Goal: Task Accomplishment & Management: Manage account settings

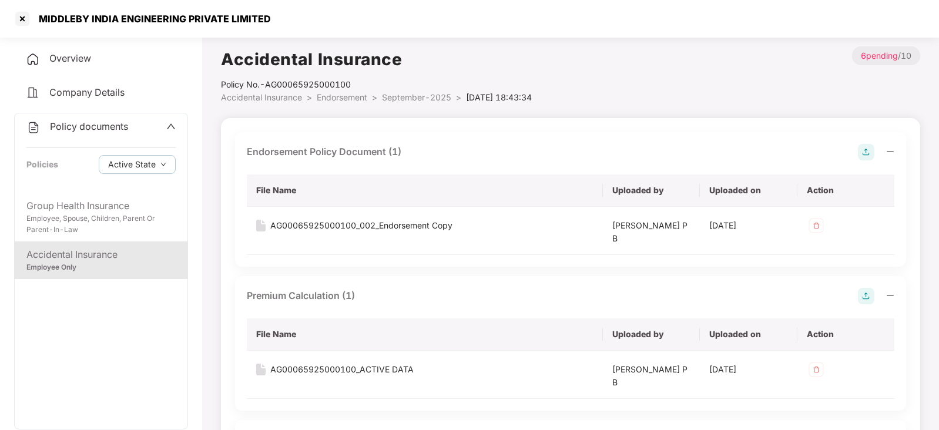
scroll to position [434, 0]
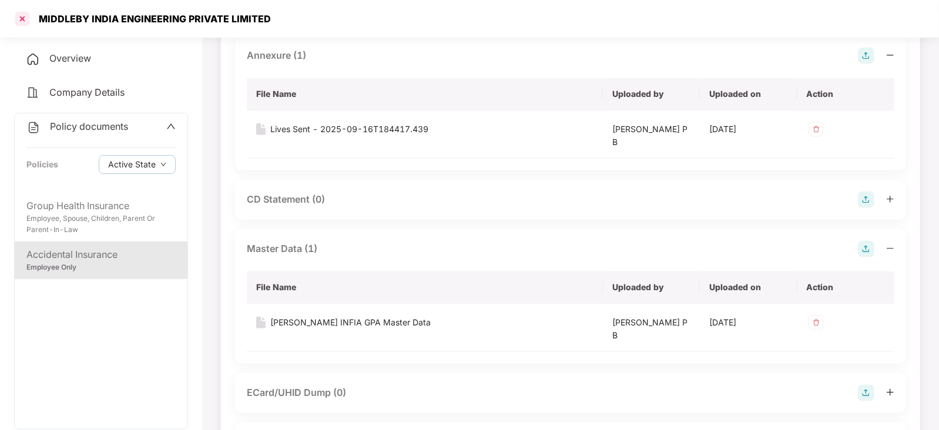
click at [20, 19] on div at bounding box center [22, 18] width 19 height 19
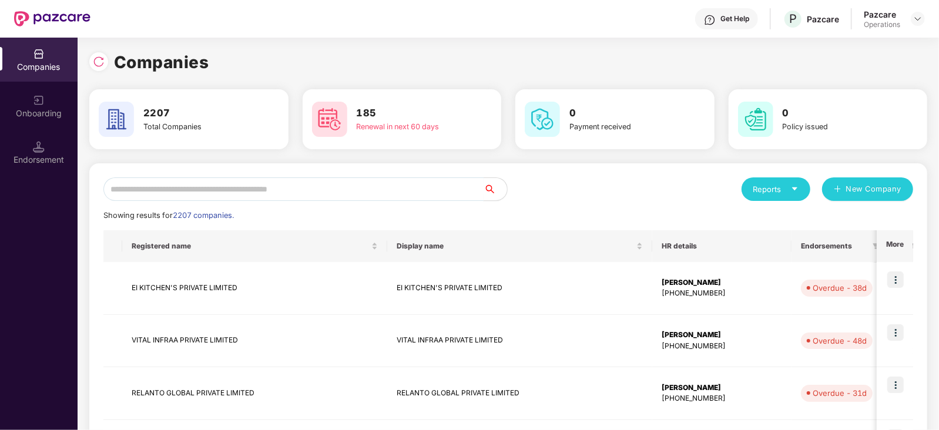
click at [269, 190] on input "text" at bounding box center [293, 189] width 380 height 24
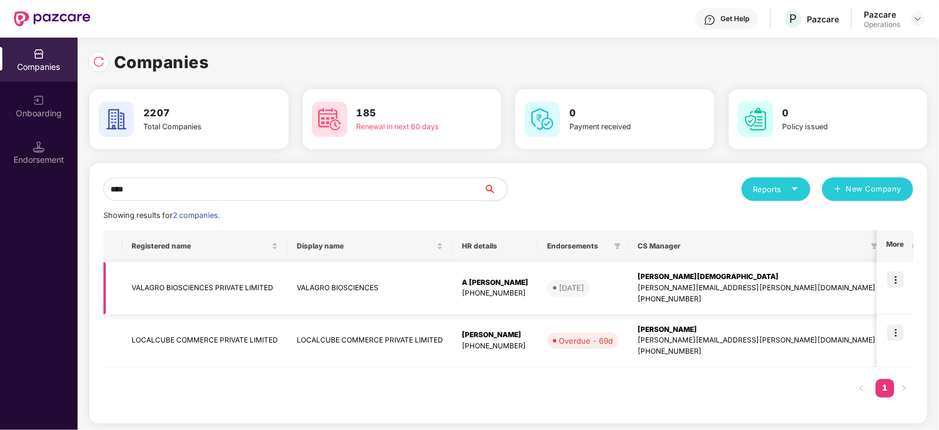
type input "****"
click at [212, 295] on td "VALAGRO BIOSCIENCES PRIVATE LIMITED" at bounding box center [204, 288] width 165 height 53
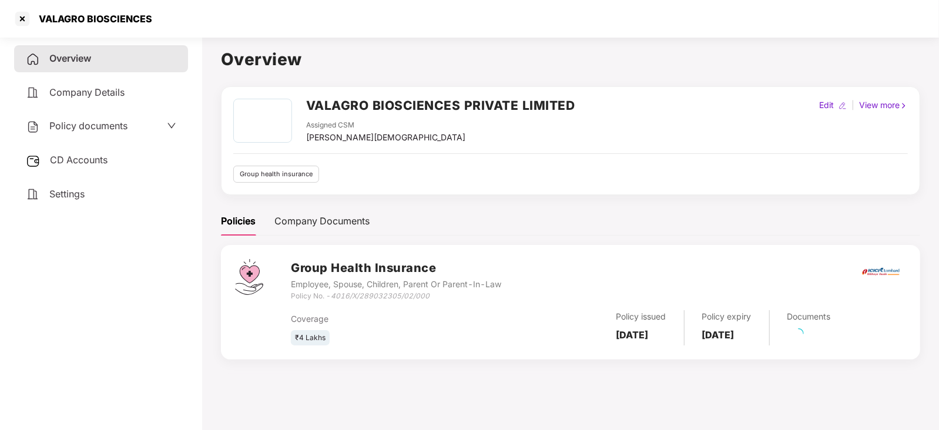
click at [100, 160] on span "CD Accounts" at bounding box center [79, 160] width 58 height 12
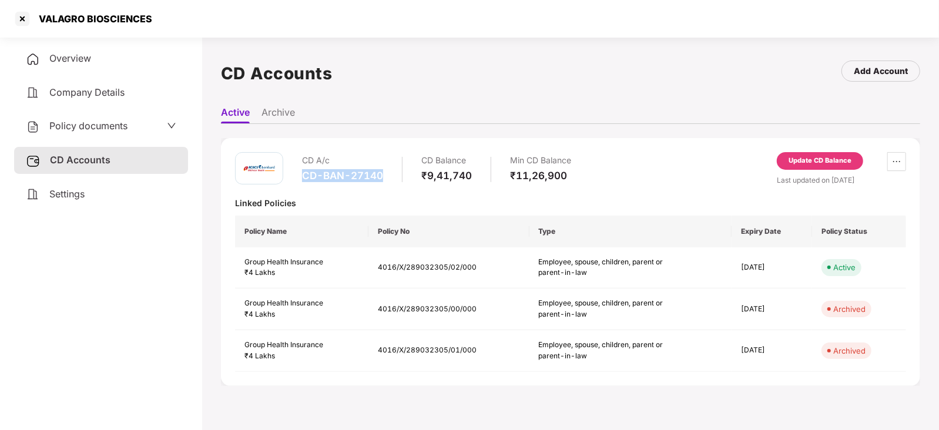
drag, startPoint x: 304, startPoint y: 176, endPoint x: 381, endPoint y: 180, distance: 77.1
click at [381, 180] on div "CD-BAN-27140" at bounding box center [342, 175] width 81 height 13
copy div "CD-BAN-27140"
click at [25, 23] on div at bounding box center [22, 18] width 19 height 19
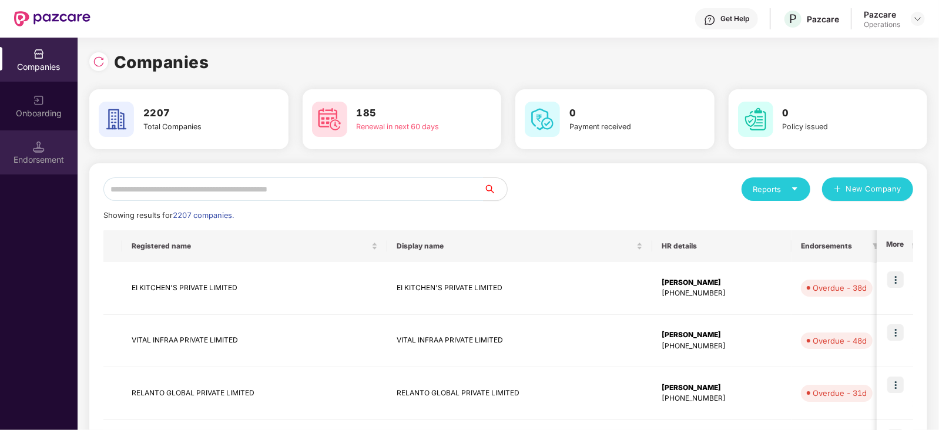
click at [50, 160] on div "Endorsement" at bounding box center [39, 160] width 78 height 12
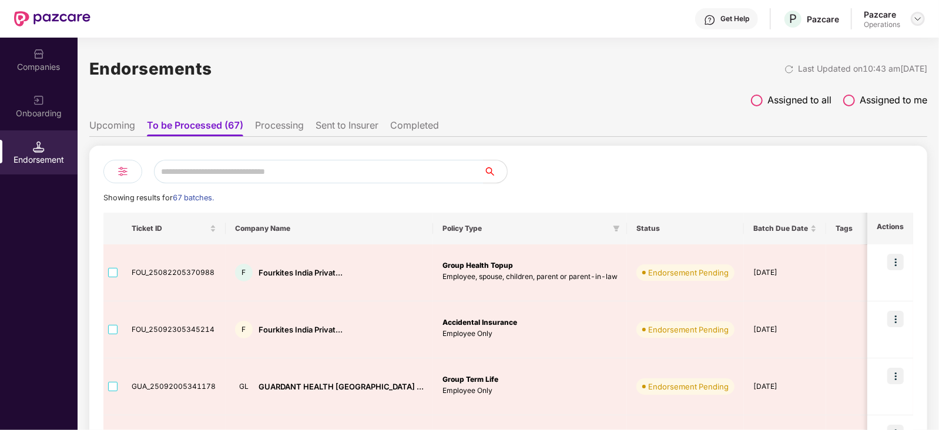
click at [911, 19] on div at bounding box center [918, 19] width 14 height 14
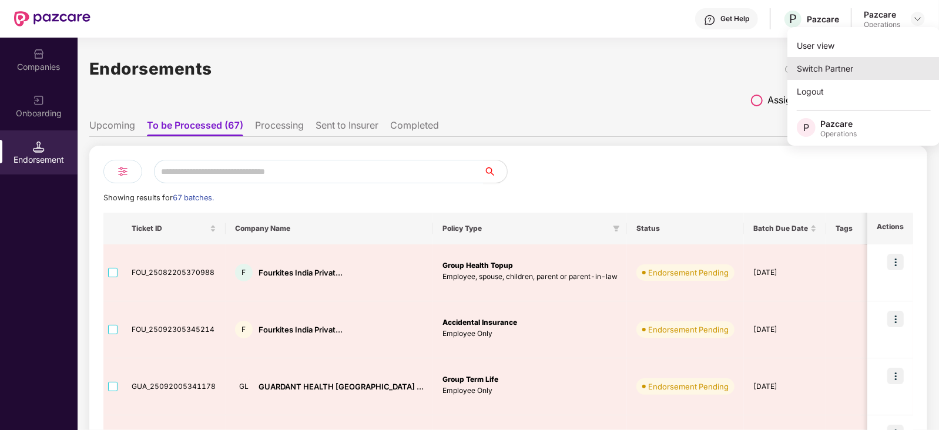
click at [839, 59] on div "Switch Partner" at bounding box center [863, 68] width 153 height 23
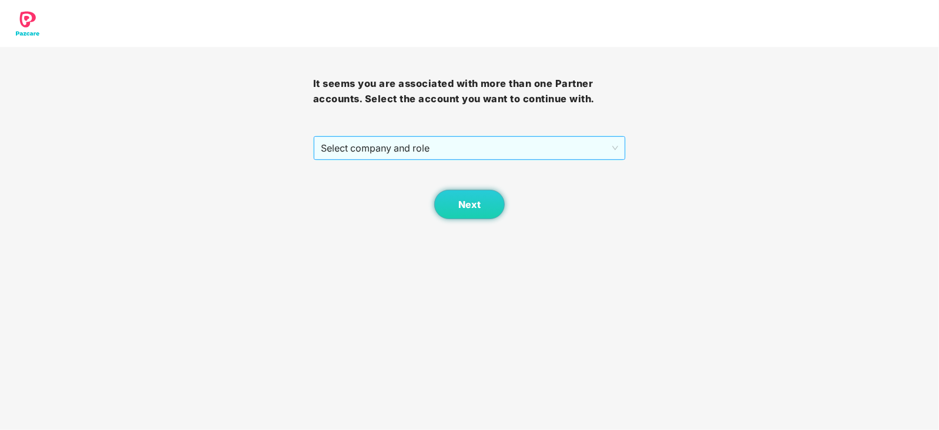
drag, startPoint x: 458, startPoint y: 150, endPoint x: 417, endPoint y: 159, distance: 42.2
click at [455, 153] on span "Select company and role" at bounding box center [470, 148] width 298 height 22
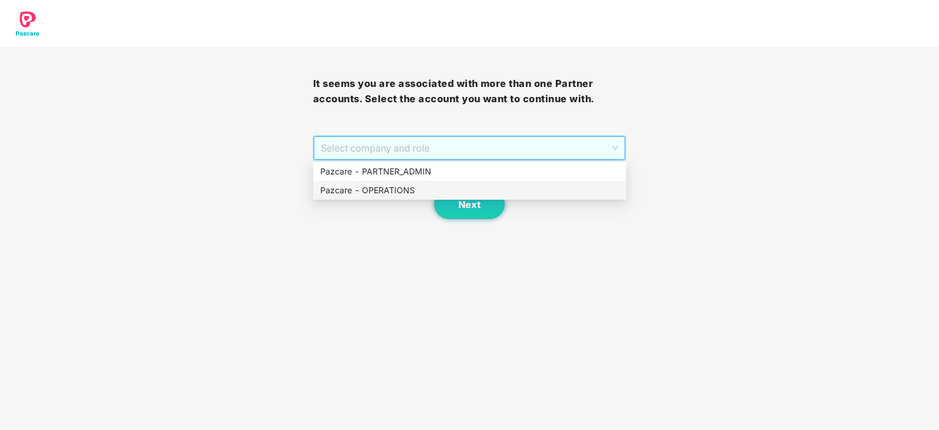
click at [358, 195] on div "Pazcare - OPERATIONS" at bounding box center [469, 190] width 299 height 13
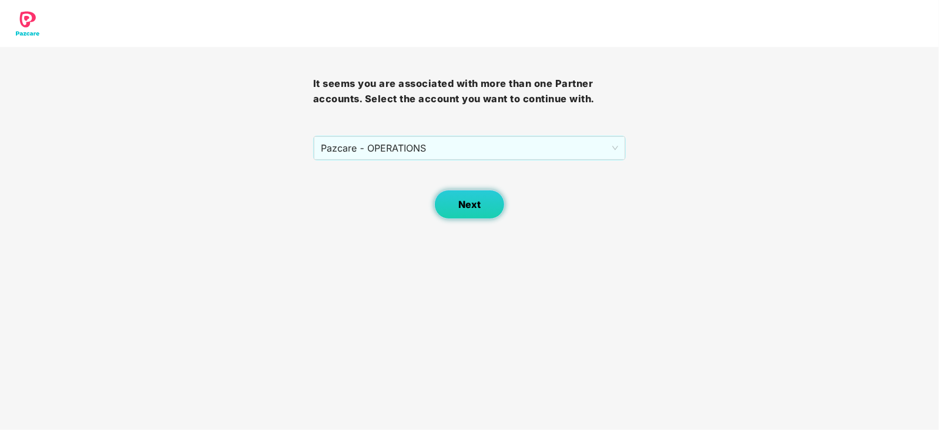
click at [488, 204] on button "Next" at bounding box center [469, 204] width 71 height 29
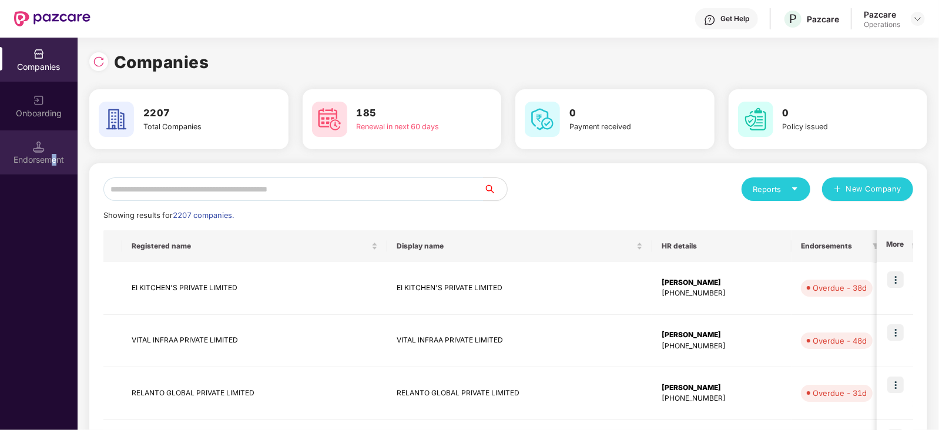
click at [56, 157] on div "Endorsement" at bounding box center [39, 160] width 78 height 12
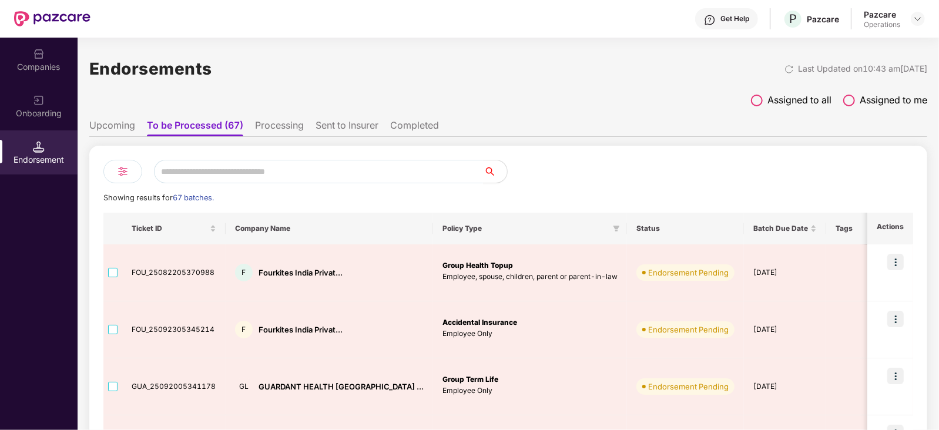
click at [276, 123] on li "Processing" at bounding box center [279, 127] width 49 height 17
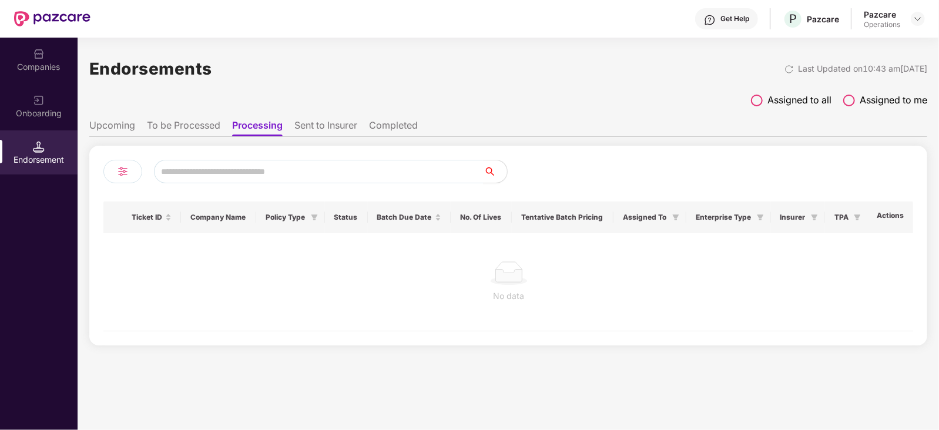
click at [163, 127] on li "To be Processed" at bounding box center [183, 127] width 73 height 17
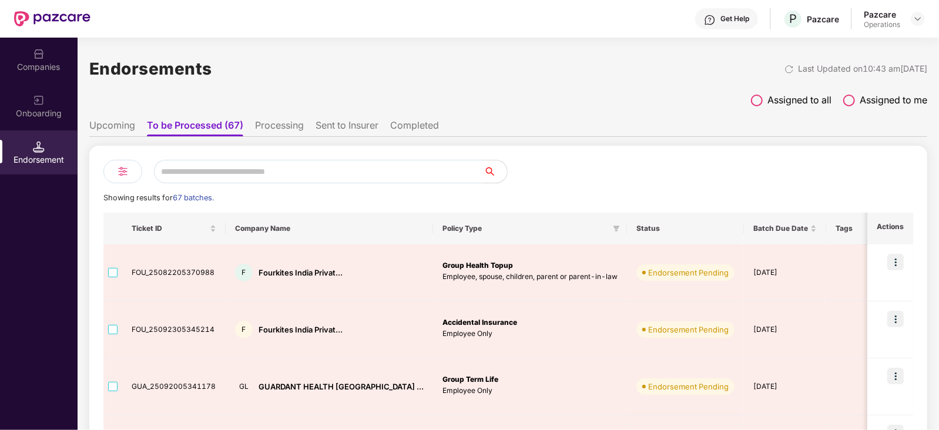
click at [103, 136] on li "Upcoming" at bounding box center [112, 127] width 46 height 17
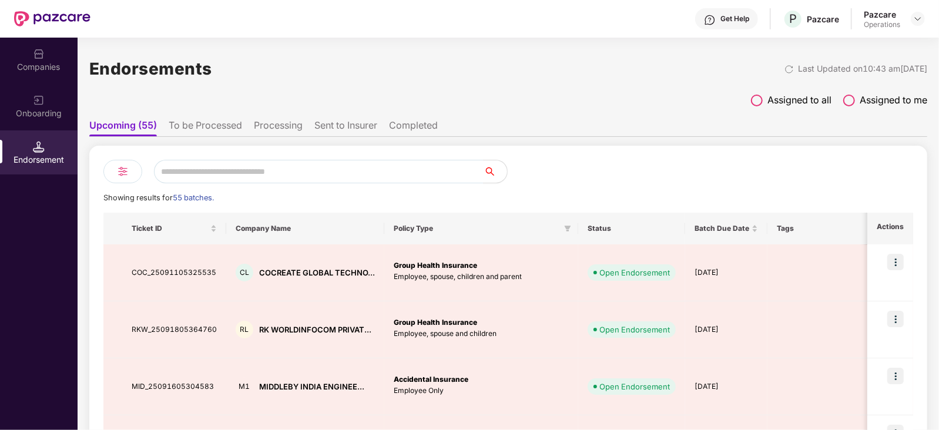
click at [196, 125] on li "To be Processed" at bounding box center [205, 127] width 73 height 17
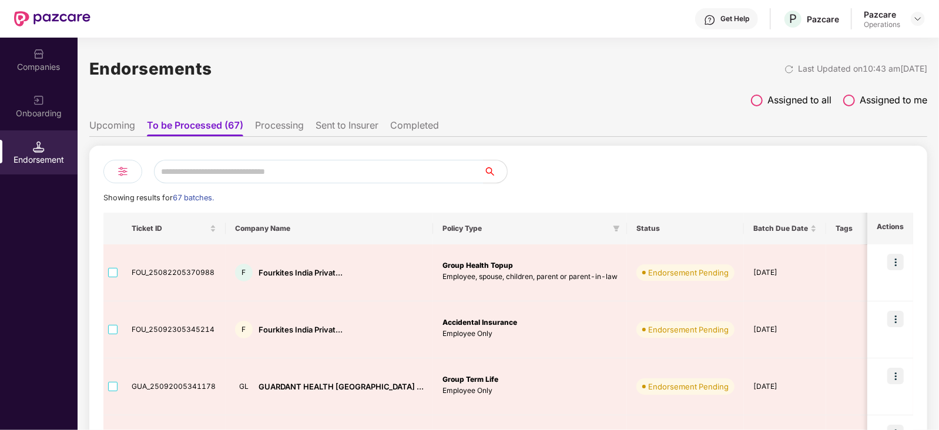
drag, startPoint x: 41, startPoint y: 83, endPoint x: 38, endPoint y: 67, distance: 16.1
click at [38, 67] on div "Companies" at bounding box center [39, 67] width 78 height 12
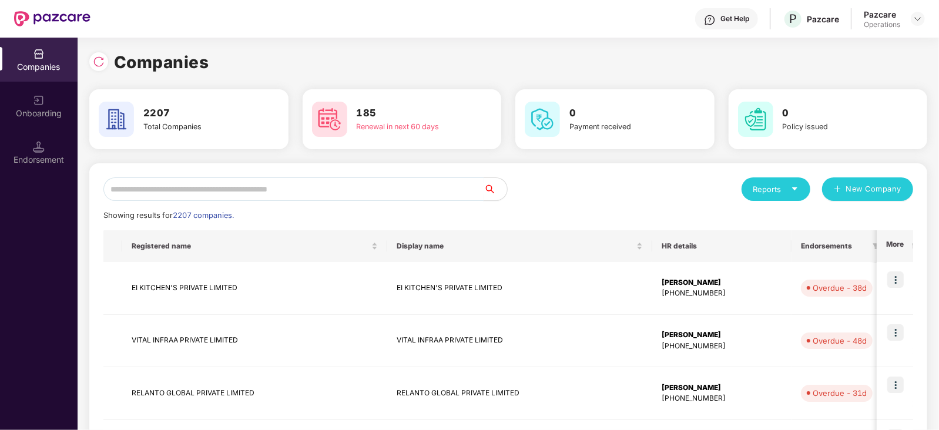
click at [241, 190] on input "text" at bounding box center [293, 189] width 380 height 24
paste input "**********"
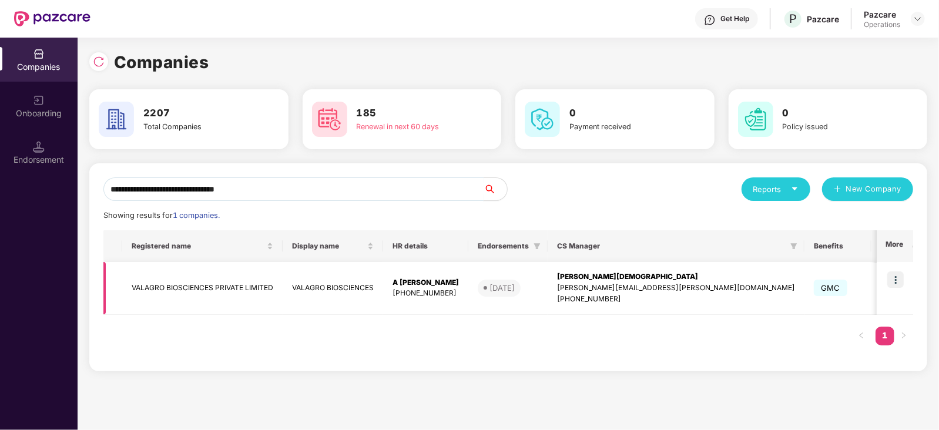
type input "**********"
click at [177, 281] on td "VALAGRO BIOSCIENCES PRIVATE LIMITED" at bounding box center [202, 288] width 160 height 53
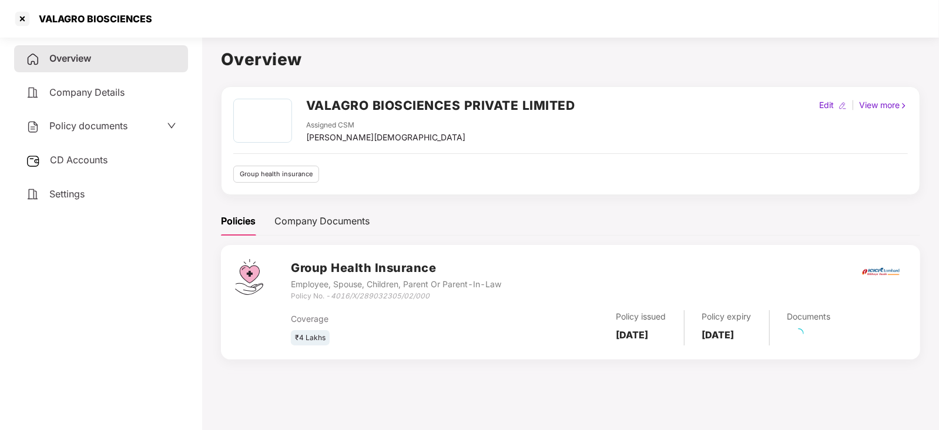
click at [84, 163] on span "CD Accounts" at bounding box center [79, 160] width 58 height 12
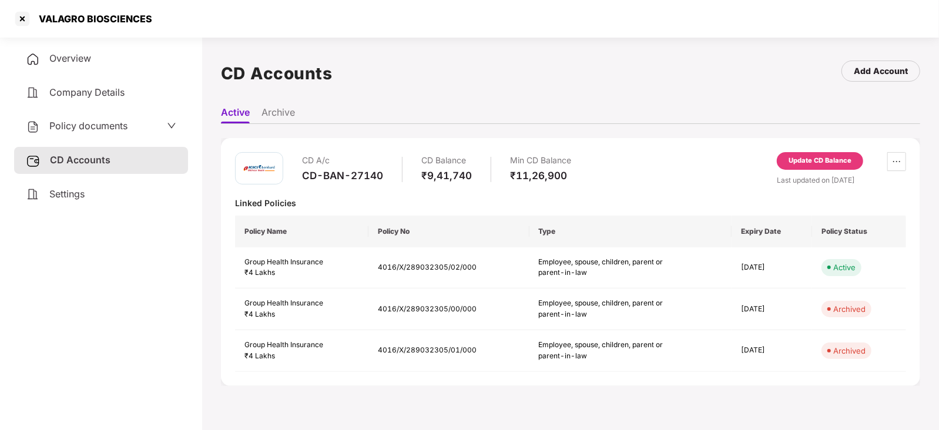
click at [123, 133] on div "Policy documents" at bounding box center [77, 126] width 102 height 15
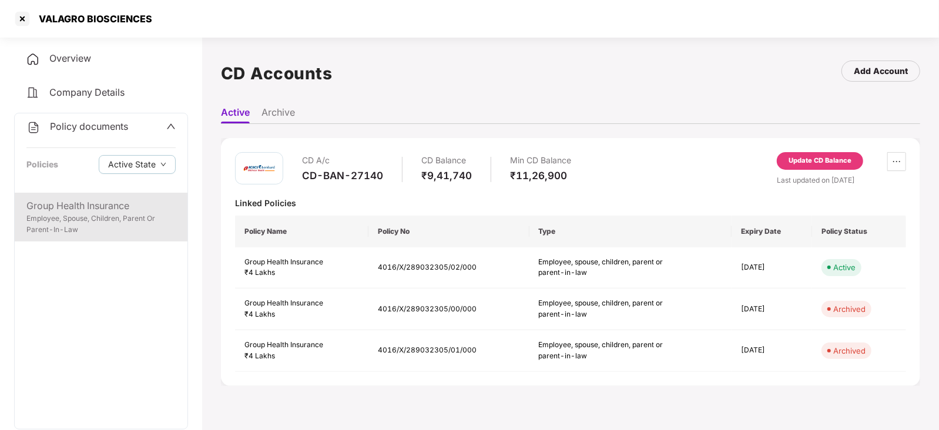
click at [100, 213] on div "Employee, Spouse, Children, Parent Or Parent-In-Law" at bounding box center [100, 224] width 149 height 22
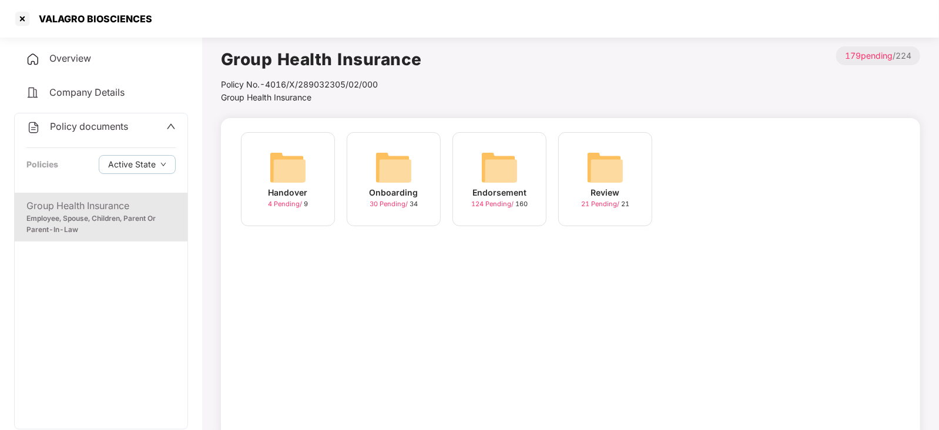
click at [505, 170] on img at bounding box center [500, 168] width 38 height 38
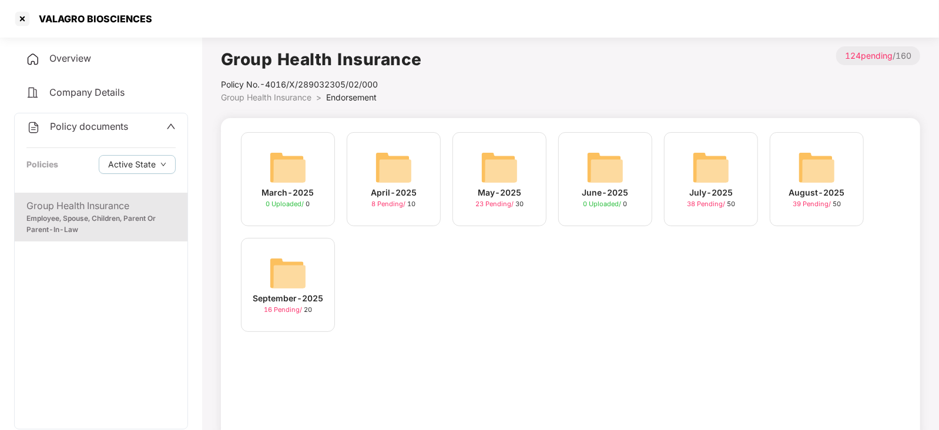
click at [298, 276] on img at bounding box center [288, 273] width 38 height 38
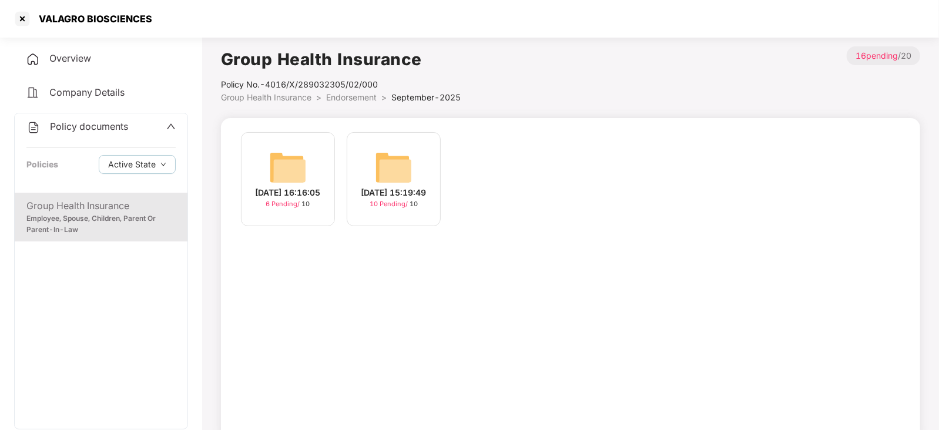
click at [390, 167] on img at bounding box center [394, 168] width 38 height 38
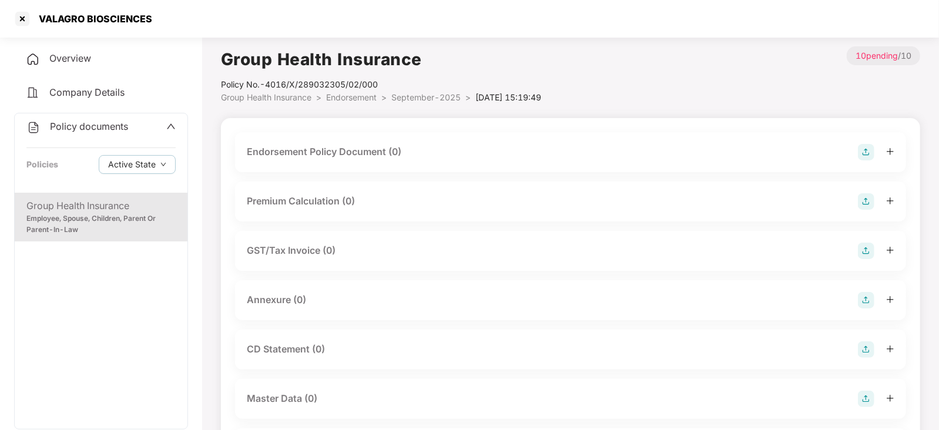
click at [864, 156] on img at bounding box center [866, 152] width 16 height 16
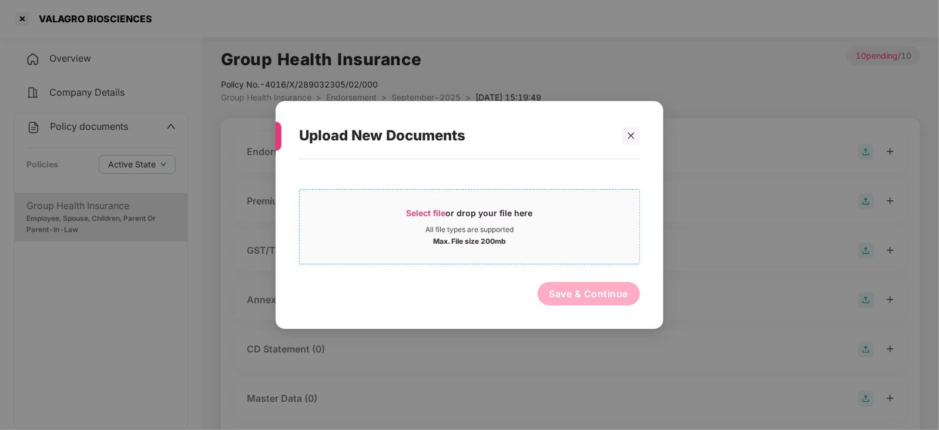
click at [439, 212] on span "Select file" at bounding box center [426, 213] width 39 height 10
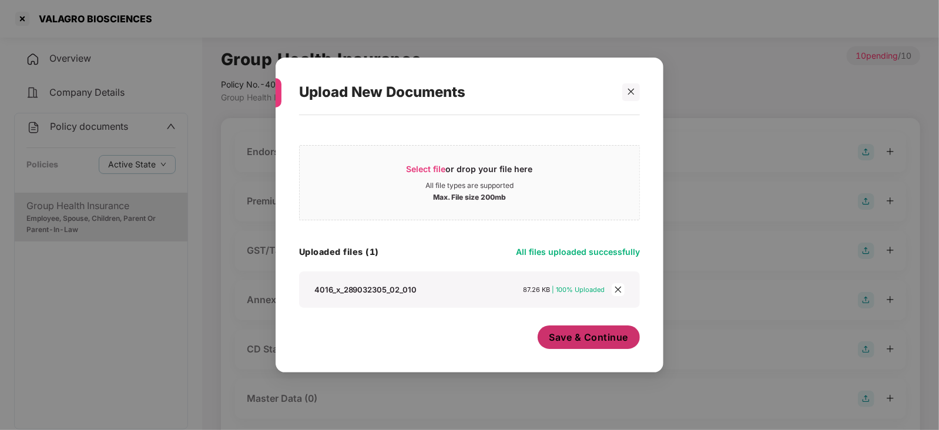
click at [568, 345] on button "Save & Continue" at bounding box center [589, 338] width 103 height 24
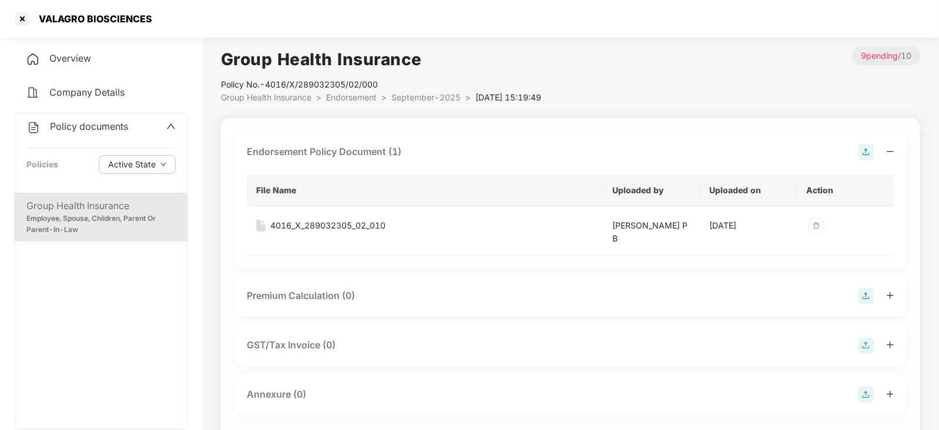
click at [874, 298] on div at bounding box center [876, 296] width 36 height 16
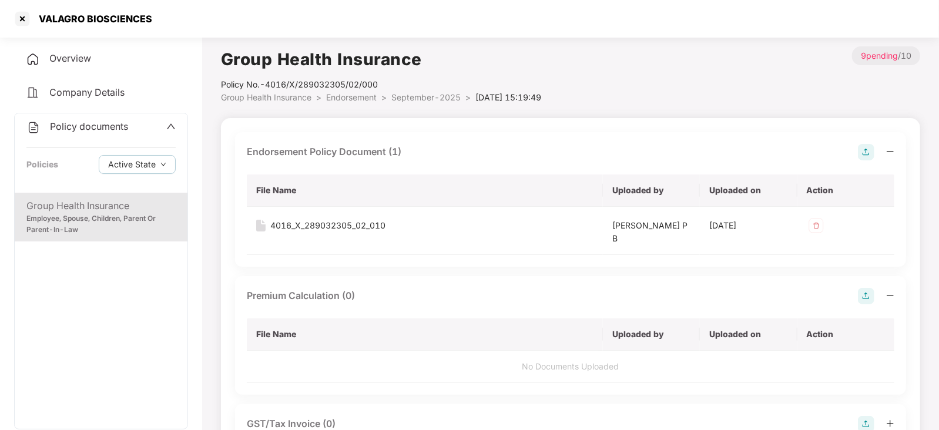
click at [873, 298] on img at bounding box center [866, 296] width 16 height 16
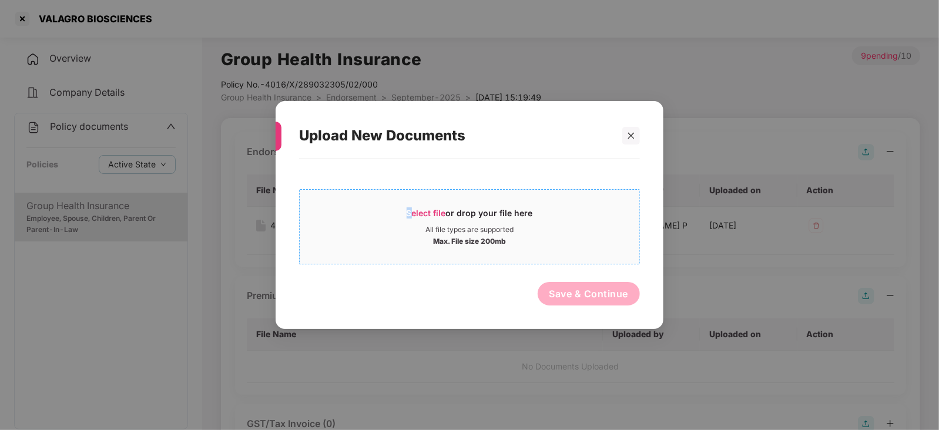
click at [409, 211] on span "Select file" at bounding box center [426, 213] width 39 height 10
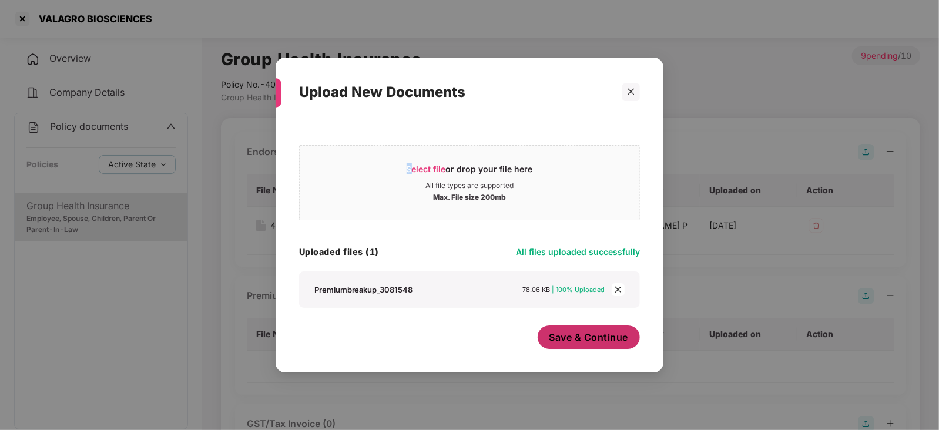
click at [589, 344] on span "Save & Continue" at bounding box center [588, 337] width 79 height 13
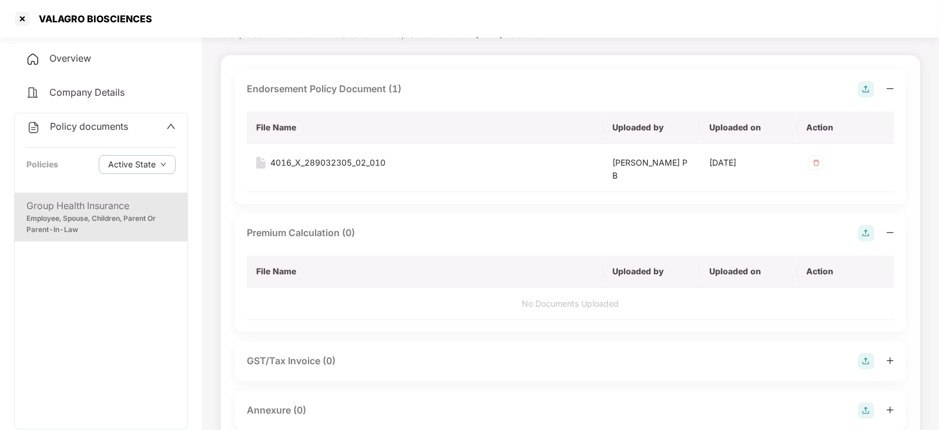
scroll to position [220, 0]
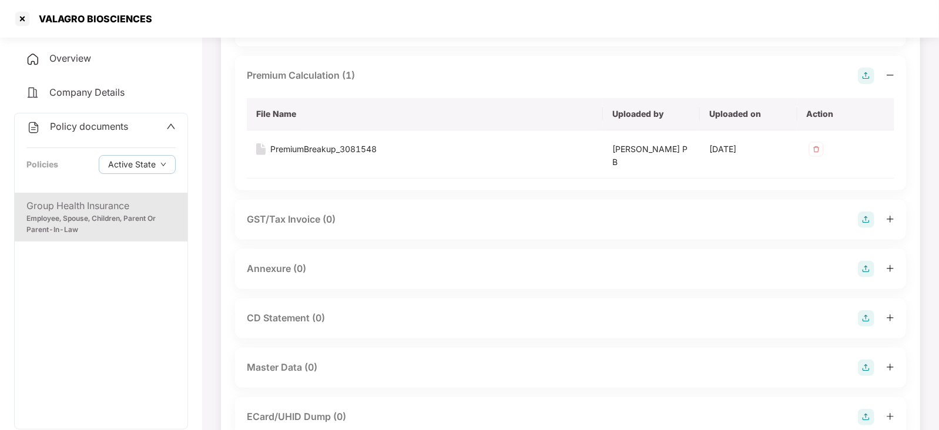
click at [868, 271] on img at bounding box center [866, 269] width 16 height 16
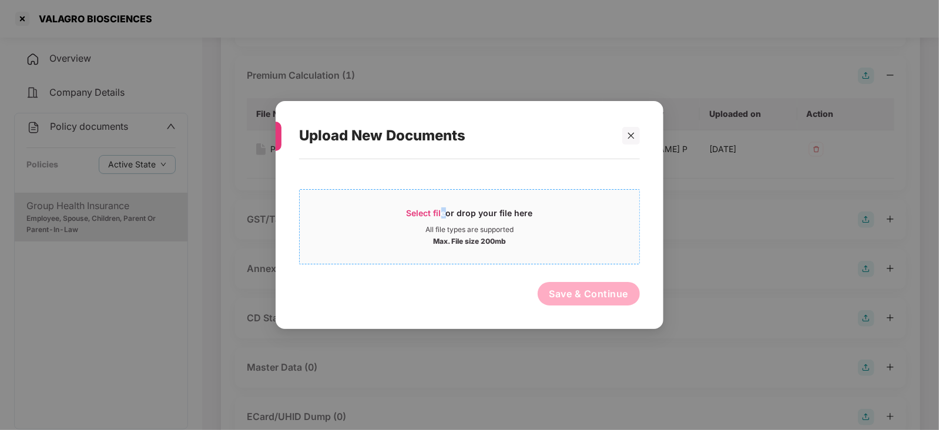
click at [443, 214] on span "Select file" at bounding box center [426, 213] width 39 height 10
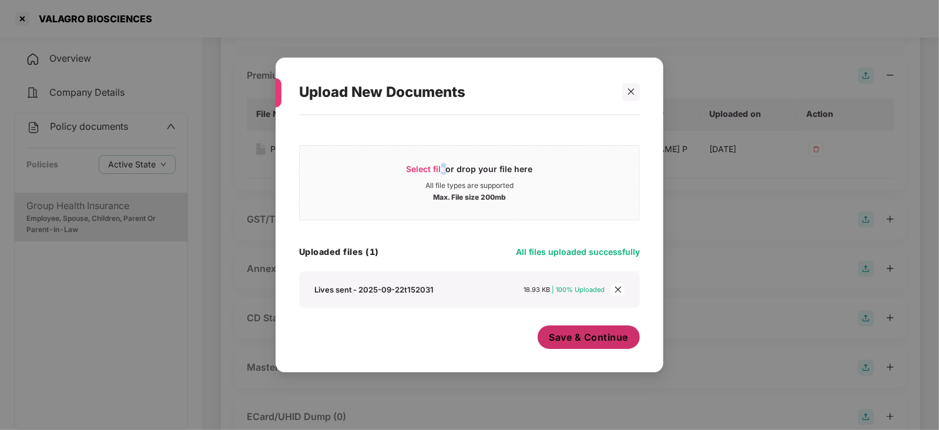
click at [580, 340] on span "Save & Continue" at bounding box center [588, 337] width 79 height 13
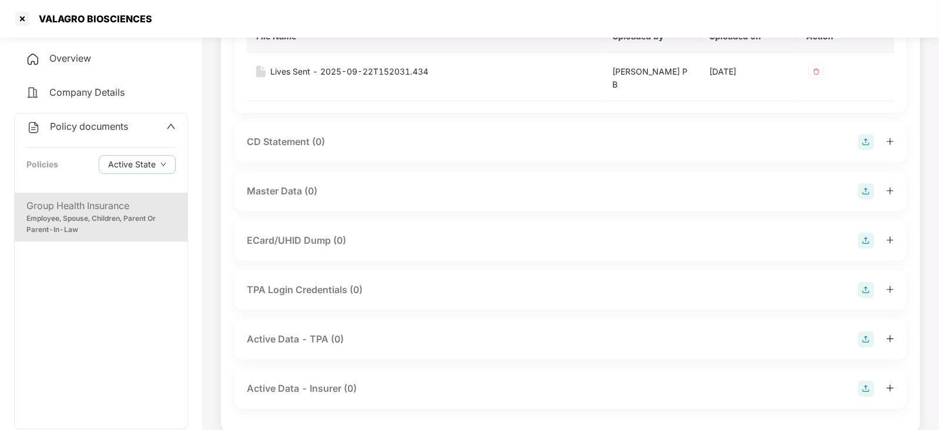
scroll to position [507, 0]
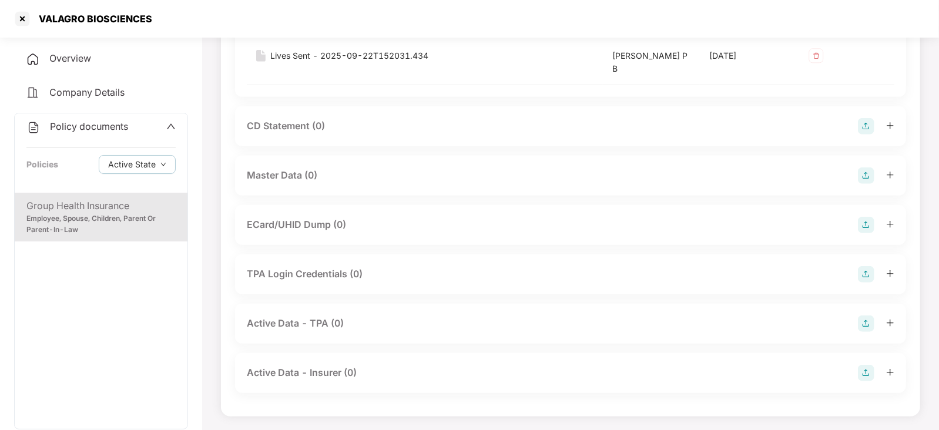
click at [867, 172] on img at bounding box center [866, 175] width 16 height 16
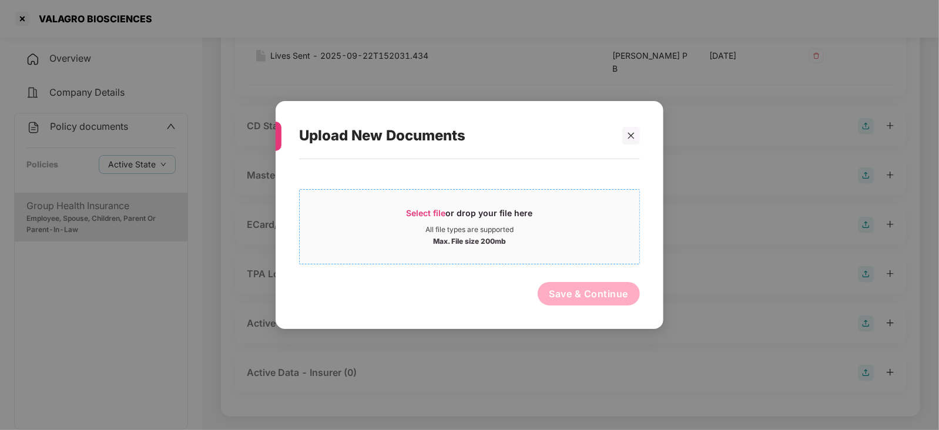
click at [401, 213] on div "Select file or drop your file here" at bounding box center [470, 216] width 340 height 18
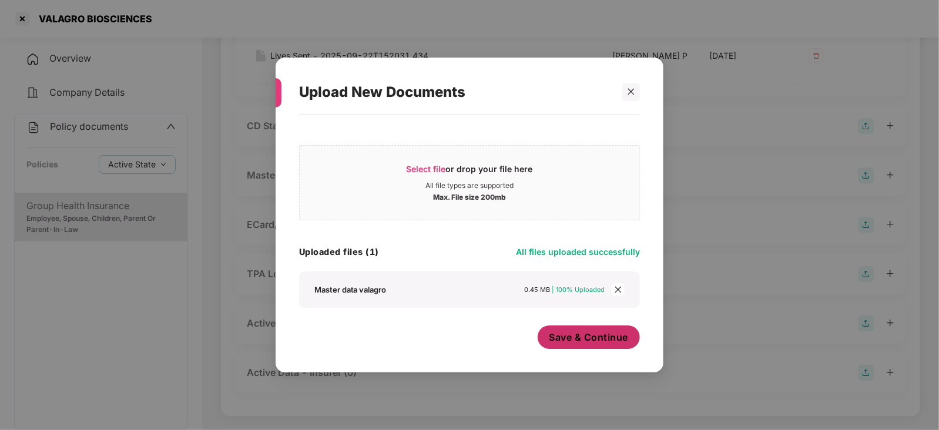
click at [599, 342] on span "Save & Continue" at bounding box center [588, 337] width 79 height 13
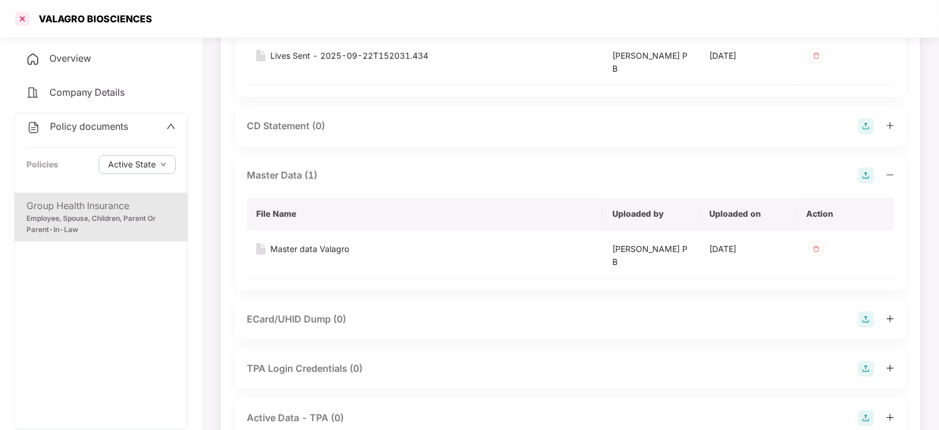
click at [26, 20] on div at bounding box center [22, 18] width 19 height 19
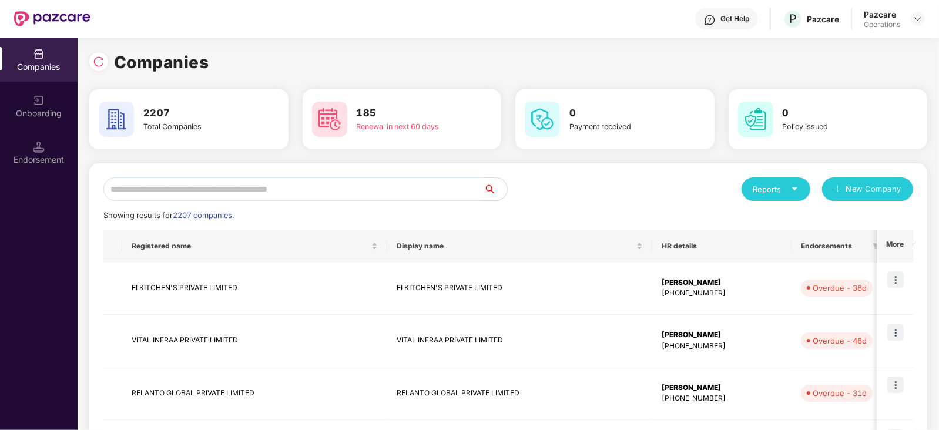
click at [179, 183] on input "text" at bounding box center [293, 189] width 380 height 24
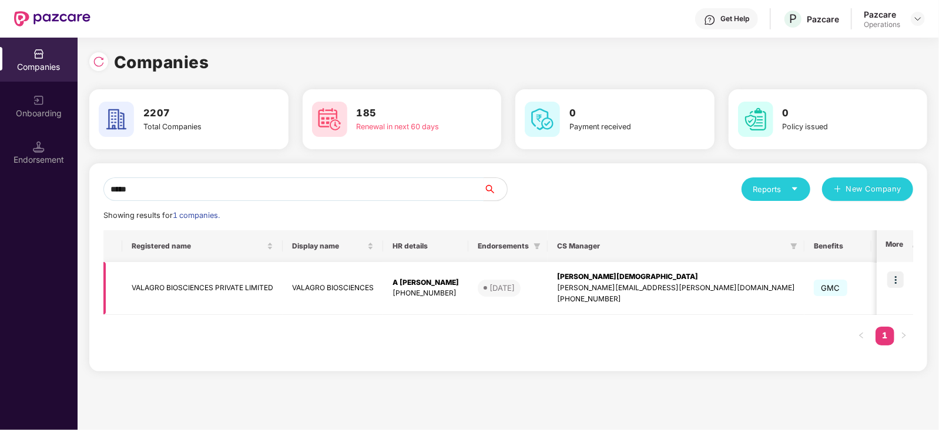
type input "*****"
click at [895, 279] on img at bounding box center [895, 279] width 16 height 16
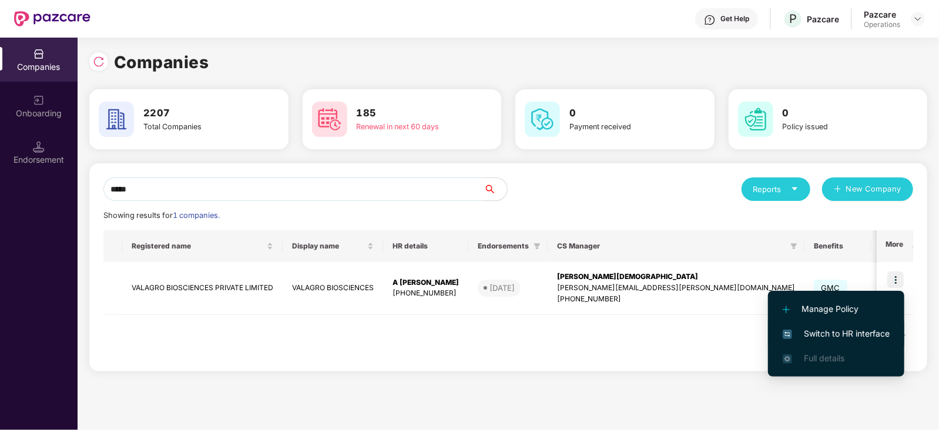
click at [849, 333] on span "Switch to HR interface" at bounding box center [836, 333] width 107 height 13
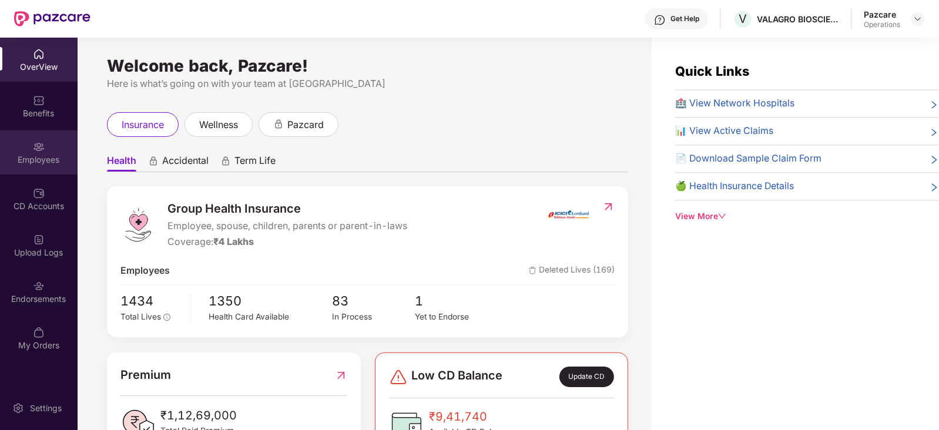
click at [24, 170] on div "Employees" at bounding box center [39, 152] width 78 height 44
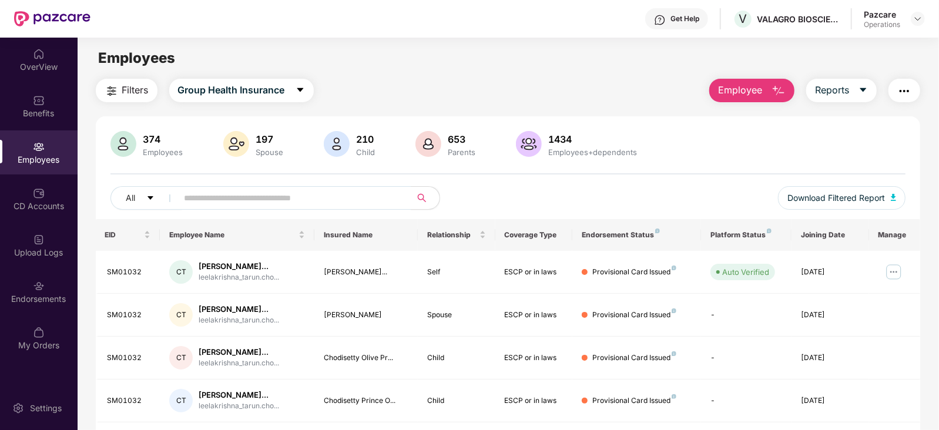
click at [903, 87] on img "button" at bounding box center [904, 91] width 14 height 14
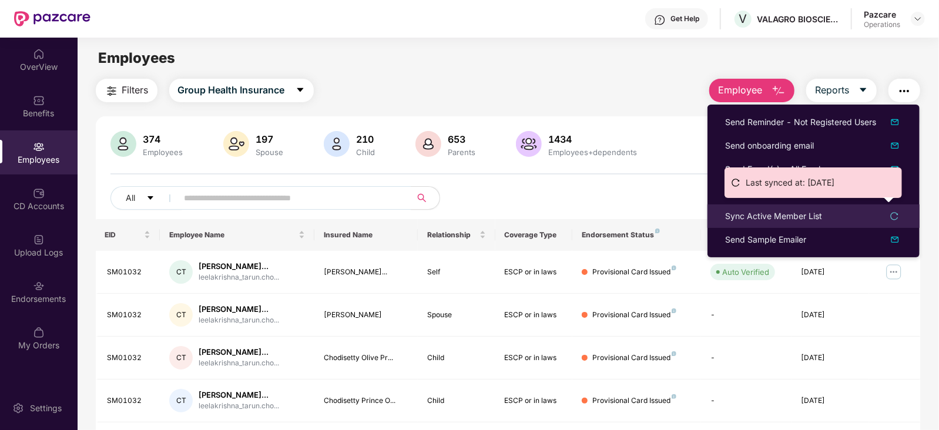
click at [776, 211] on div "Sync Active Member List" at bounding box center [773, 216] width 97 height 13
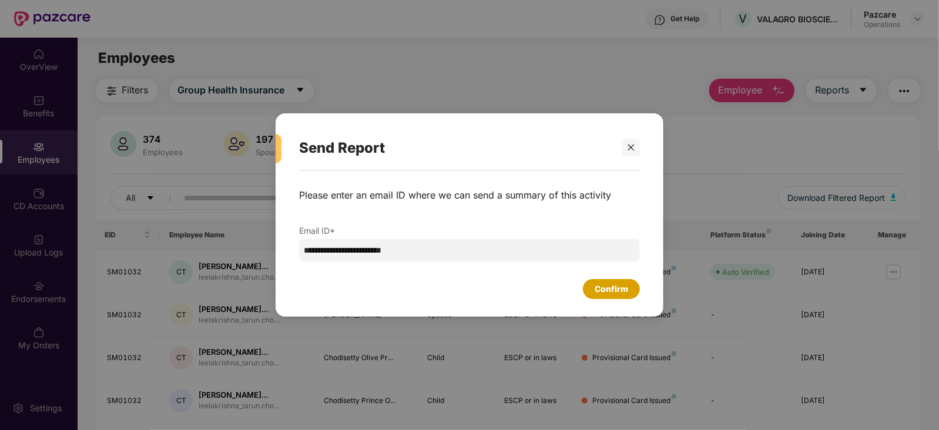
click at [614, 297] on div "Confirm" at bounding box center [611, 289] width 57 height 20
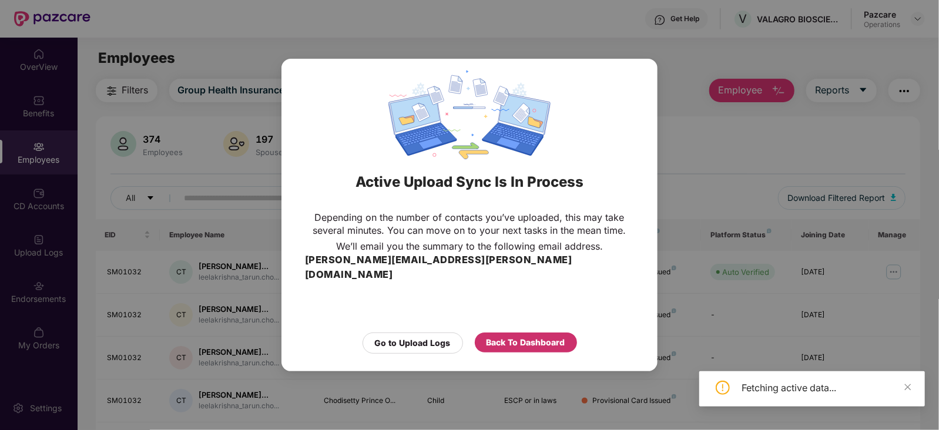
click at [553, 341] on div "Back To Dashboard" at bounding box center [525, 342] width 79 height 13
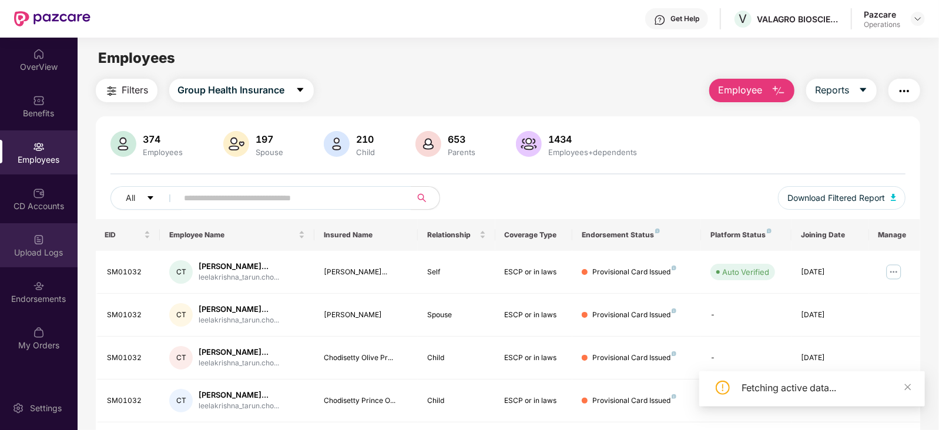
click at [43, 255] on div "Upload Logs" at bounding box center [39, 253] width 78 height 12
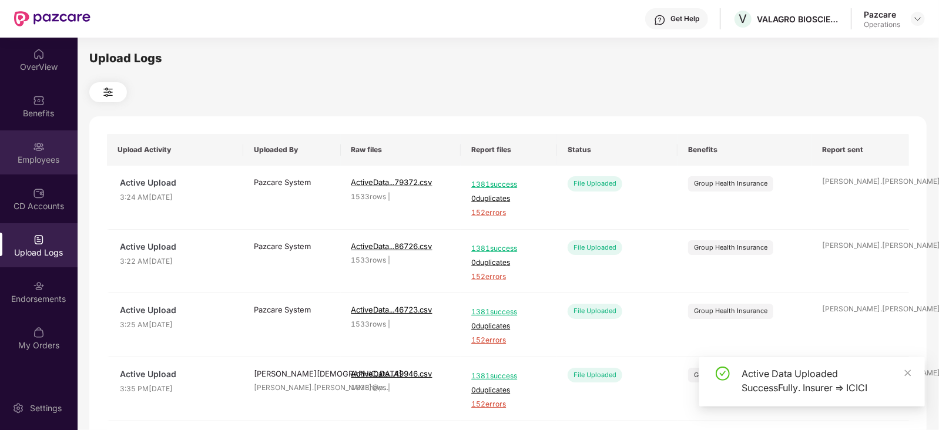
click at [32, 158] on div "Employees" at bounding box center [39, 160] width 78 height 12
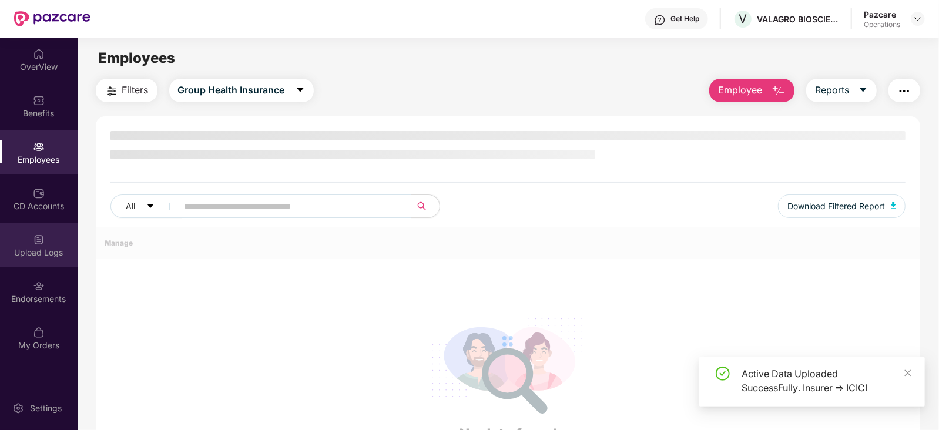
click at [39, 250] on div "Upload Logs" at bounding box center [39, 253] width 78 height 12
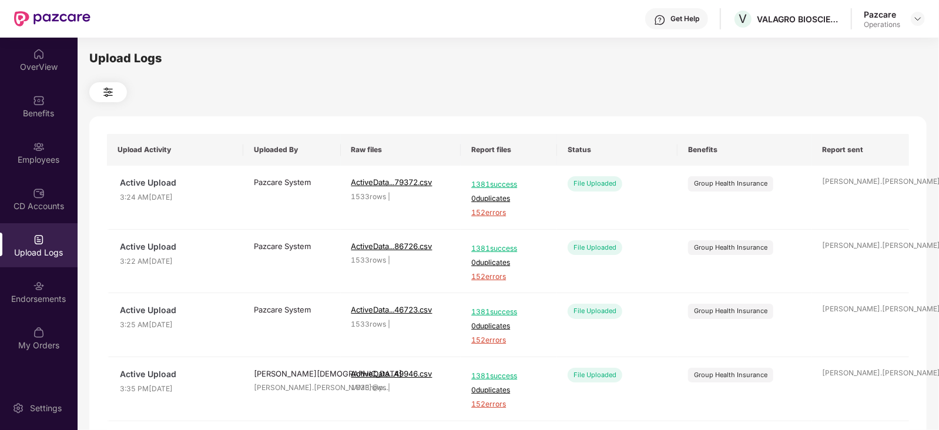
click at [50, 233] on div "Upload Logs" at bounding box center [39, 245] width 78 height 44
click at [43, 165] on div "Employees" at bounding box center [39, 160] width 78 height 12
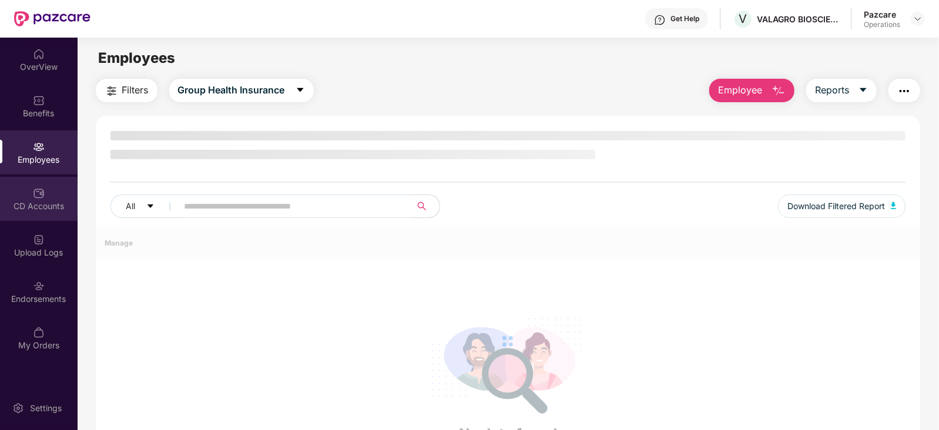
click at [48, 219] on div "CD Accounts" at bounding box center [39, 199] width 78 height 44
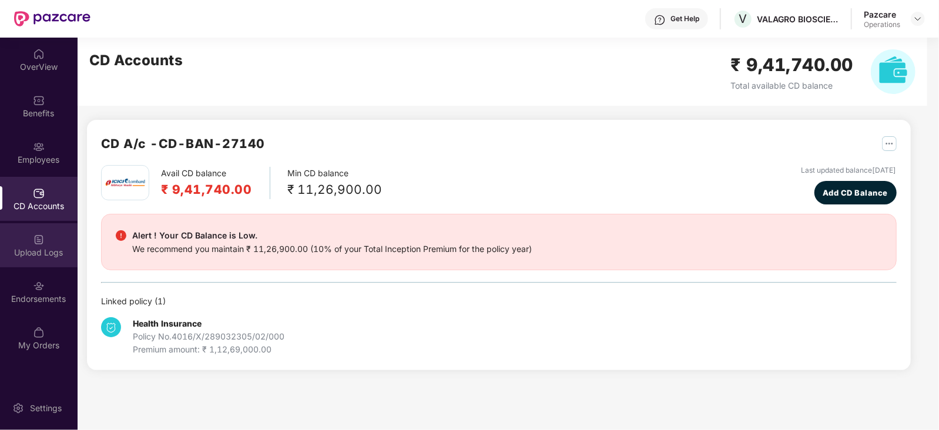
click at [53, 260] on div "Upload Logs" at bounding box center [39, 245] width 78 height 44
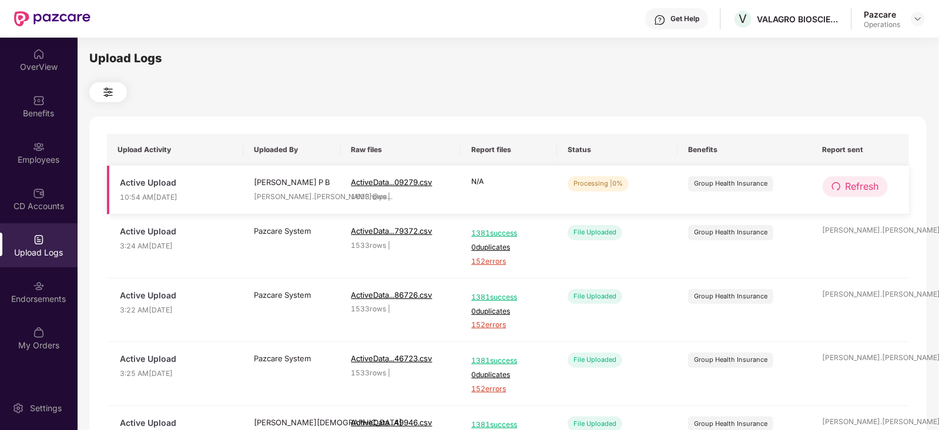
click at [863, 193] on span "Refresh" at bounding box center [861, 186] width 33 height 15
click at [863, 193] on span "Refresh" at bounding box center [862, 186] width 33 height 15
click at [856, 176] on button "Refresh" at bounding box center [855, 186] width 65 height 21
click at [861, 192] on span "Refresh" at bounding box center [862, 186] width 33 height 15
click at [842, 186] on button "Refresh" at bounding box center [855, 186] width 65 height 21
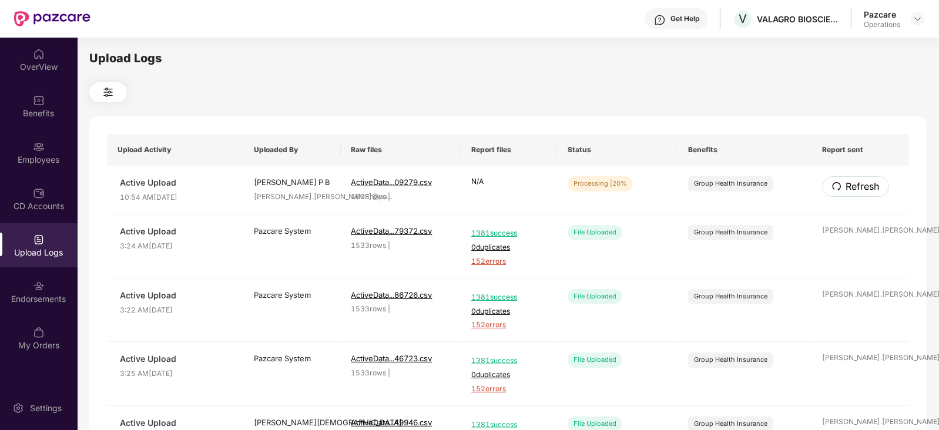
click at [842, 186] on button "Refresh" at bounding box center [856, 186] width 66 height 21
click at [864, 196] on td "Refresh" at bounding box center [861, 190] width 98 height 49
click at [858, 186] on span "Refresh" at bounding box center [861, 186] width 33 height 15
click at [857, 186] on span "Refresh" at bounding box center [862, 186] width 33 height 15
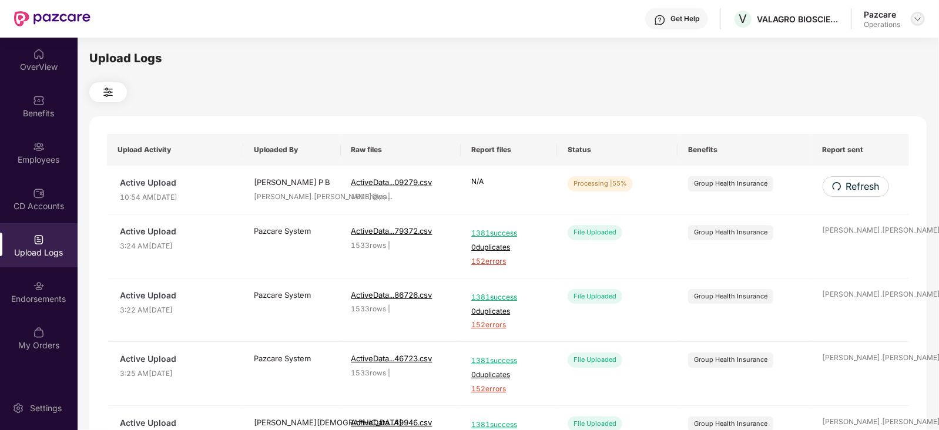
click at [922, 19] on img at bounding box center [917, 18] width 9 height 9
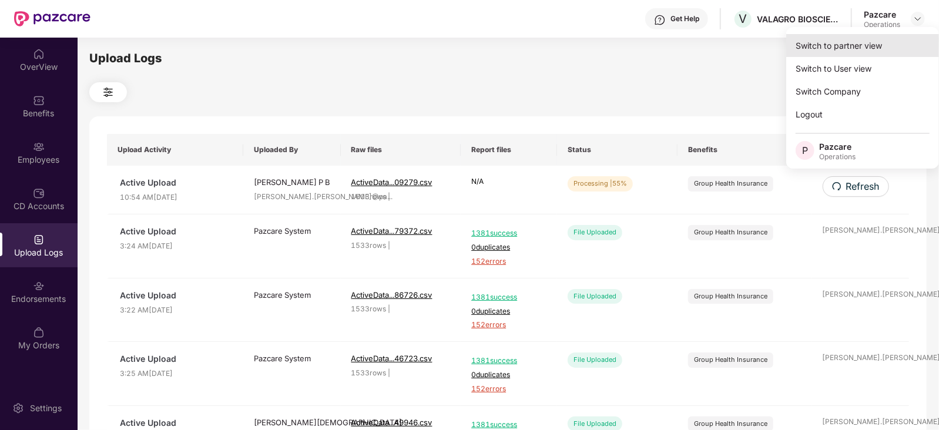
click at [872, 42] on div "Switch to partner view" at bounding box center [862, 45] width 153 height 23
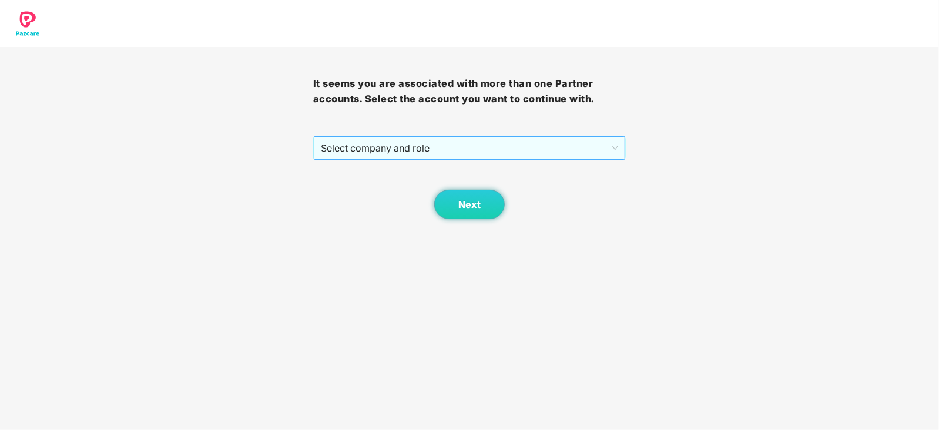
click at [455, 153] on span "Select company and role" at bounding box center [470, 148] width 298 height 22
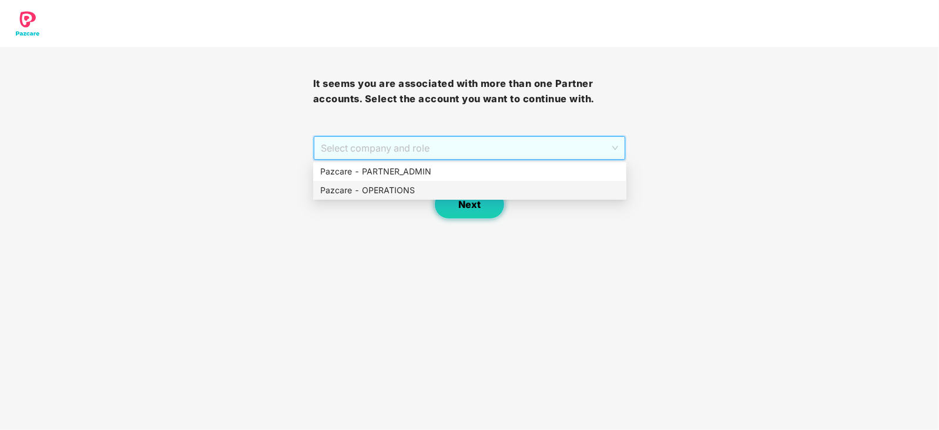
drag, startPoint x: 408, startPoint y: 192, endPoint x: 449, endPoint y: 195, distance: 41.3
click at [408, 192] on div "Pazcare - OPERATIONS" at bounding box center [469, 190] width 299 height 13
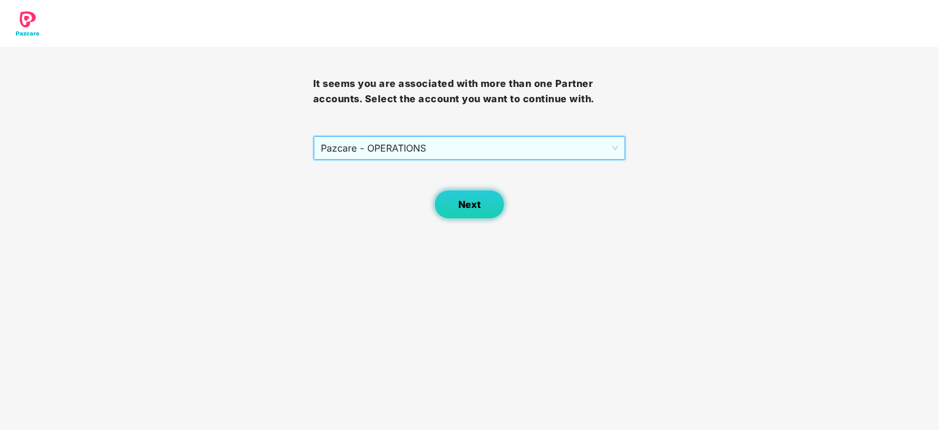
click at [475, 203] on span "Next" at bounding box center [469, 204] width 22 height 11
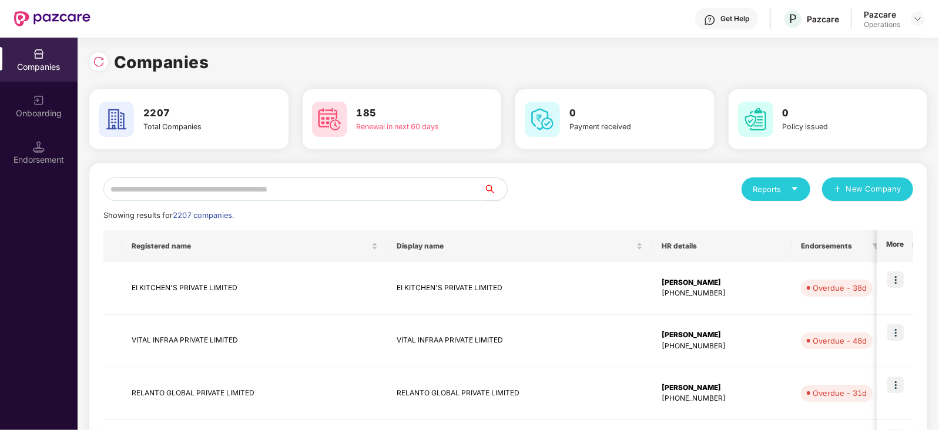
click at [269, 195] on input "text" at bounding box center [293, 189] width 380 height 24
paste input "**********"
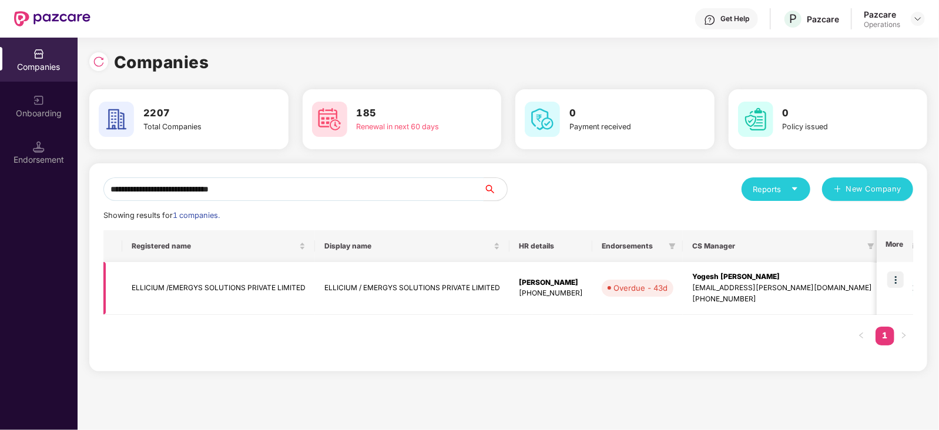
type input "**********"
click at [895, 277] on img at bounding box center [895, 279] width 16 height 16
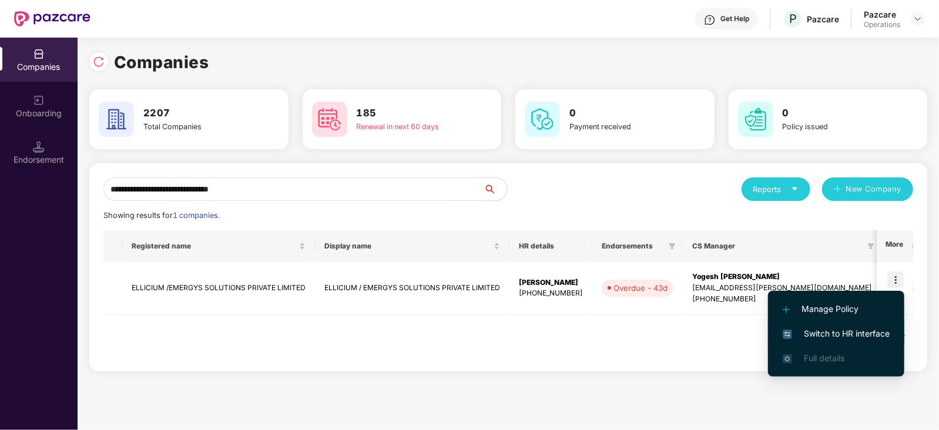
click at [837, 326] on li "Switch to HR interface" at bounding box center [836, 333] width 136 height 25
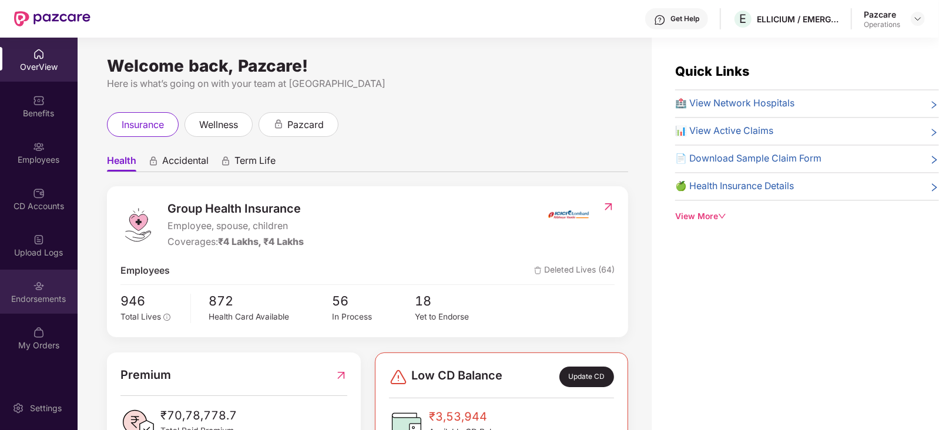
click at [46, 298] on div "Endorsements" at bounding box center [39, 299] width 78 height 12
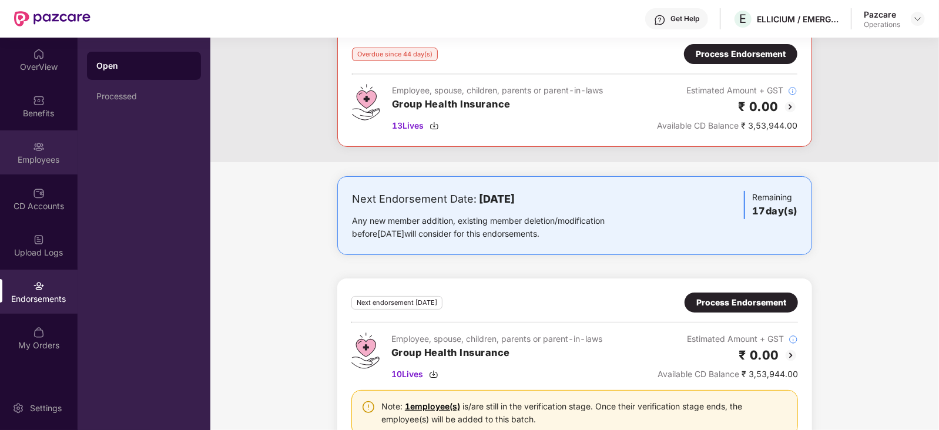
click at [51, 165] on div "Employees" at bounding box center [39, 160] width 78 height 12
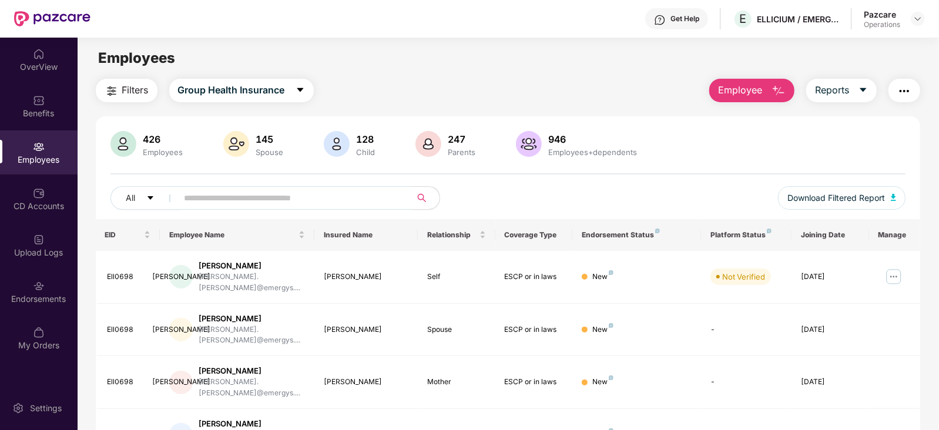
click at [133, 93] on span "Filters" at bounding box center [135, 90] width 26 height 15
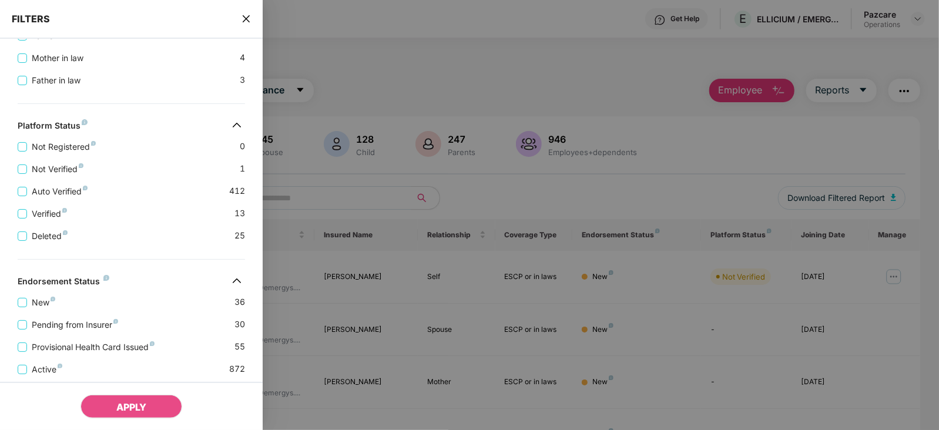
scroll to position [404, 0]
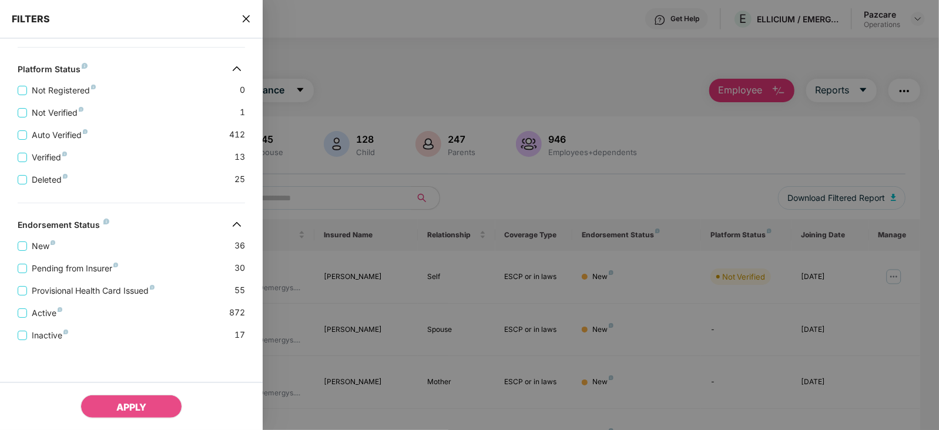
click at [72, 276] on div "Provisional Health Card Issued 55" at bounding box center [131, 286] width 227 height 22
click at [71, 270] on span "Pending from Insurer" at bounding box center [75, 268] width 96 height 13
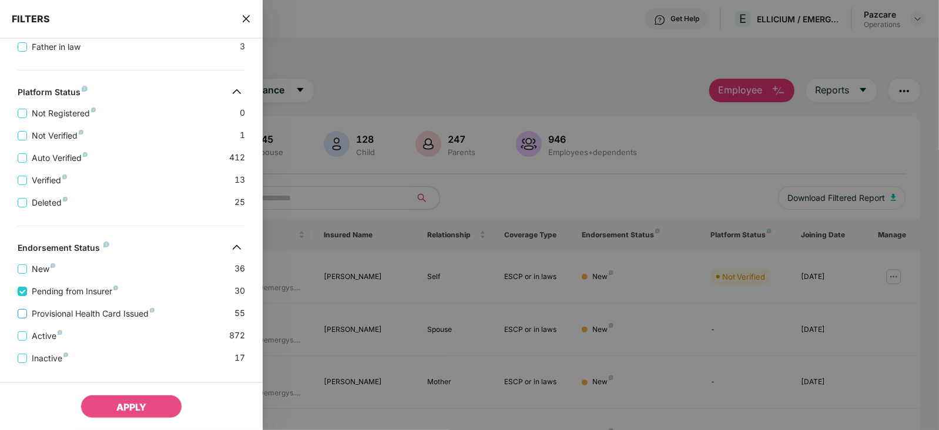
click at [73, 314] on span "Provisional Health Card Issued" at bounding box center [93, 313] width 132 height 13
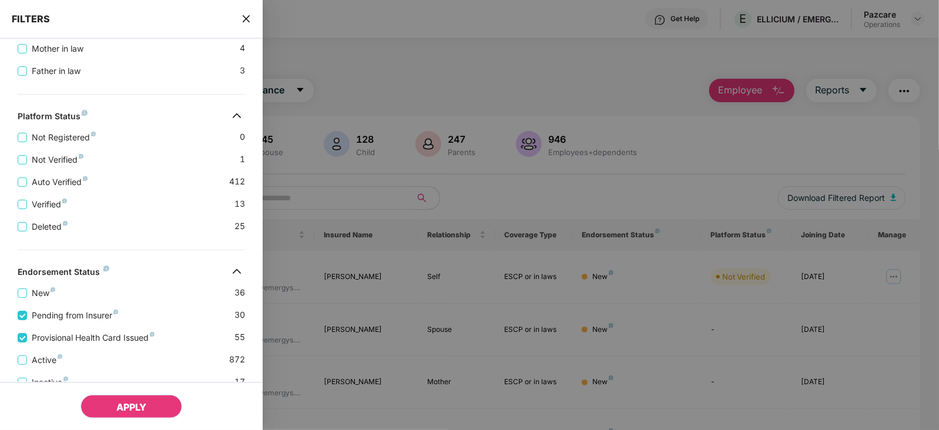
click at [118, 402] on button "APPLY" at bounding box center [131, 407] width 102 height 24
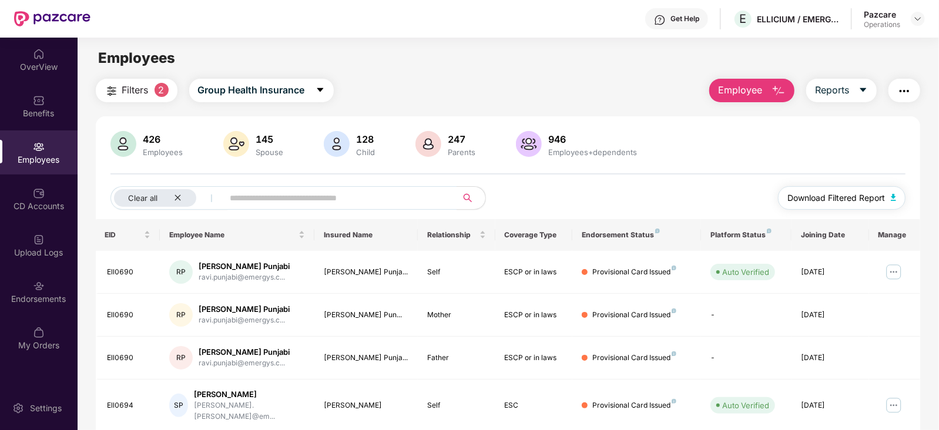
click at [895, 201] on button "Download Filtered Report" at bounding box center [842, 198] width 128 height 24
click at [301, 197] on input "text" at bounding box center [335, 198] width 211 height 18
paste input "*******"
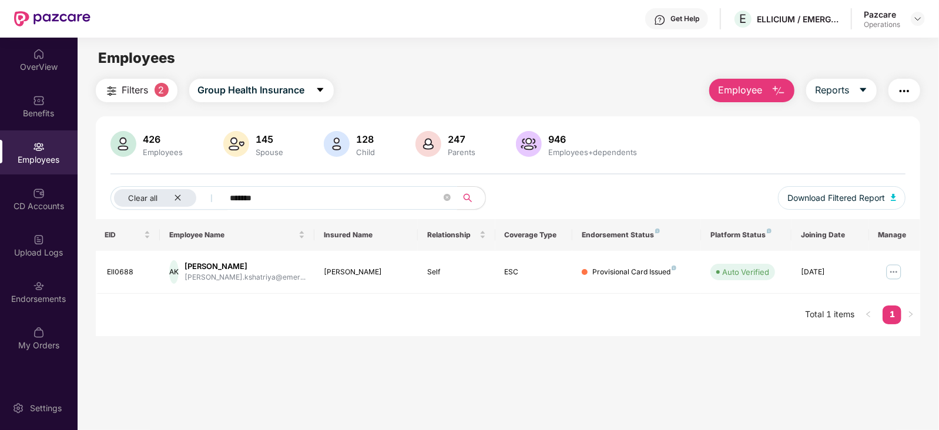
type input "*******"
drag, startPoint x: 165, startPoint y: 212, endPoint x: 171, endPoint y: 210, distance: 6.1
click at [166, 212] on div "Clear all ******* Download Filtered Report" at bounding box center [508, 202] width 796 height 33
click at [175, 200] on icon "close" at bounding box center [178, 198] width 8 height 8
click at [400, 203] on span at bounding box center [401, 198] width 7 height 11
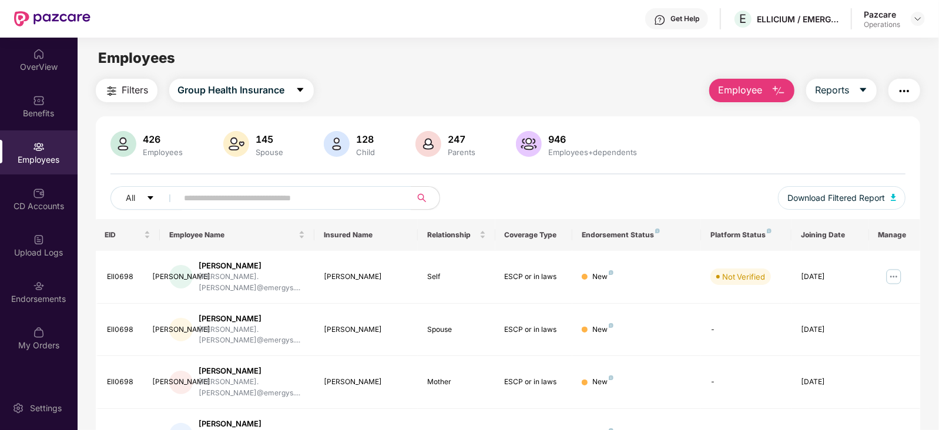
click at [904, 89] on img "button" at bounding box center [904, 91] width 14 height 14
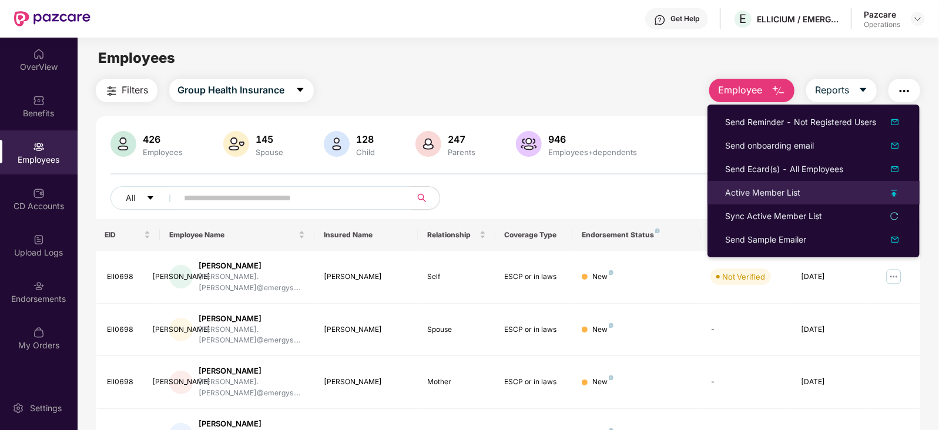
click at [780, 186] on div "Active Member List" at bounding box center [762, 192] width 75 height 13
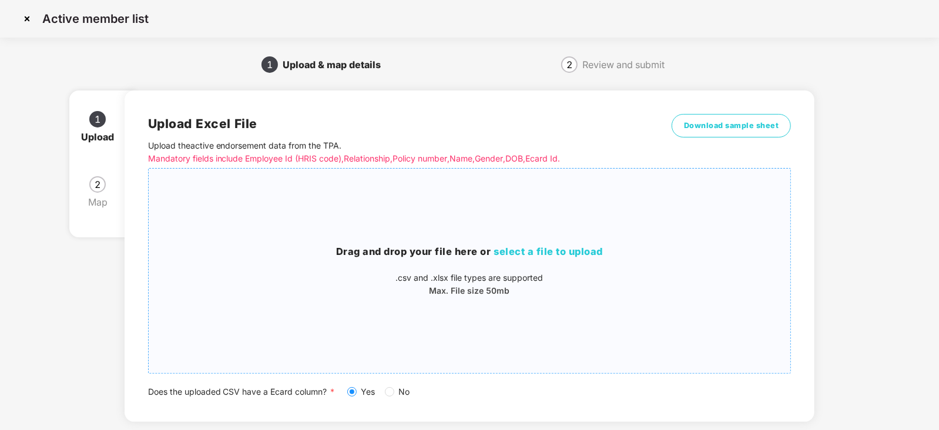
click at [538, 257] on span "select a file to upload" at bounding box center [548, 252] width 109 height 12
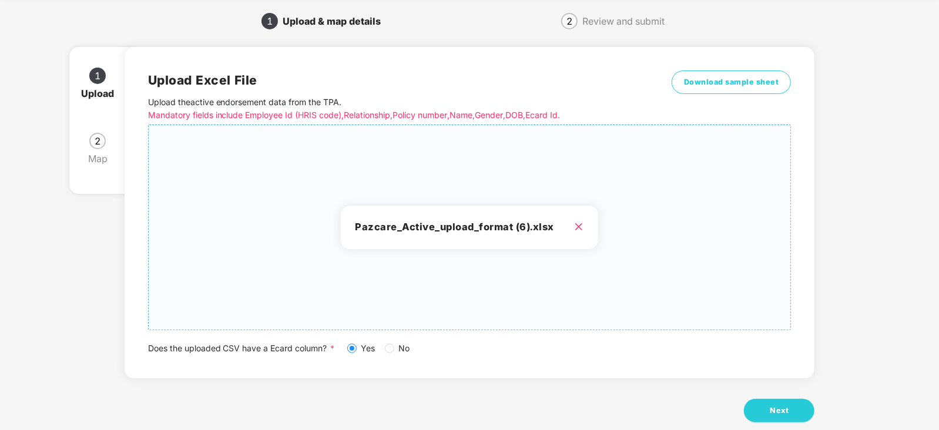
scroll to position [65, 0]
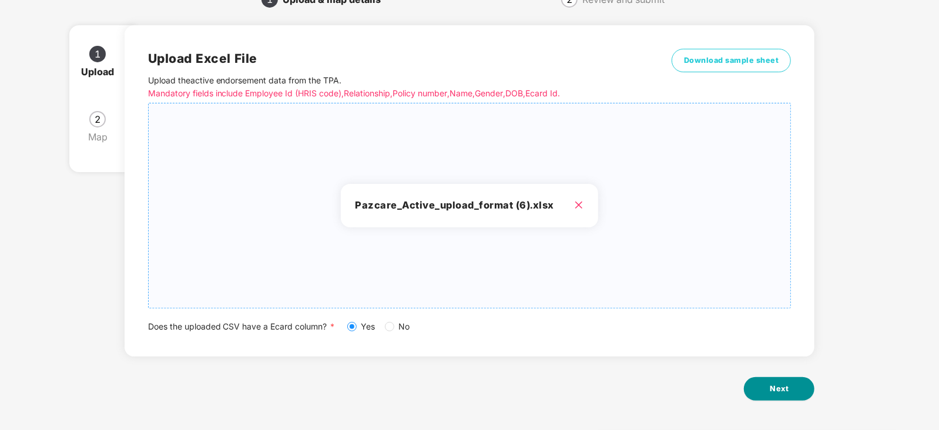
click at [781, 389] on span "Next" at bounding box center [779, 389] width 19 height 12
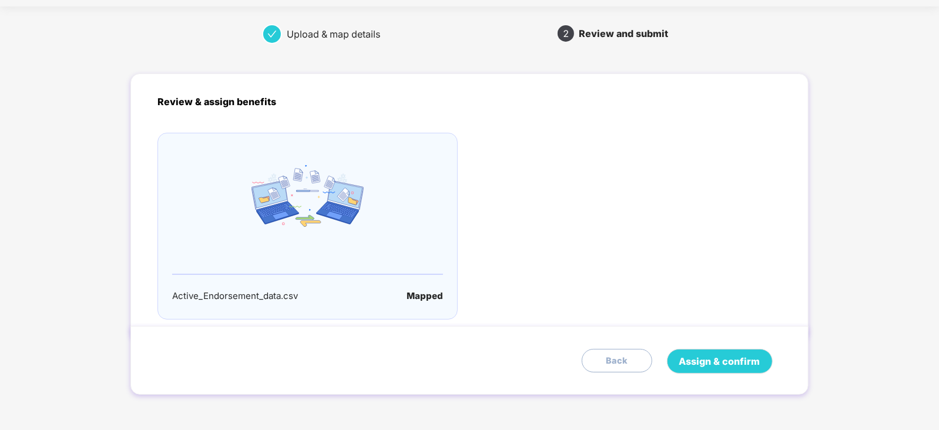
scroll to position [0, 0]
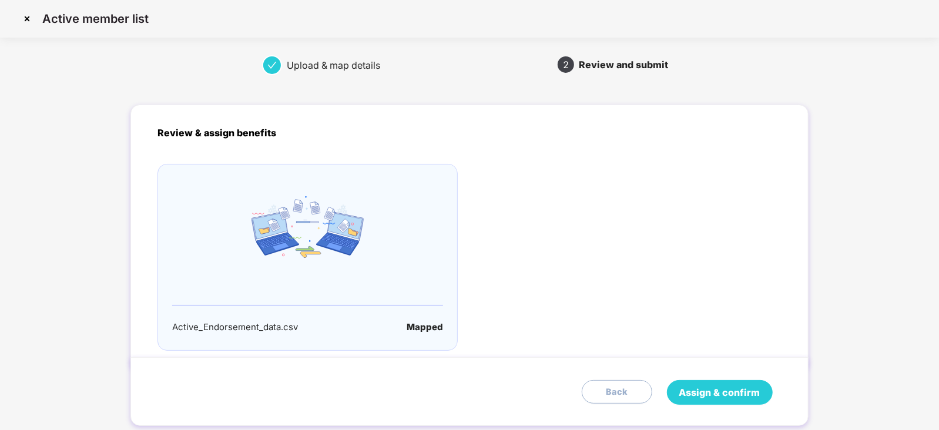
click at [706, 389] on span "Assign & confirm" at bounding box center [719, 392] width 81 height 15
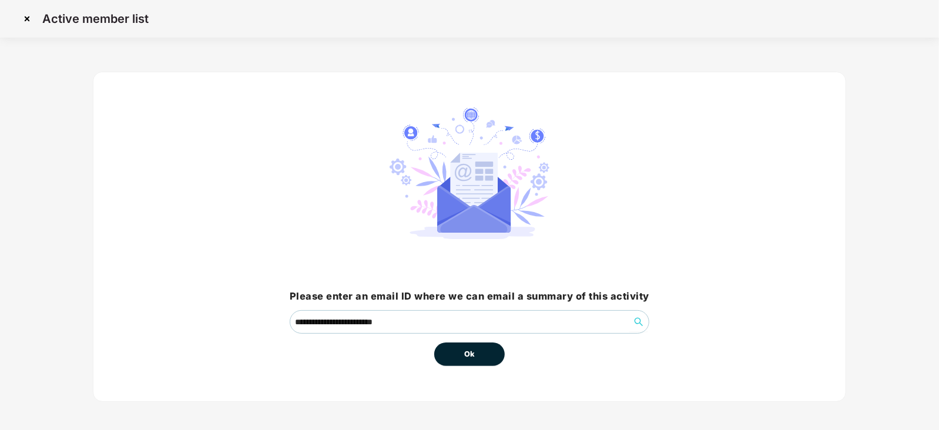
click at [467, 351] on span "Ok" at bounding box center [469, 354] width 11 height 12
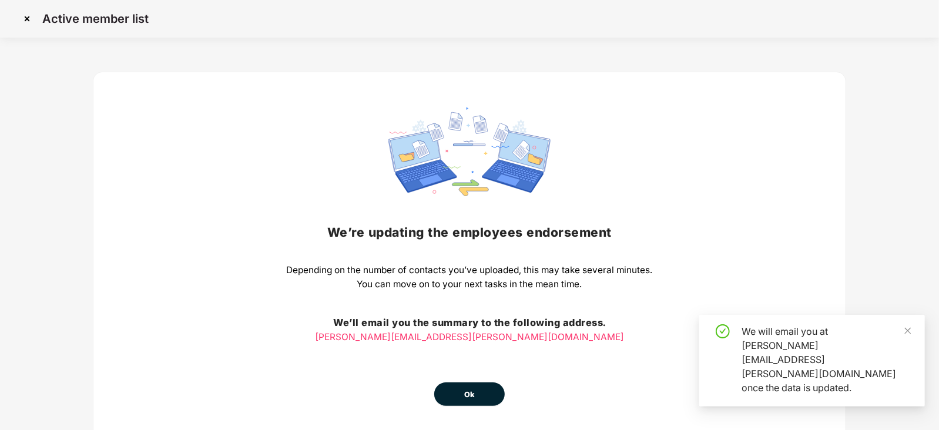
click at [472, 392] on span "Ok" at bounding box center [469, 395] width 11 height 12
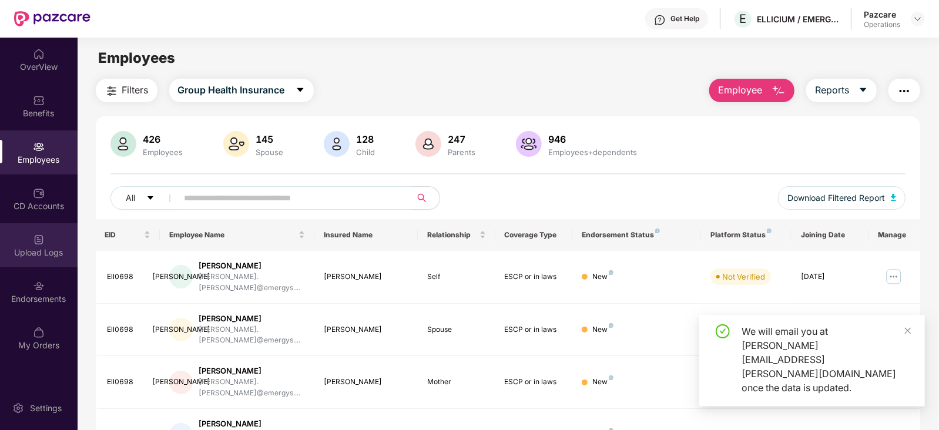
click at [48, 251] on div "Upload Logs" at bounding box center [39, 253] width 78 height 12
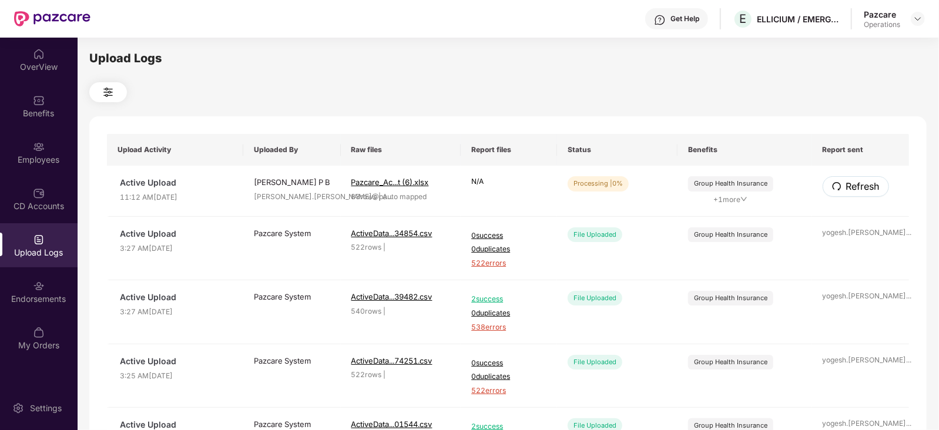
click at [858, 192] on span "Refresh" at bounding box center [862, 186] width 33 height 15
click at [860, 192] on span "Refresh" at bounding box center [861, 186] width 33 height 15
click at [859, 185] on span "Refresh" at bounding box center [862, 186] width 33 height 15
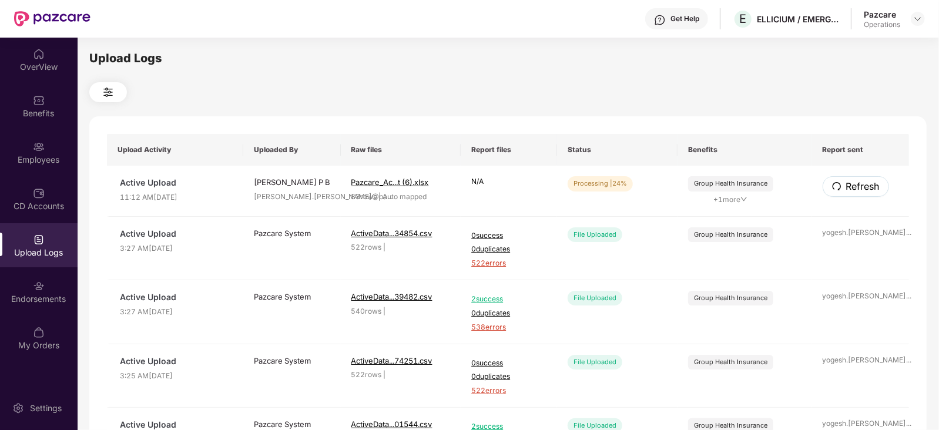
click at [859, 185] on span "Refresh" at bounding box center [862, 186] width 33 height 15
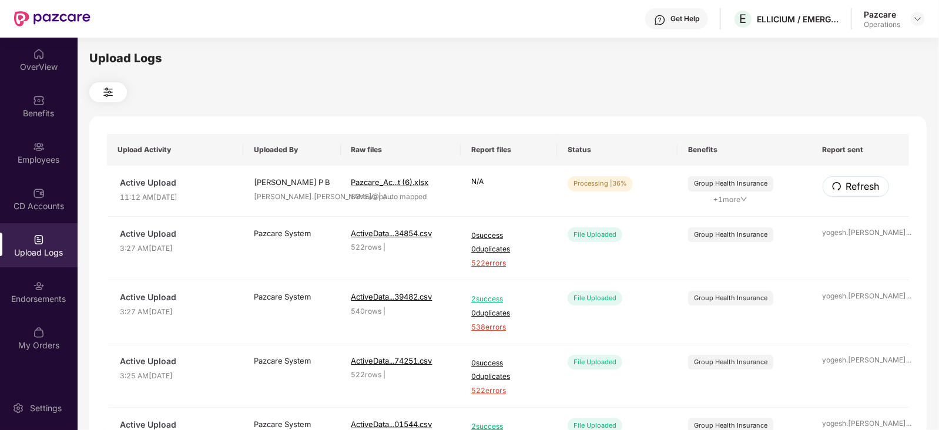
click at [859, 185] on span "Refresh" at bounding box center [862, 186] width 33 height 15
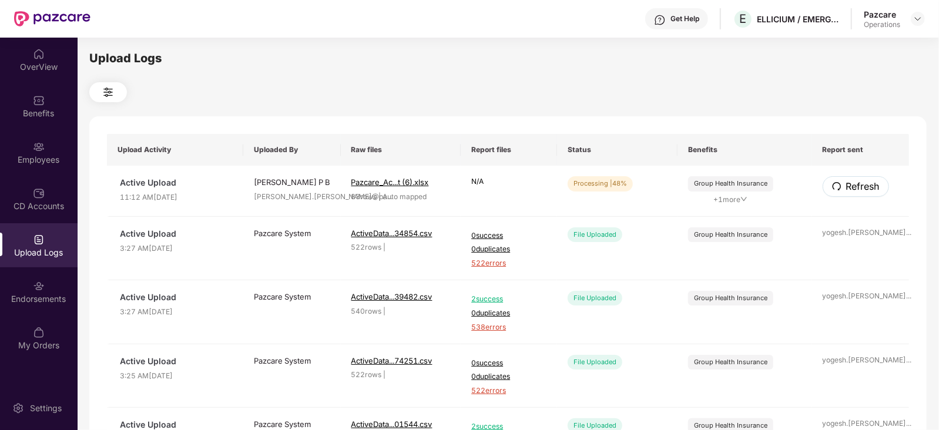
click at [859, 185] on span "Refresh" at bounding box center [862, 186] width 33 height 15
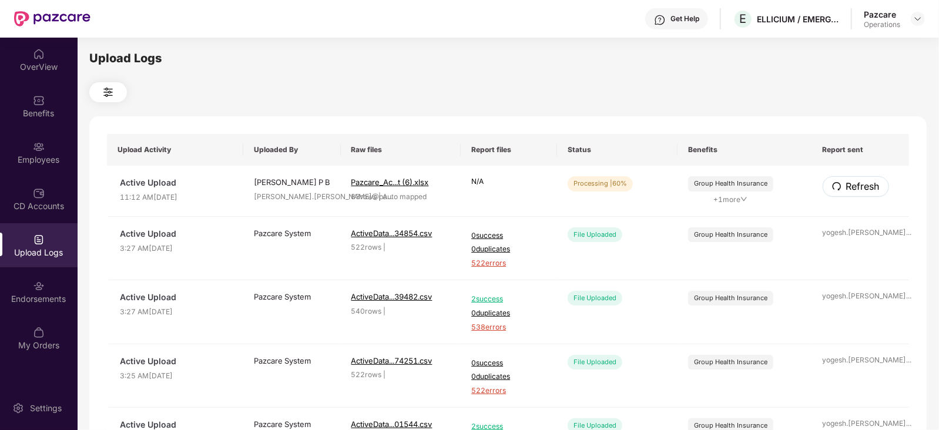
click at [859, 185] on span "Refresh" at bounding box center [862, 186] width 33 height 15
click at [858, 185] on span "Refresh" at bounding box center [862, 186] width 33 height 15
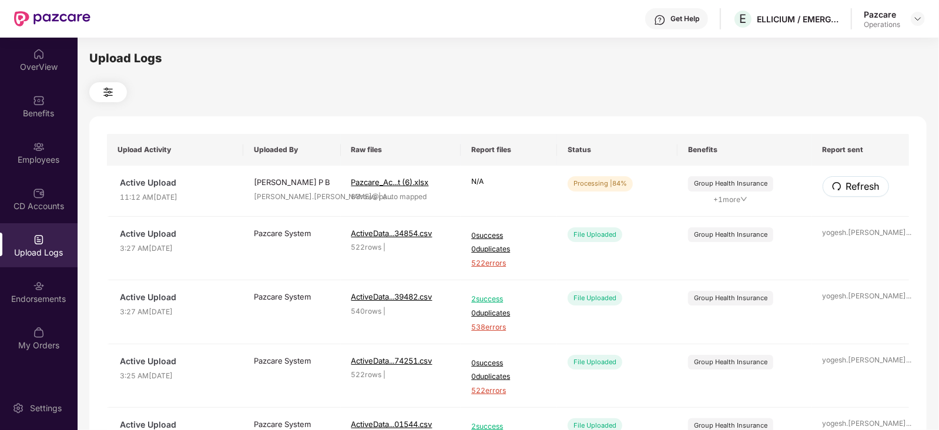
click at [858, 185] on span "Refresh" at bounding box center [862, 186] width 33 height 15
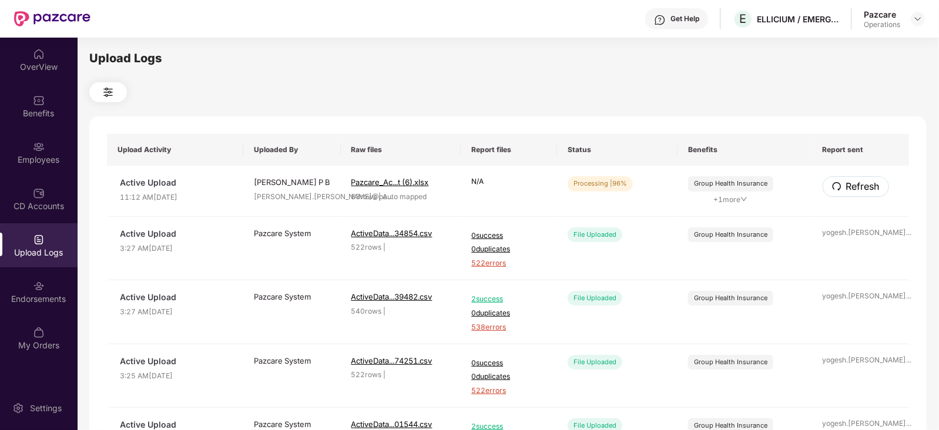
click at [858, 185] on span "Refresh" at bounding box center [862, 186] width 33 height 15
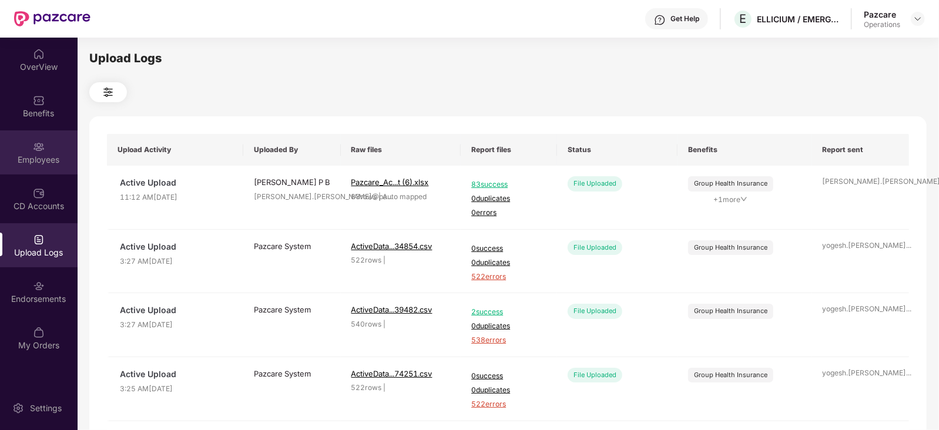
click at [24, 169] on div "Employees" at bounding box center [39, 152] width 78 height 44
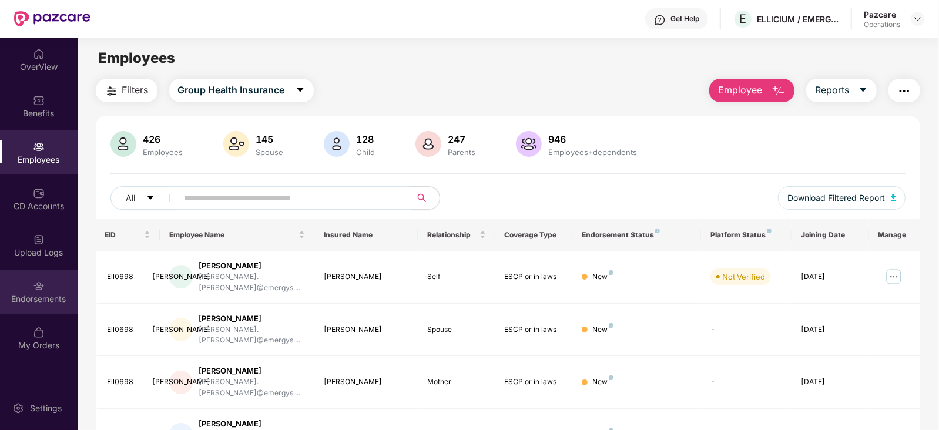
click at [28, 304] on div "Endorsements" at bounding box center [39, 292] width 78 height 44
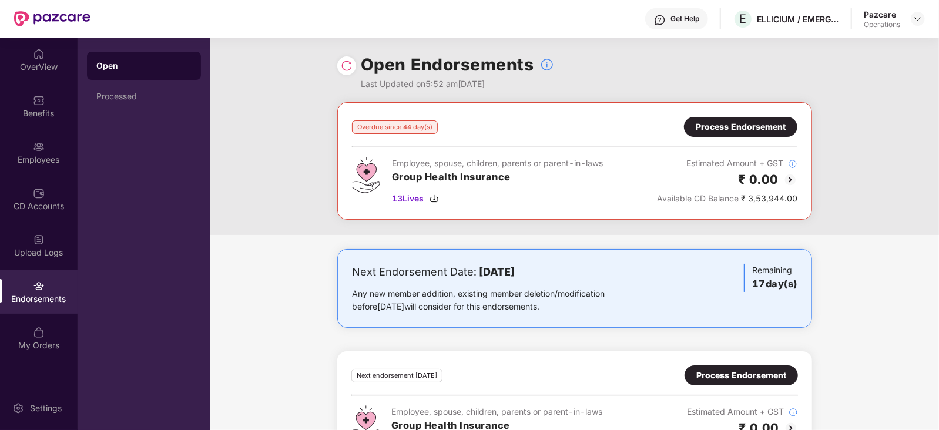
click at [733, 126] on div "Process Endorsement" at bounding box center [741, 126] width 90 height 13
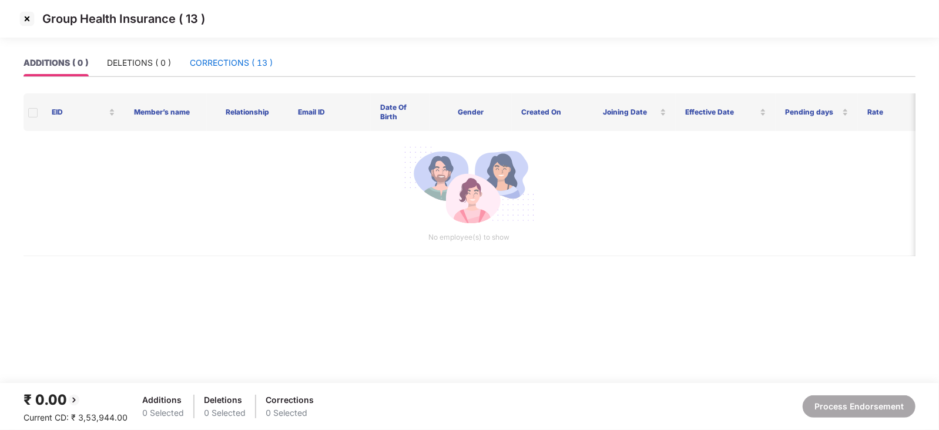
click at [213, 62] on div "CORRECTIONS ( 13 )" at bounding box center [231, 62] width 83 height 13
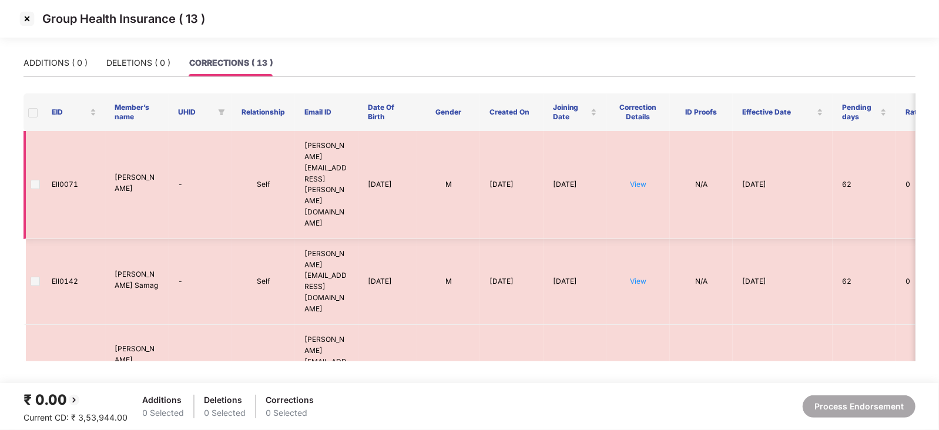
click at [38, 166] on td at bounding box center [33, 185] width 19 height 108
click at [31, 21] on img at bounding box center [27, 18] width 19 height 19
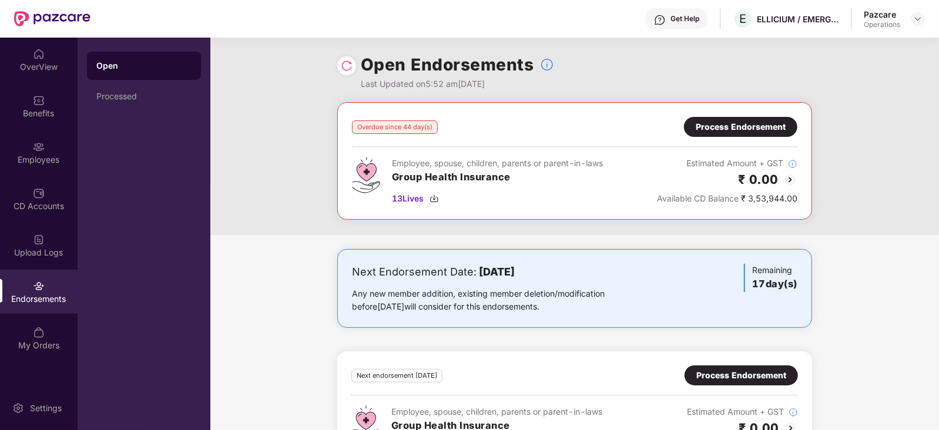
click at [347, 67] on img at bounding box center [347, 66] width 12 height 12
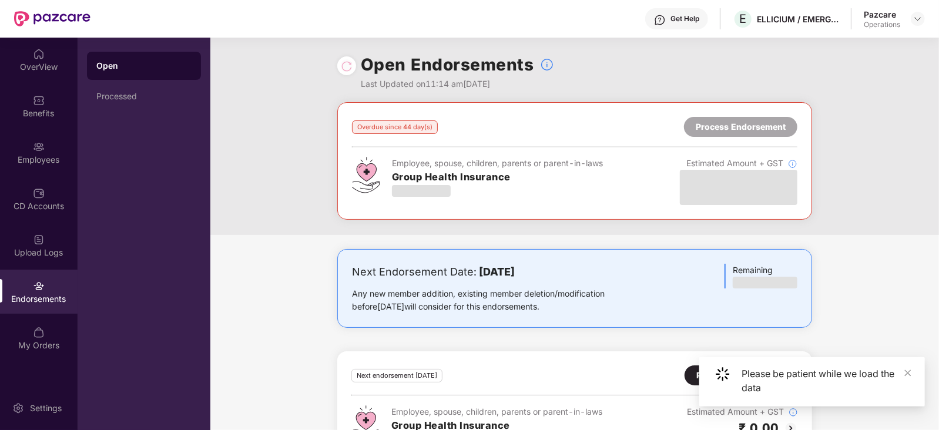
click at [901, 370] on div "Please be patient while we load the data" at bounding box center [825, 381] width 169 height 28
click at [908, 371] on icon "close" at bounding box center [908, 373] width 8 height 8
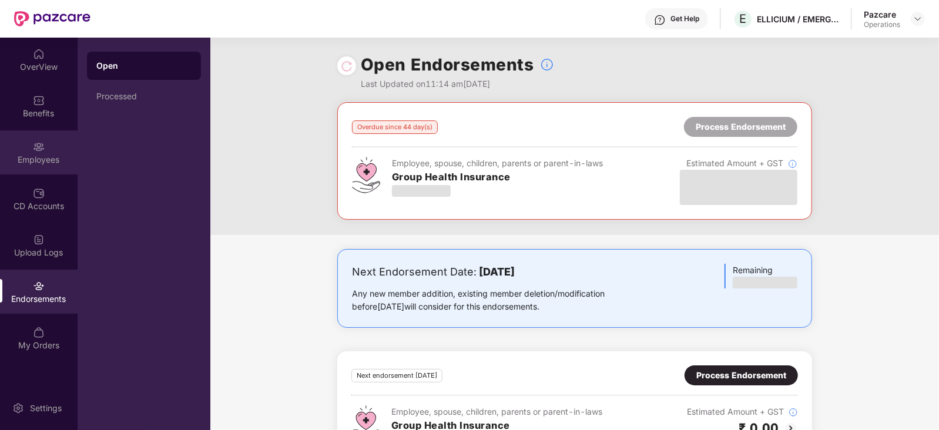
click at [51, 162] on div "Employees" at bounding box center [39, 160] width 78 height 12
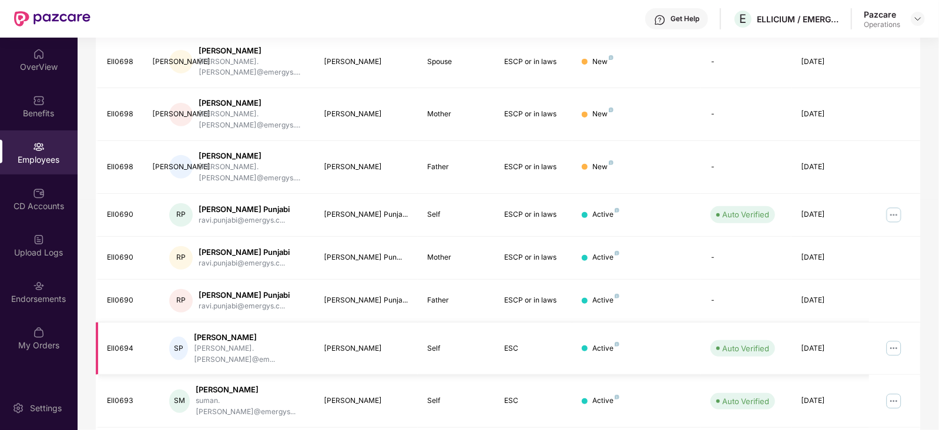
scroll to position [290, 0]
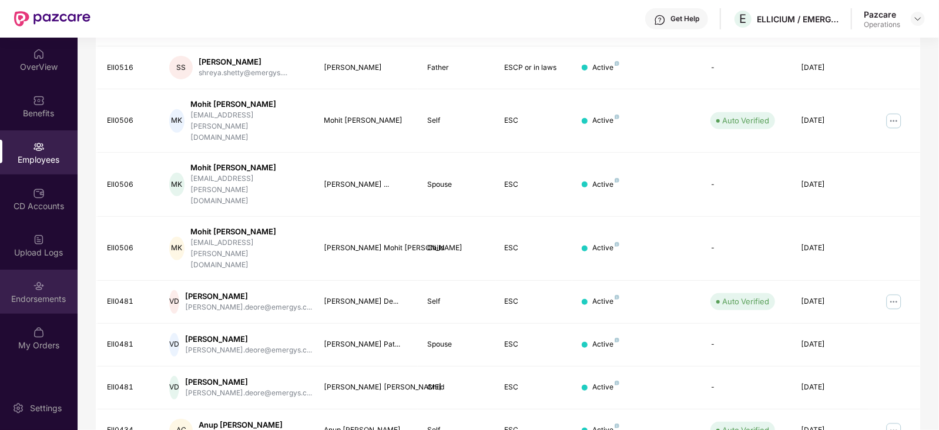
click at [46, 303] on div "Endorsements" at bounding box center [39, 299] width 78 height 12
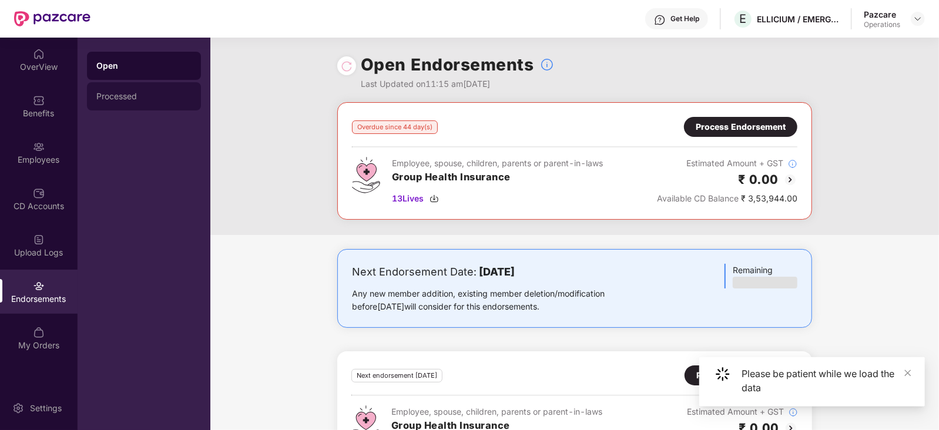
drag, startPoint x: 106, startPoint y: 116, endPoint x: 106, endPoint y: 104, distance: 11.8
click at [106, 116] on div "Open Processed" at bounding box center [144, 234] width 133 height 392
click at [109, 101] on div "Processed" at bounding box center [144, 96] width 114 height 28
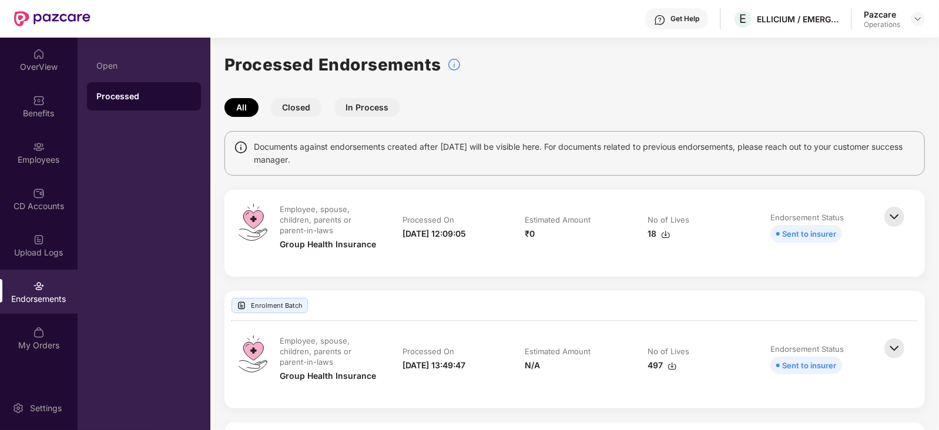
click at [899, 220] on img at bounding box center [894, 217] width 26 height 26
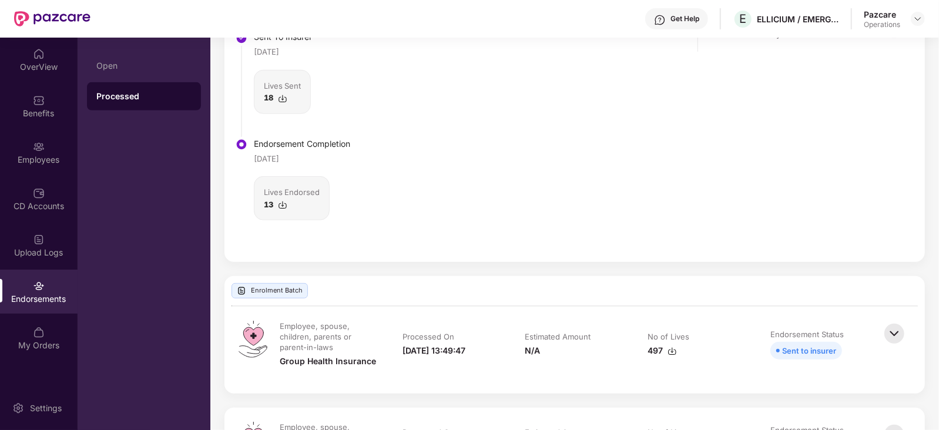
scroll to position [514, 0]
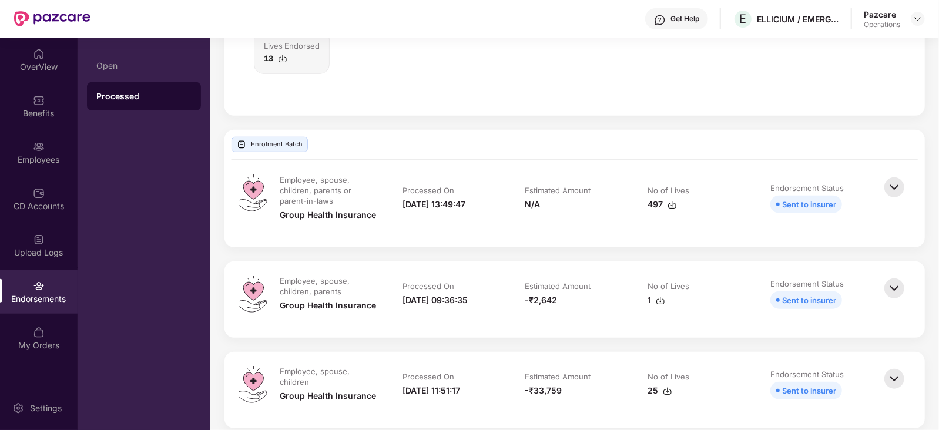
click at [907, 195] on div at bounding box center [895, 204] width 29 height 59
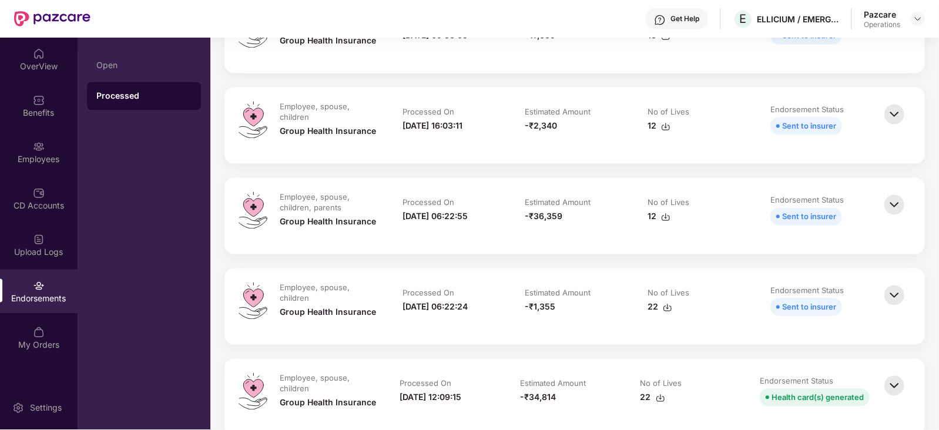
scroll to position [1616, 0]
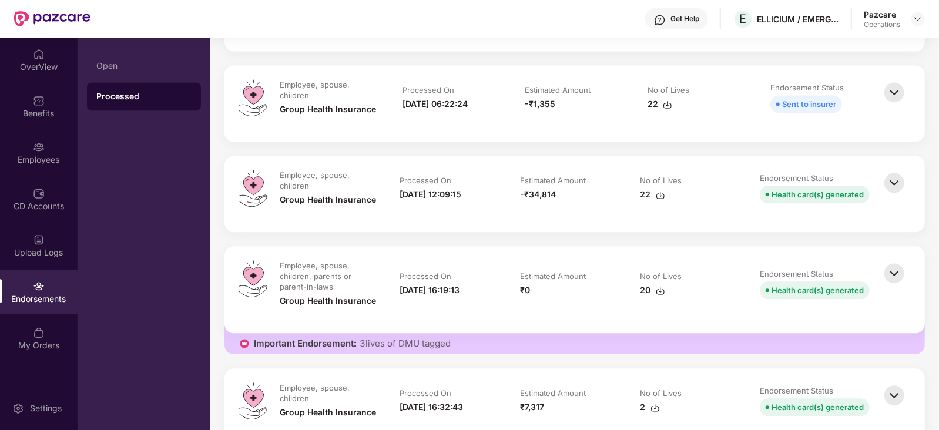
click at [904, 173] on img at bounding box center [894, 183] width 26 height 26
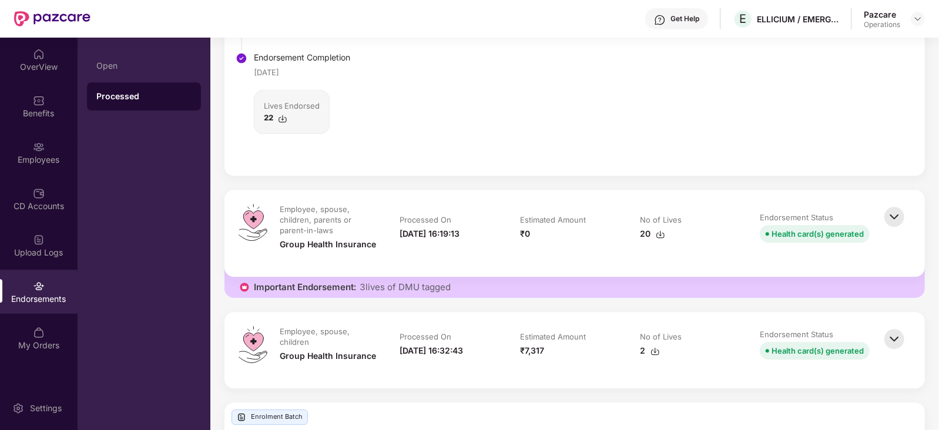
scroll to position [2056, 0]
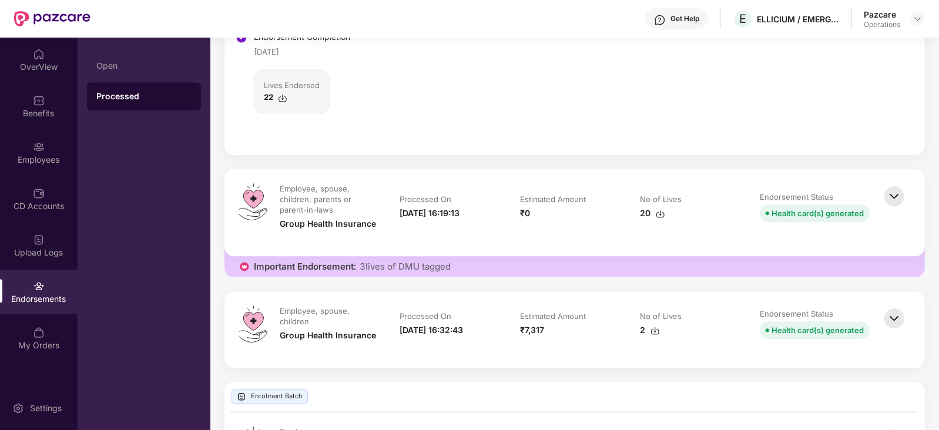
click at [890, 187] on img at bounding box center [894, 196] width 26 height 26
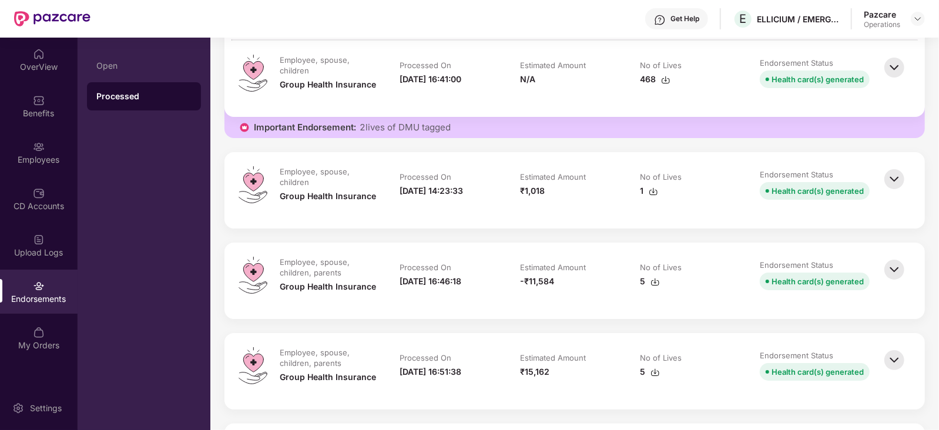
scroll to position [2644, 0]
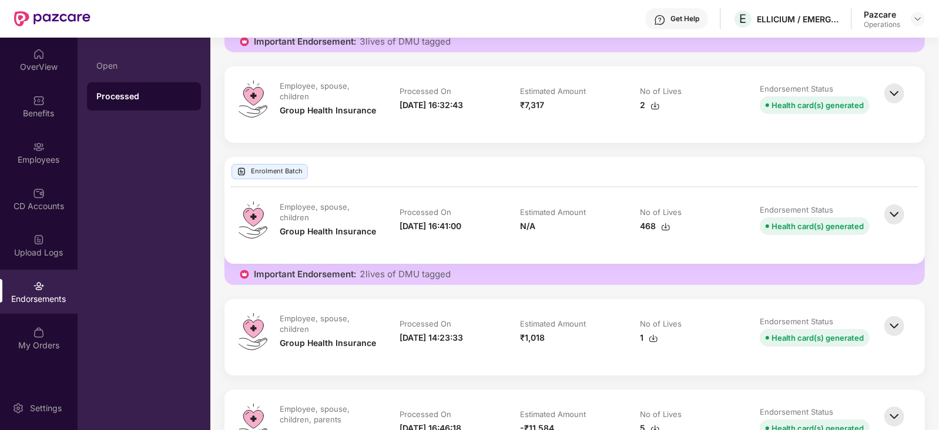
click at [887, 217] on img at bounding box center [894, 215] width 26 height 26
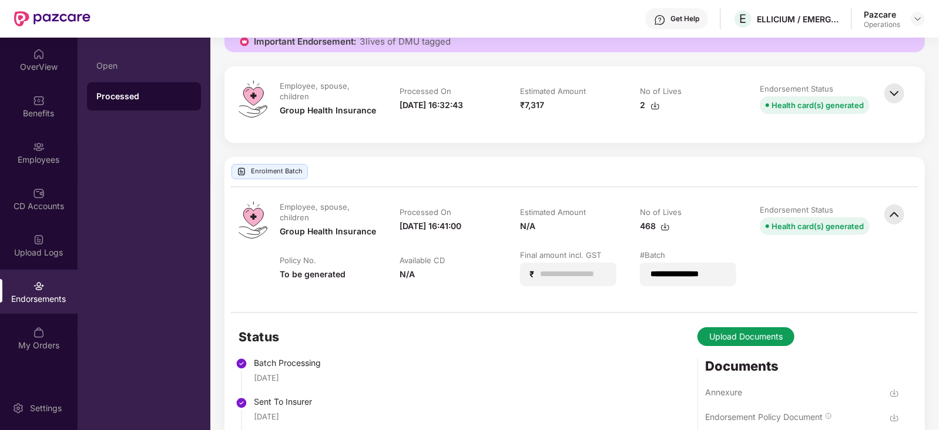
click at [894, 196] on div "**********" at bounding box center [574, 249] width 700 height 125
click at [890, 95] on img at bounding box center [894, 93] width 26 height 26
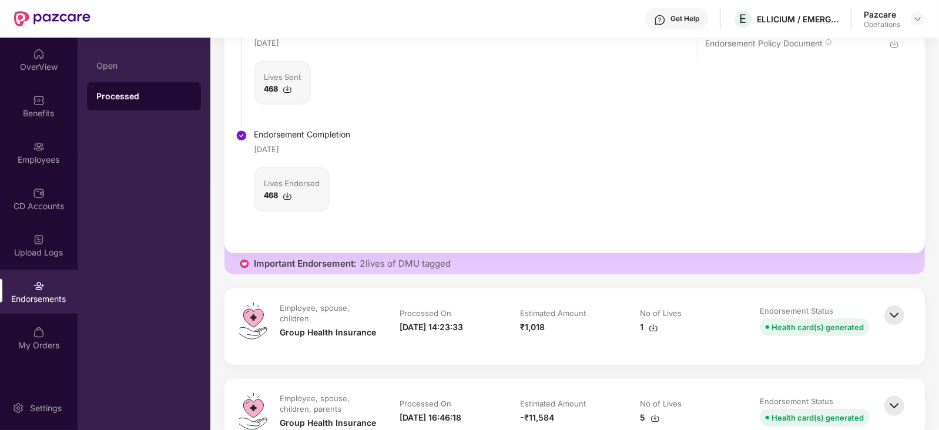
scroll to position [3378, 0]
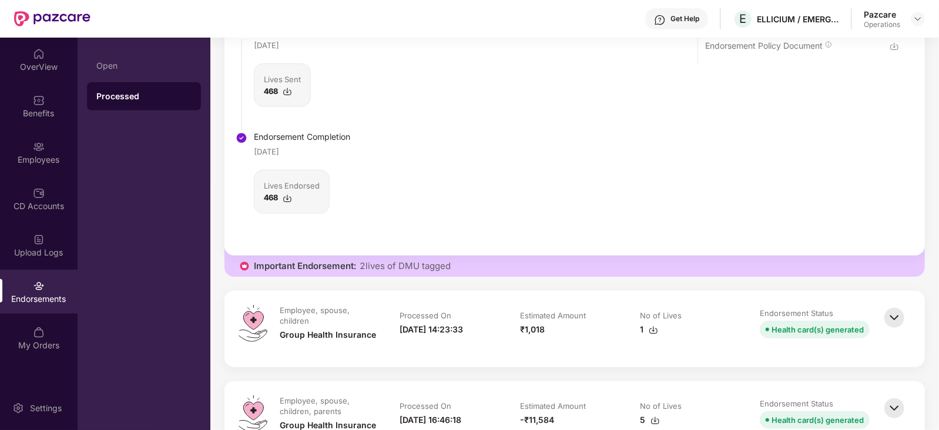
click at [888, 308] on img at bounding box center [894, 318] width 26 height 26
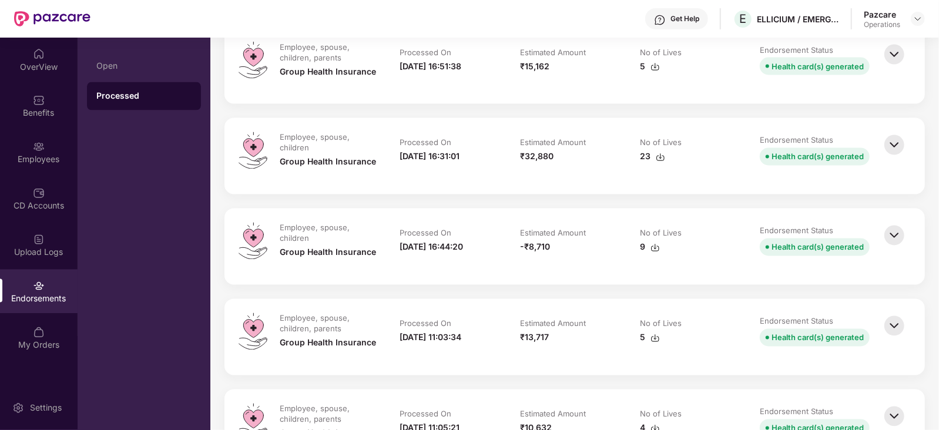
scroll to position [4112, 0]
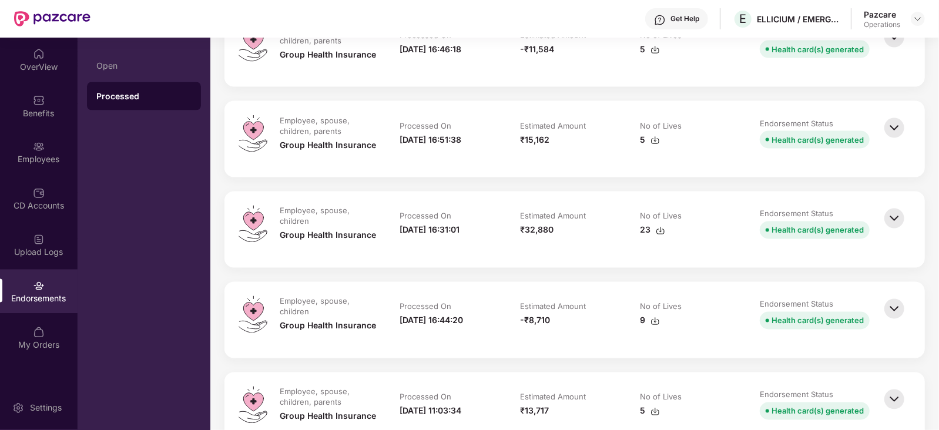
click at [892, 119] on img at bounding box center [894, 128] width 26 height 26
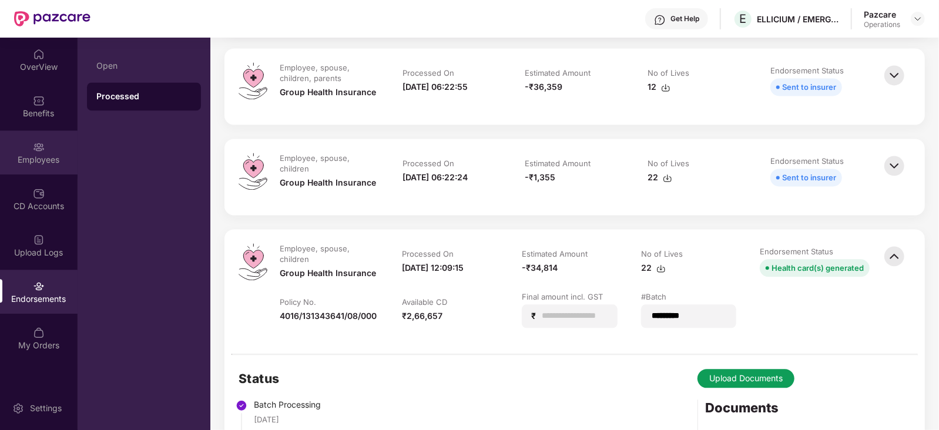
click at [56, 172] on div "Employees" at bounding box center [39, 152] width 78 height 44
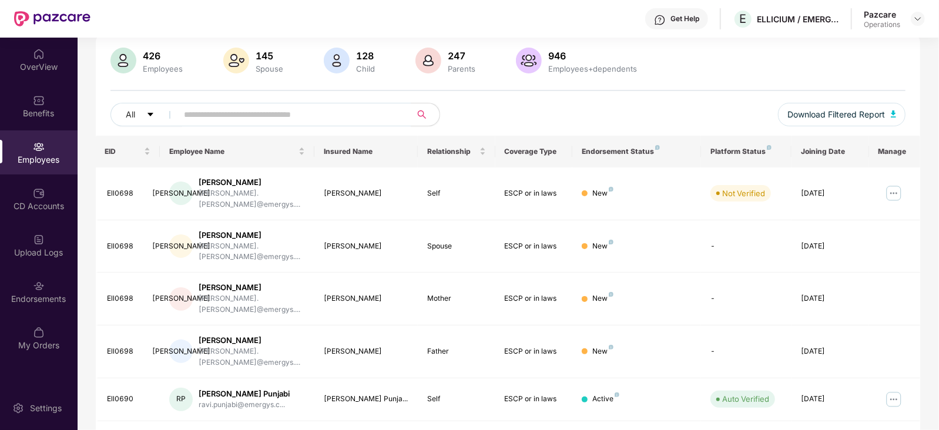
scroll to position [0, 0]
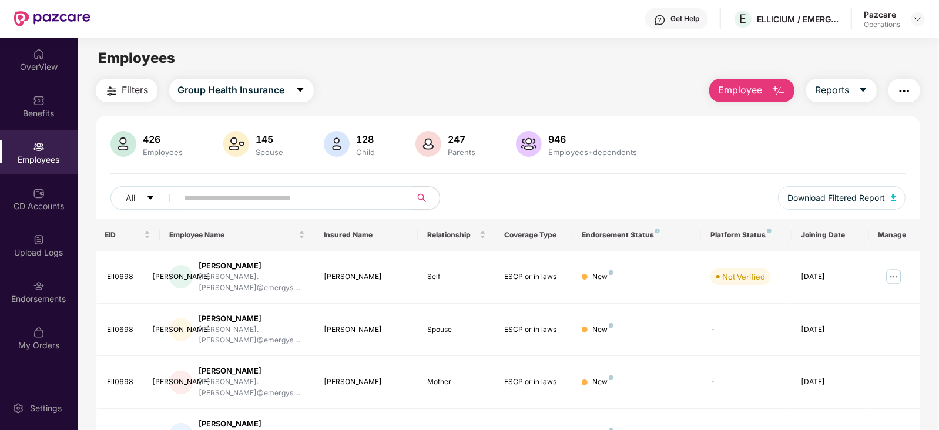
click at [126, 95] on span "Filters" at bounding box center [135, 90] width 26 height 15
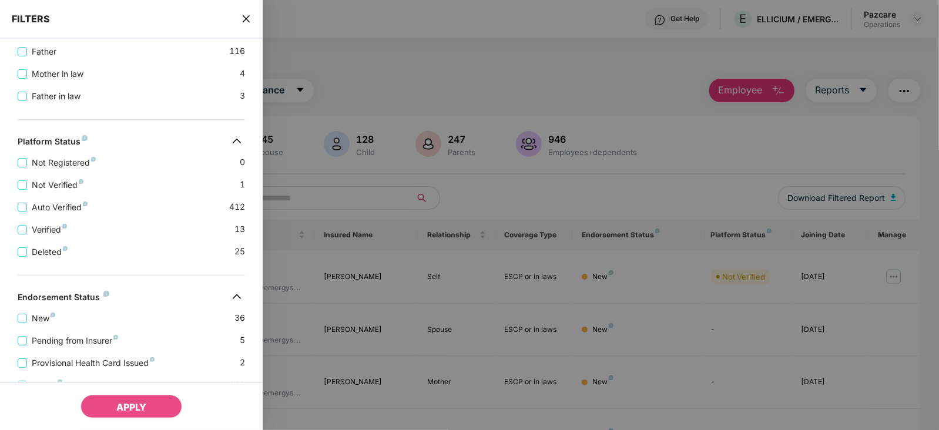
scroll to position [404, 0]
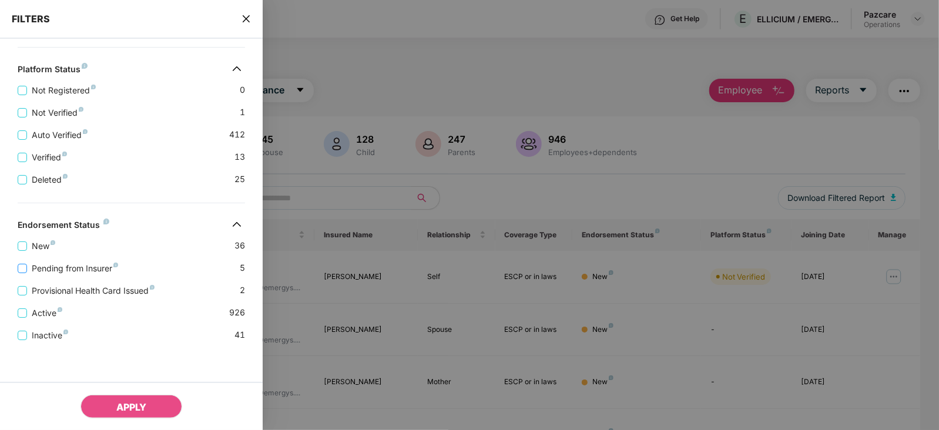
click at [94, 267] on span "Pending from Insurer" at bounding box center [75, 268] width 96 height 13
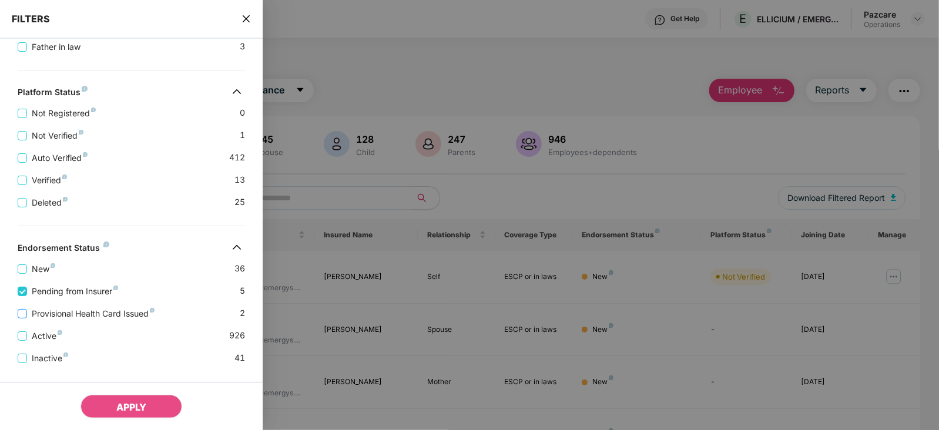
click at [115, 316] on span "Provisional Health Card Issued" at bounding box center [93, 313] width 132 height 13
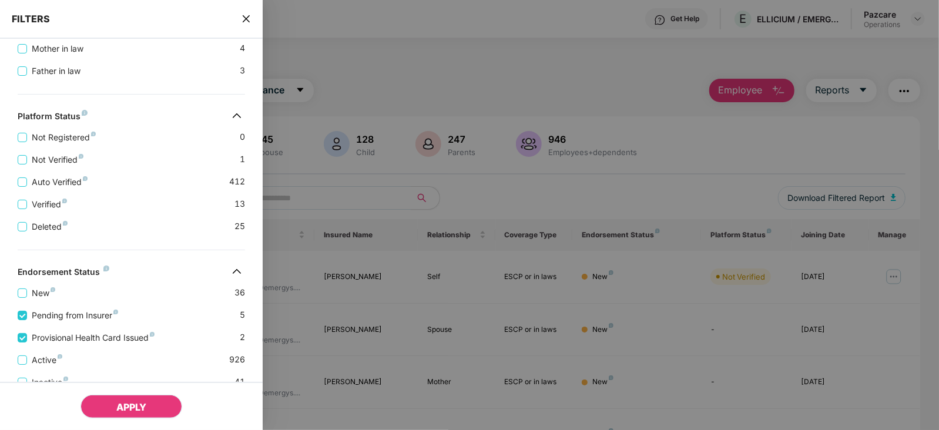
click at [141, 413] on button "APPLY" at bounding box center [131, 407] width 102 height 24
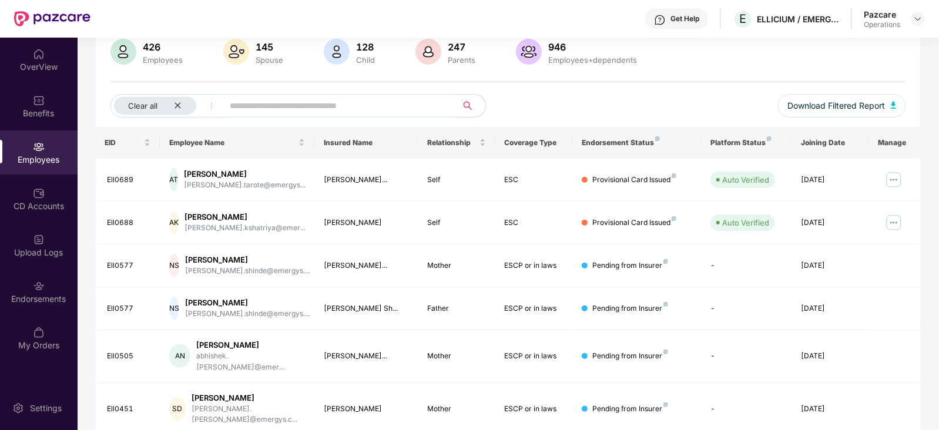
scroll to position [15, 0]
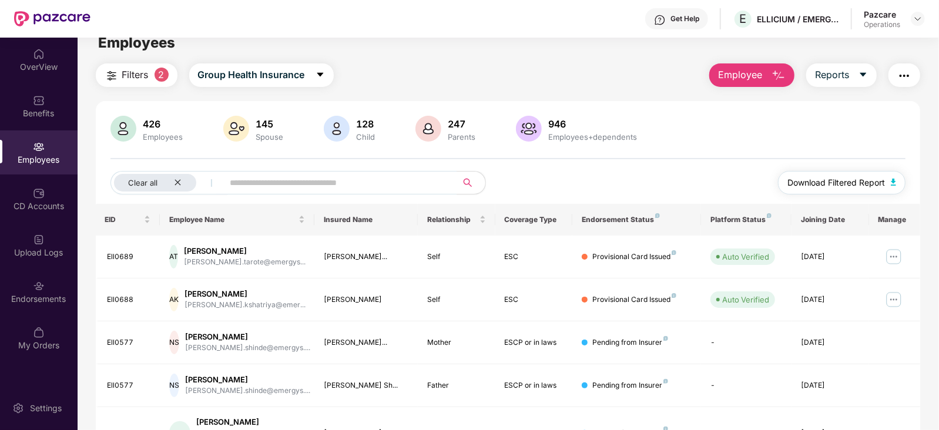
click at [886, 183] on button "Download Filtered Report" at bounding box center [842, 183] width 128 height 24
click at [903, 81] on img "button" at bounding box center [904, 76] width 14 height 14
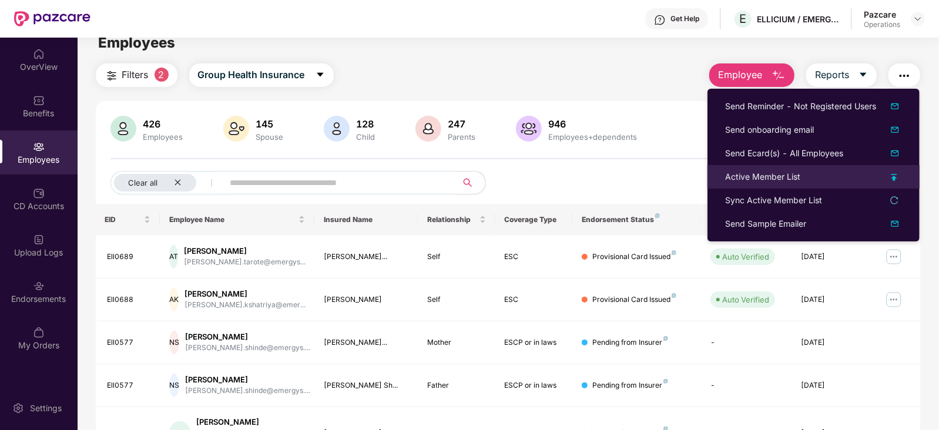
click at [777, 173] on div "Active Member List" at bounding box center [762, 176] width 75 height 13
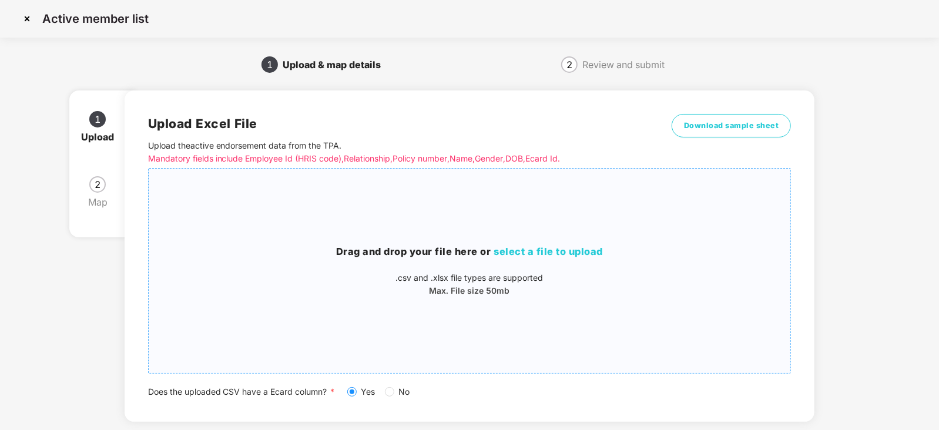
click at [505, 242] on div "Drag and drop your file here or select a file to upload .csv and .xlsx file typ…" at bounding box center [470, 271] width 642 height 186
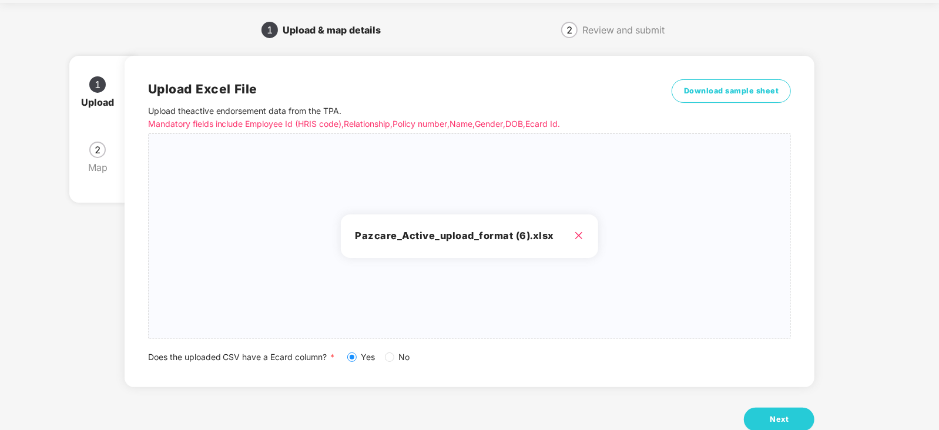
scroll to position [65, 0]
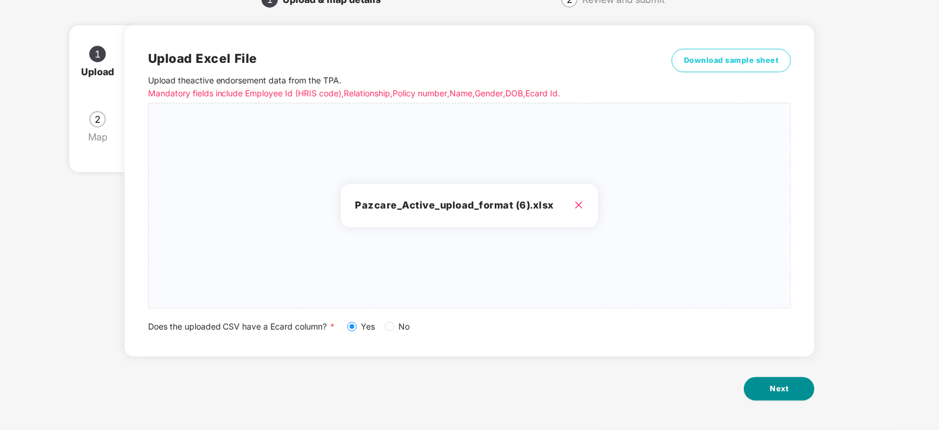
click at [780, 392] on span "Next" at bounding box center [779, 389] width 19 height 12
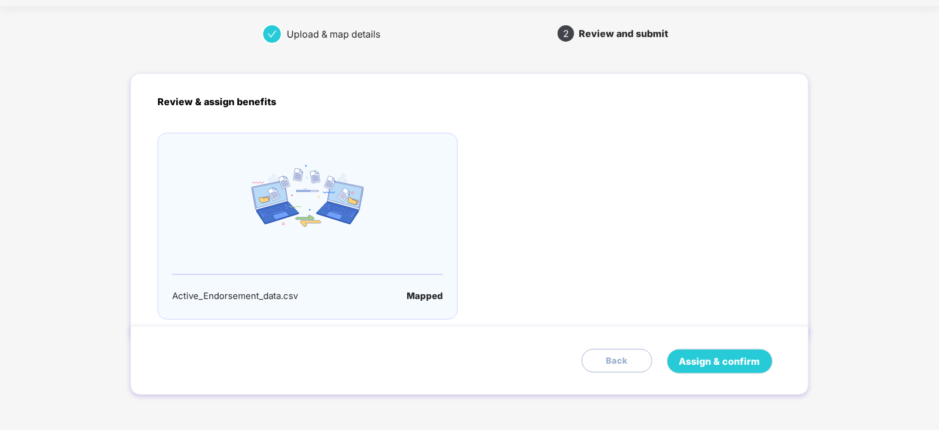
scroll to position [0, 0]
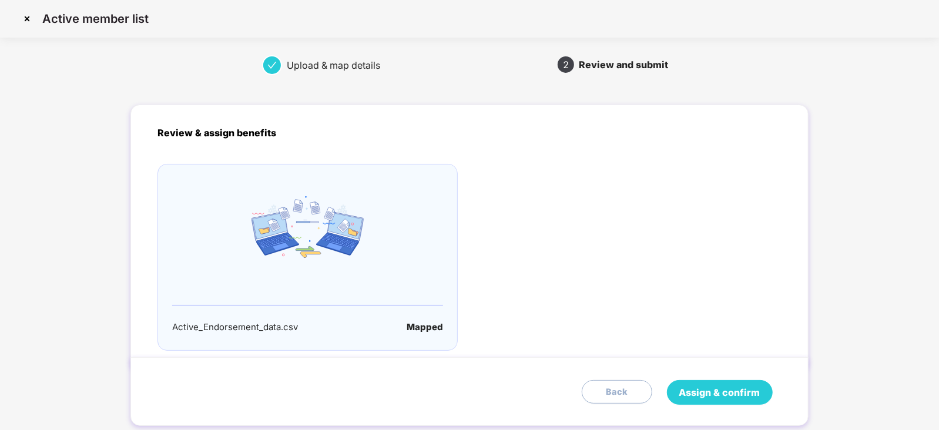
click at [741, 388] on span "Assign & confirm" at bounding box center [719, 392] width 81 height 15
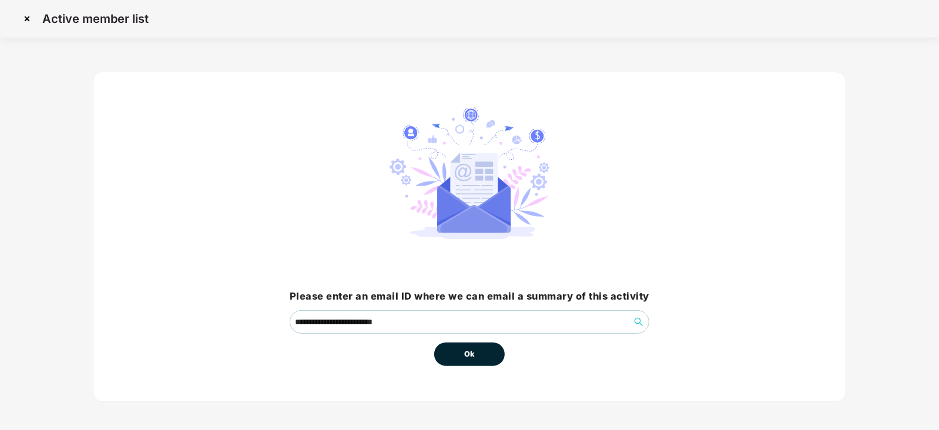
click at [479, 354] on button "Ok" at bounding box center [469, 355] width 71 height 24
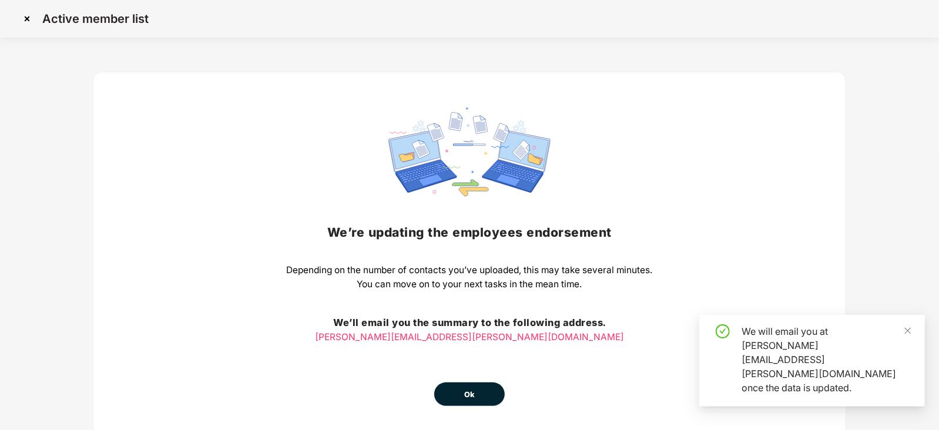
click at [470, 398] on span "Ok" at bounding box center [469, 395] width 11 height 12
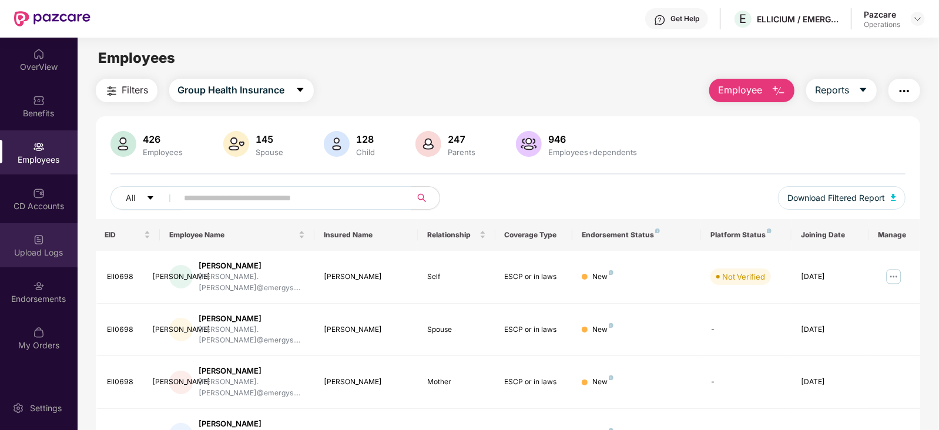
click at [22, 259] on div "Upload Logs" at bounding box center [39, 245] width 78 height 44
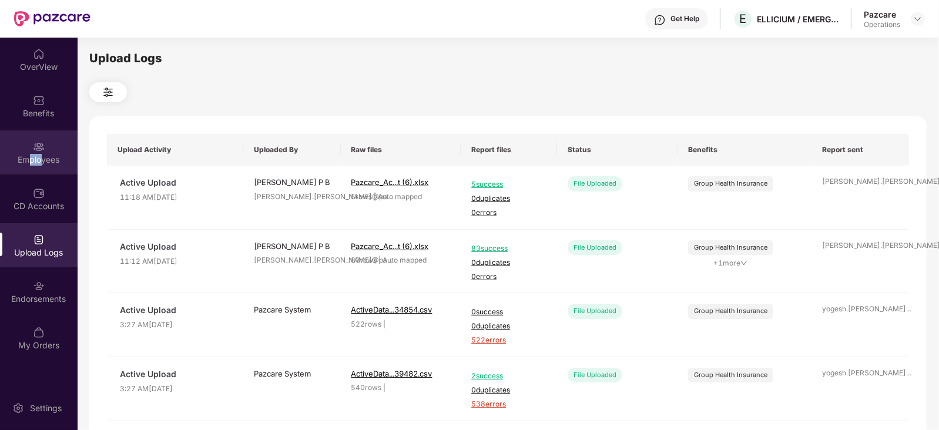
click at [41, 160] on div "Employees" at bounding box center [39, 160] width 78 height 12
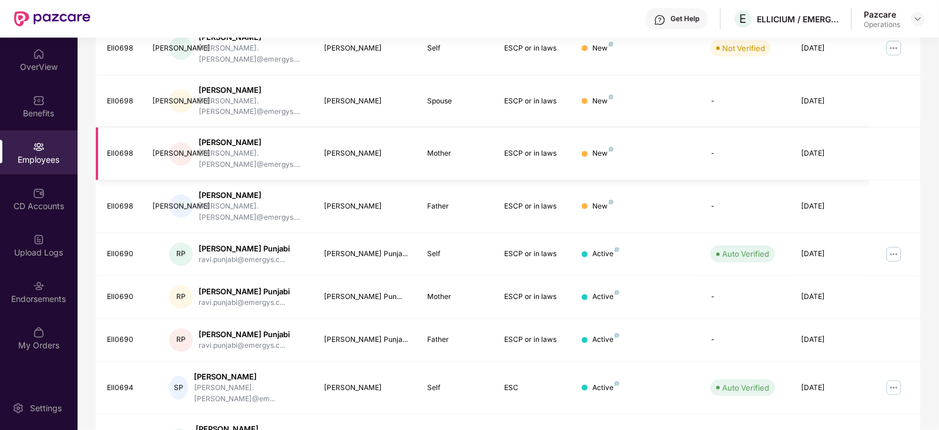
scroll to position [143, 0]
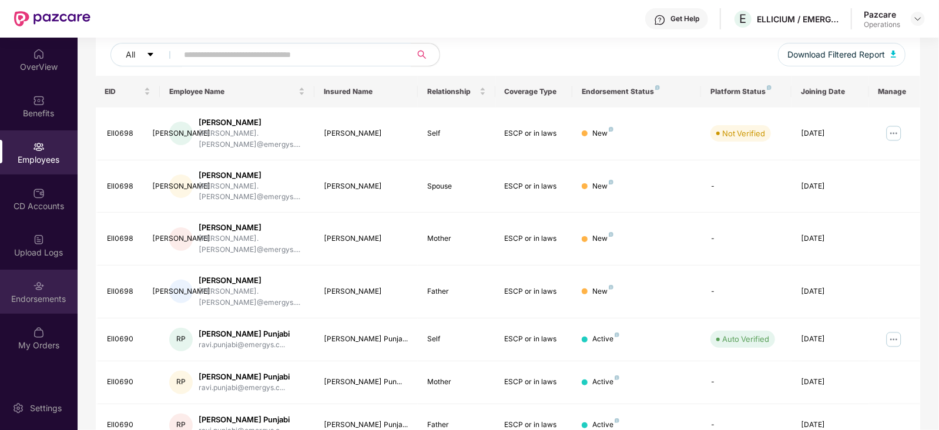
click at [35, 302] on div "Endorsements" at bounding box center [39, 299] width 78 height 12
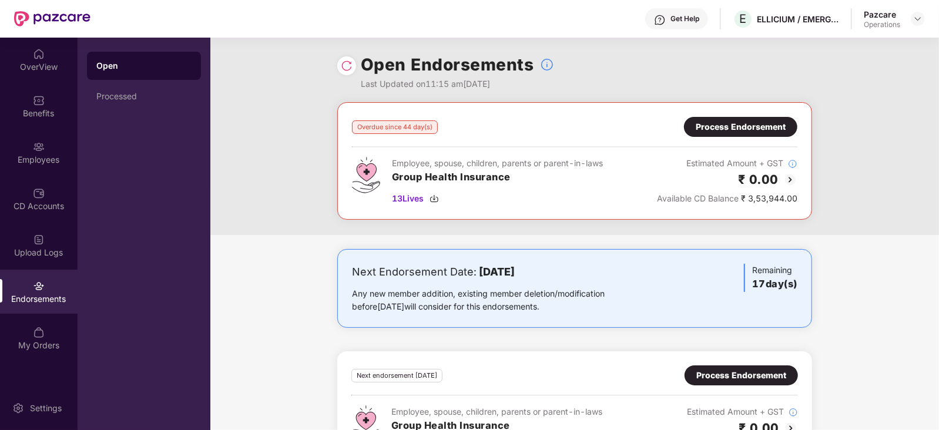
click at [728, 126] on div "Process Endorsement" at bounding box center [741, 126] width 90 height 13
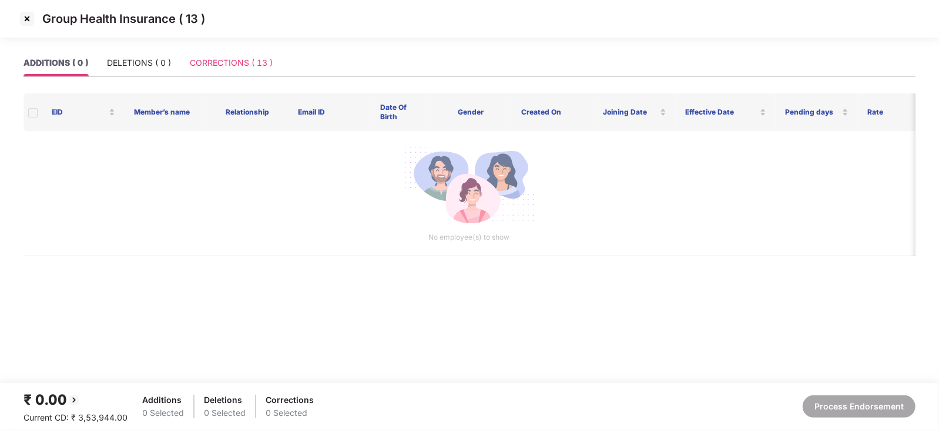
click at [226, 51] on div "CORRECTIONS ( 13 )" at bounding box center [231, 62] width 83 height 27
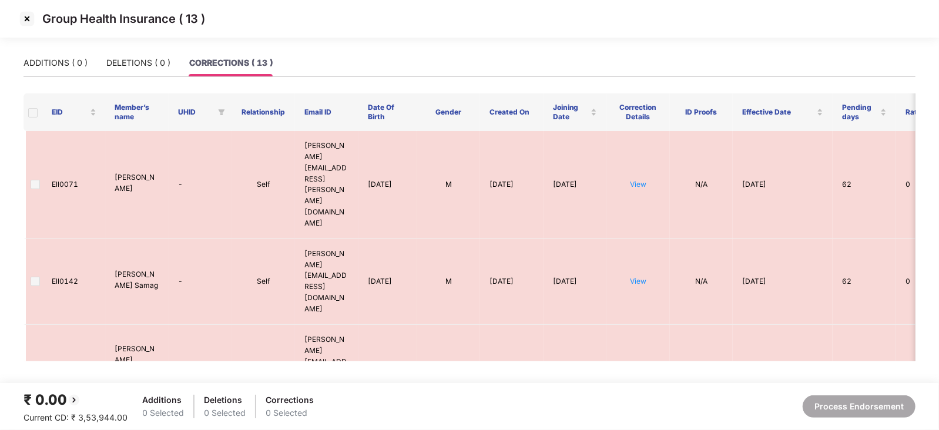
click at [32, 22] on img at bounding box center [27, 18] width 19 height 19
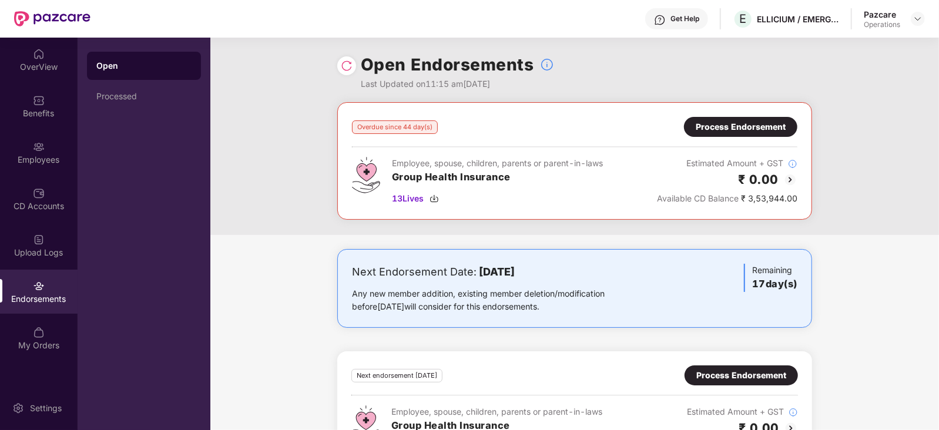
click at [348, 60] on div at bounding box center [346, 65] width 19 height 19
click at [348, 61] on img at bounding box center [347, 66] width 12 height 12
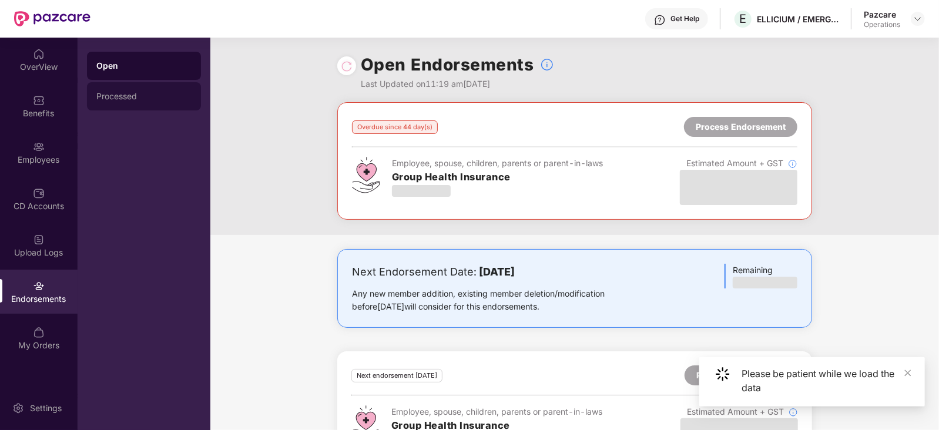
click at [115, 90] on div "Processed" at bounding box center [144, 96] width 114 height 28
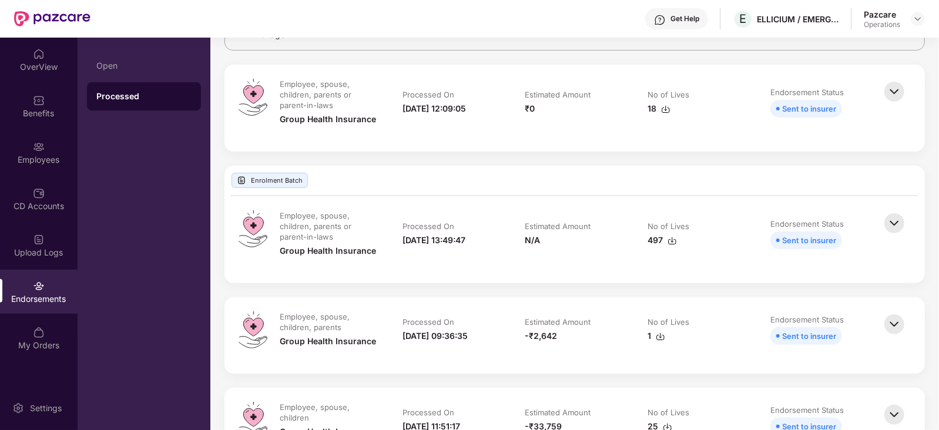
scroll to position [73, 0]
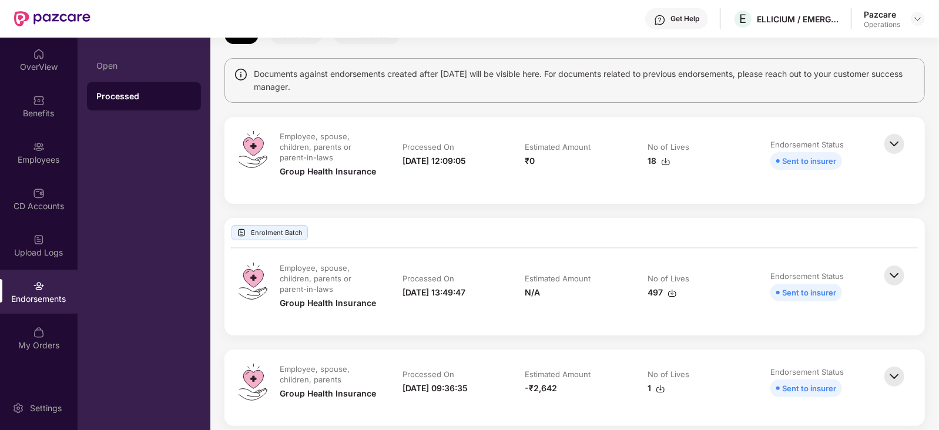
click at [892, 143] on img at bounding box center [894, 144] width 26 height 26
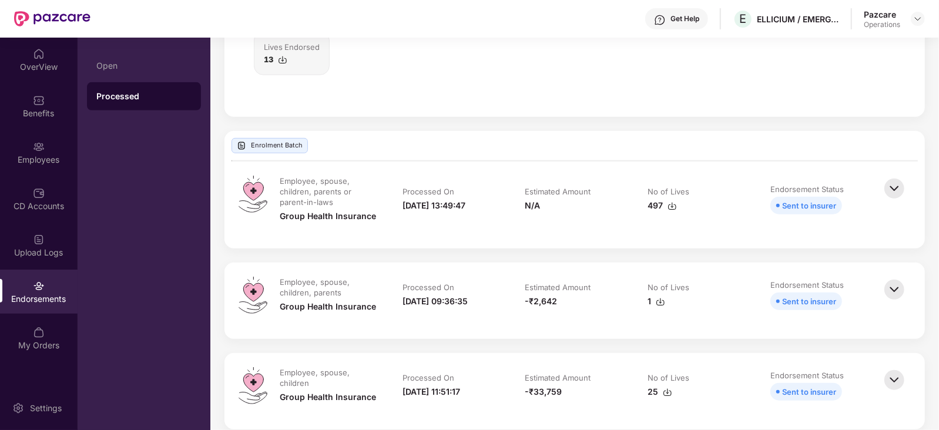
scroll to position [514, 0]
click at [893, 183] on img at bounding box center [894, 188] width 26 height 26
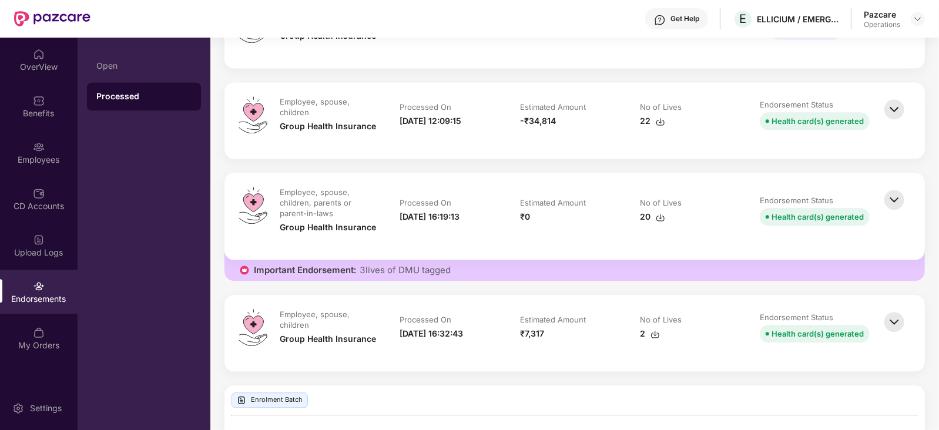
scroll to position [1616, 0]
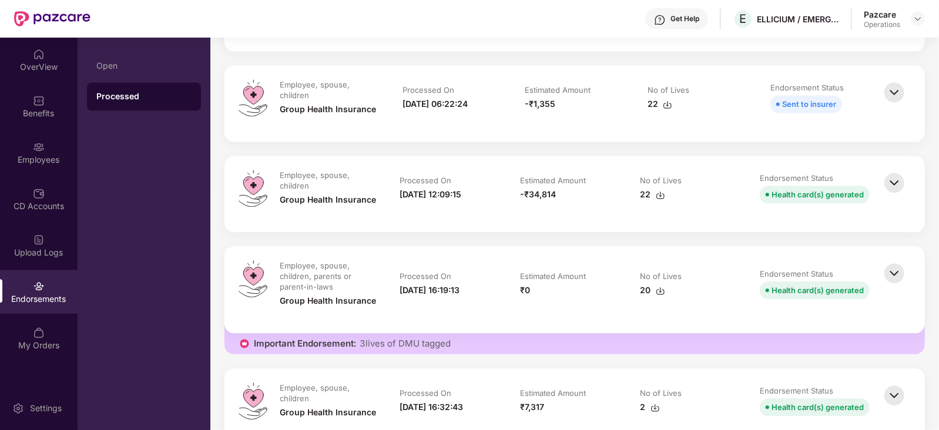
click at [902, 183] on img at bounding box center [894, 183] width 26 height 26
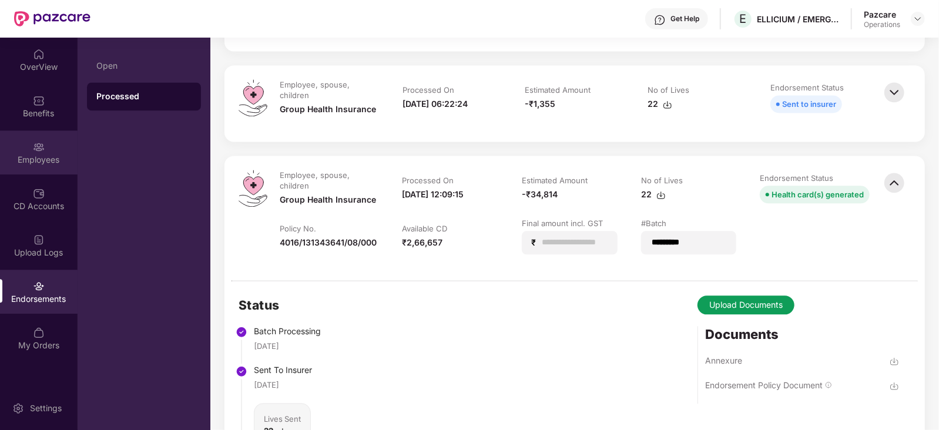
click at [47, 151] on div "Employees" at bounding box center [39, 152] width 78 height 44
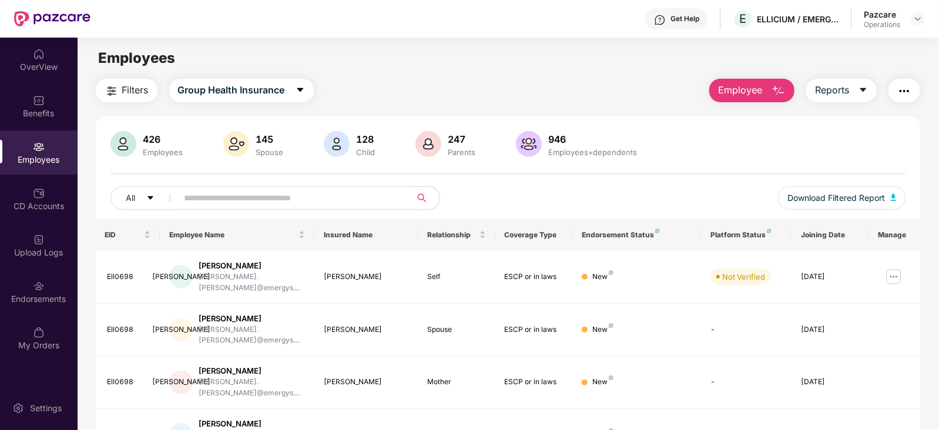
click at [122, 95] on span "Filters" at bounding box center [135, 90] width 26 height 15
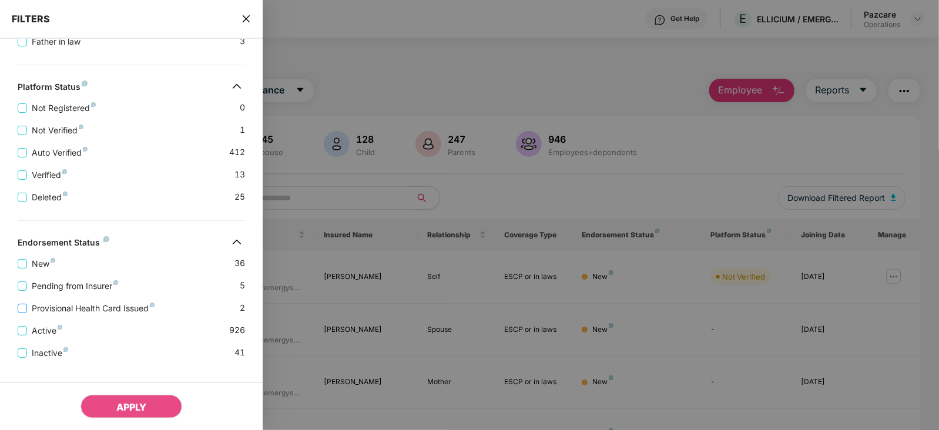
scroll to position [404, 0]
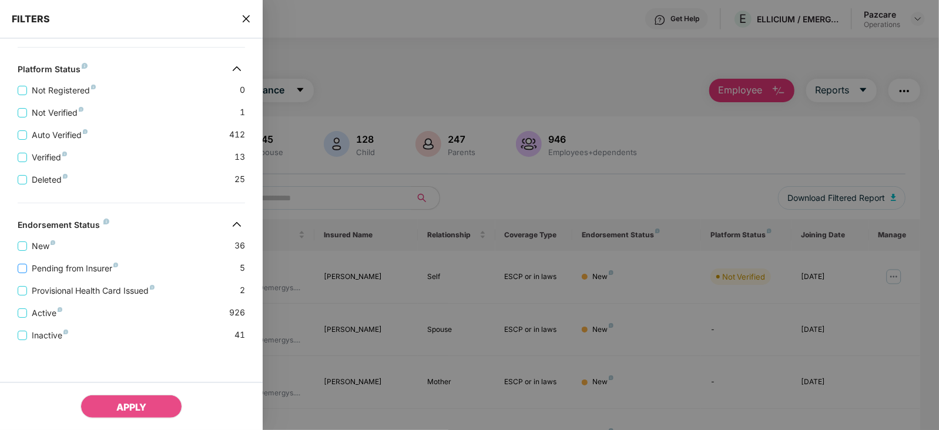
click at [90, 271] on span "Pending from Insurer" at bounding box center [75, 268] width 96 height 13
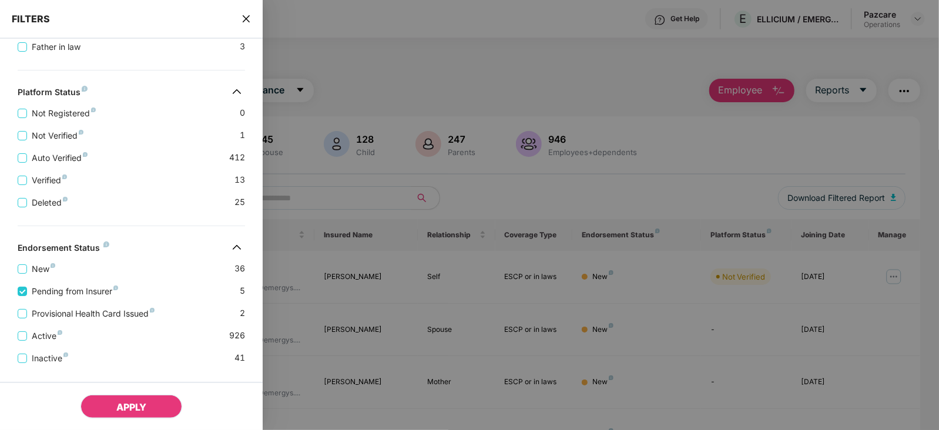
click at [139, 408] on span "APPLY" at bounding box center [131, 407] width 30 height 12
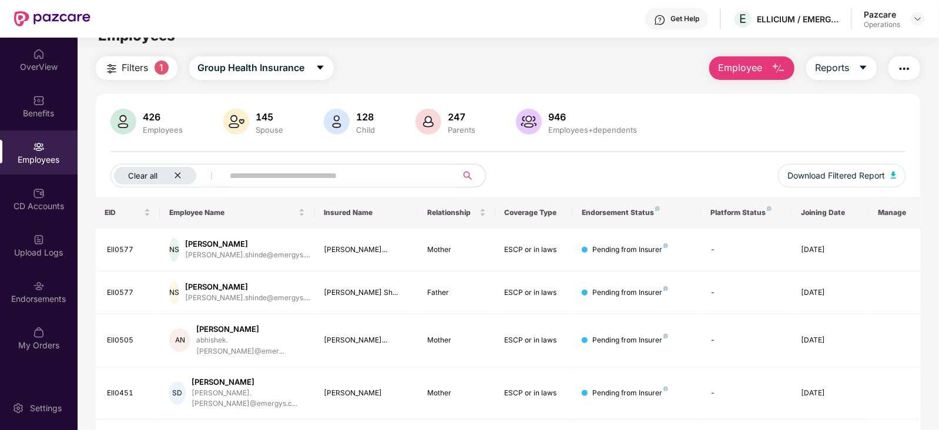
scroll to position [0, 0]
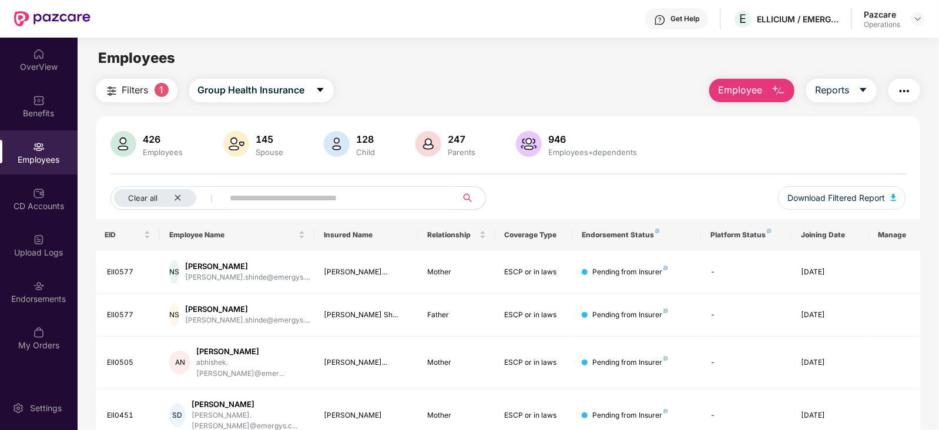
click at [123, 80] on button "Filters 1" at bounding box center [137, 91] width 82 height 24
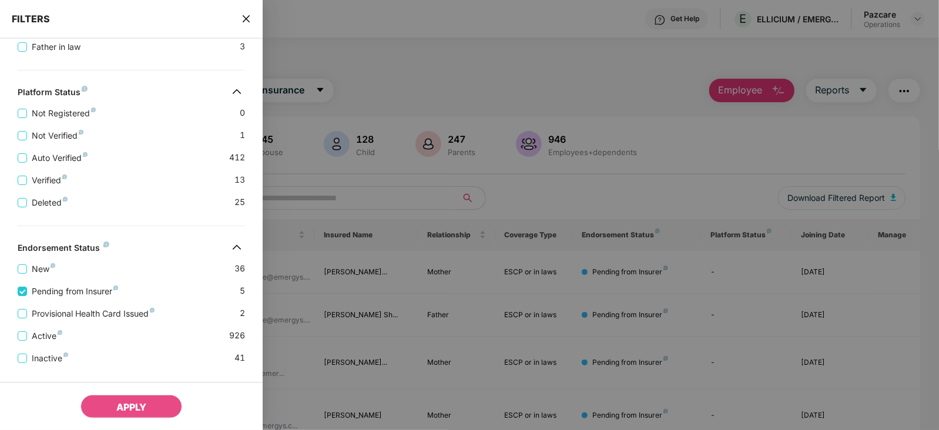
drag, startPoint x: 245, startPoint y: 19, endPoint x: 229, endPoint y: 39, distance: 26.3
click at [245, 22] on icon "close" at bounding box center [245, 18] width 9 height 9
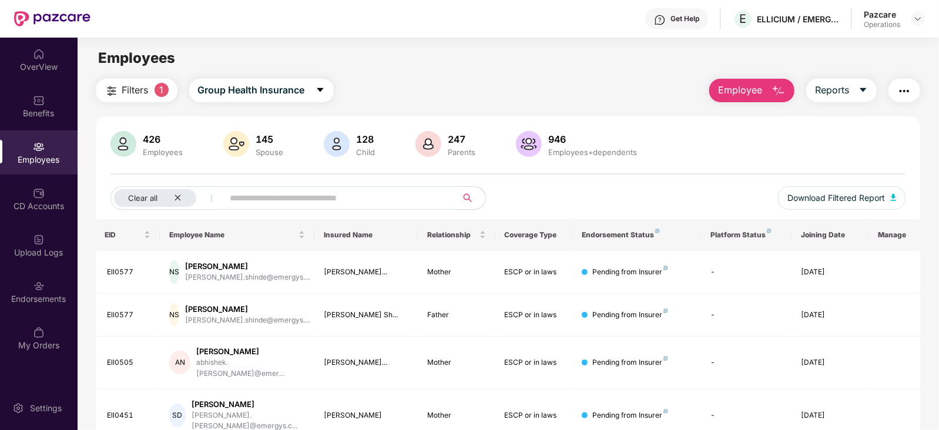
click at [41, 149] on img at bounding box center [39, 147] width 12 height 12
click at [177, 199] on icon "close" at bounding box center [178, 198] width 8 height 8
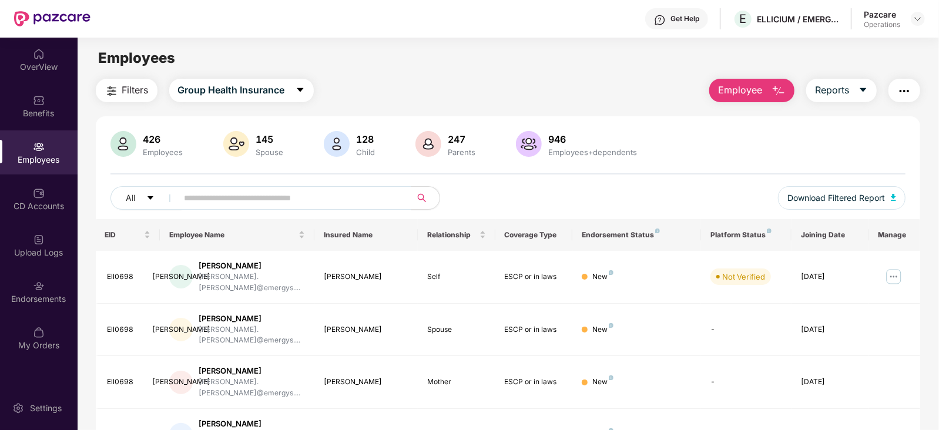
click at [925, 23] on div at bounding box center [918, 19] width 14 height 14
click at [922, 21] on div at bounding box center [918, 19] width 14 height 14
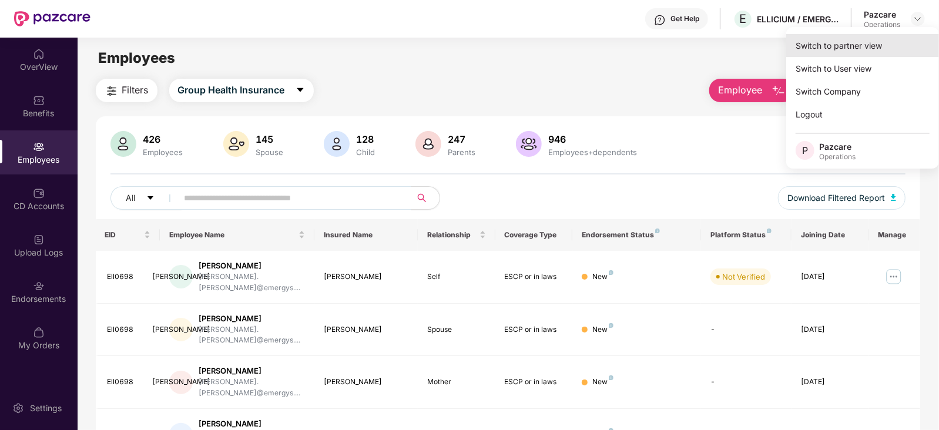
click at [882, 36] on div "Switch to partner view" at bounding box center [862, 45] width 153 height 23
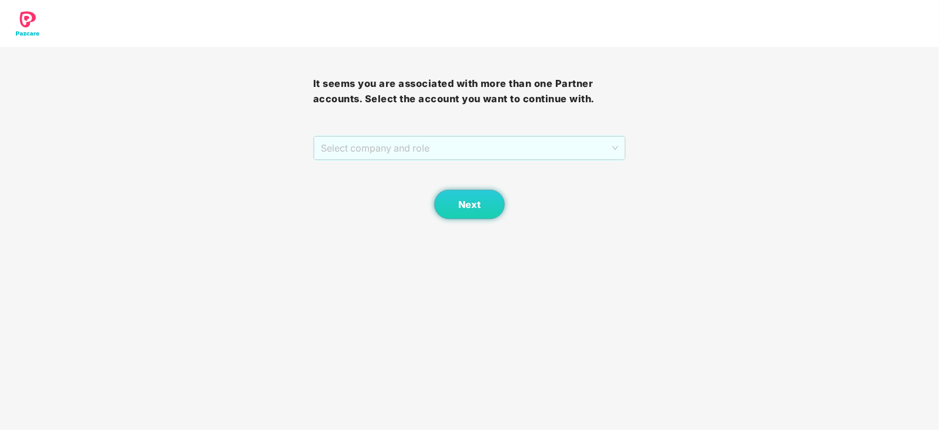
drag, startPoint x: 460, startPoint y: 154, endPoint x: 429, endPoint y: 172, distance: 35.6
click at [458, 156] on span "Select company and role" at bounding box center [470, 148] width 298 height 22
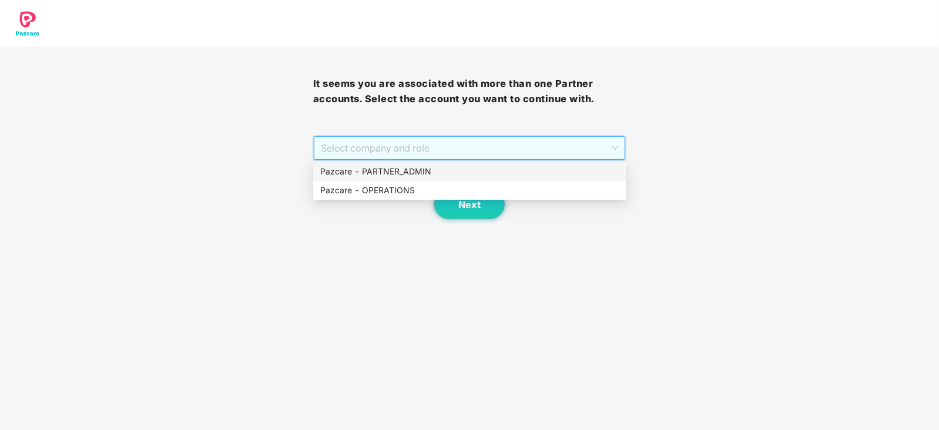
click at [410, 173] on div "Pazcare - PARTNER_ADMIN" at bounding box center [469, 171] width 299 height 13
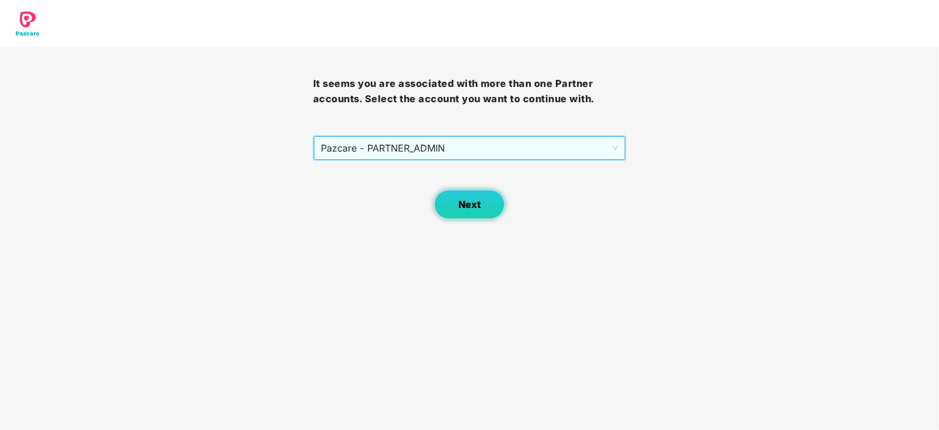
click at [449, 206] on button "Next" at bounding box center [469, 204] width 71 height 29
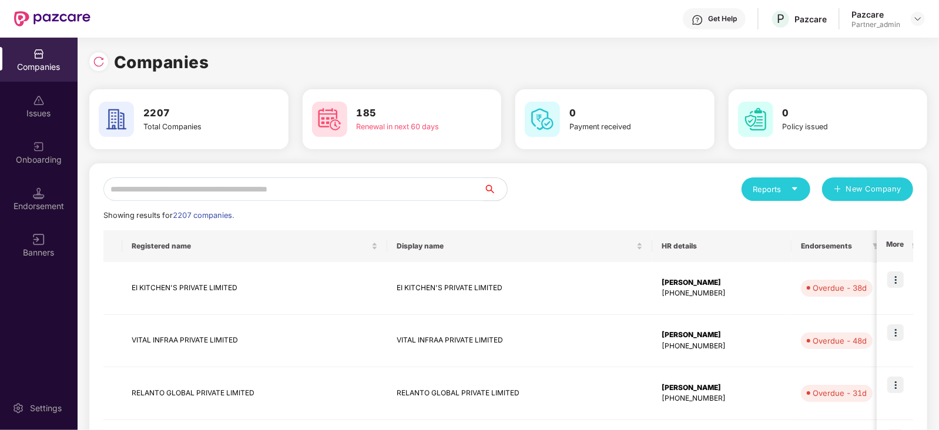
click at [401, 186] on input "text" at bounding box center [293, 189] width 380 height 24
click at [921, 21] on img at bounding box center [917, 18] width 9 height 9
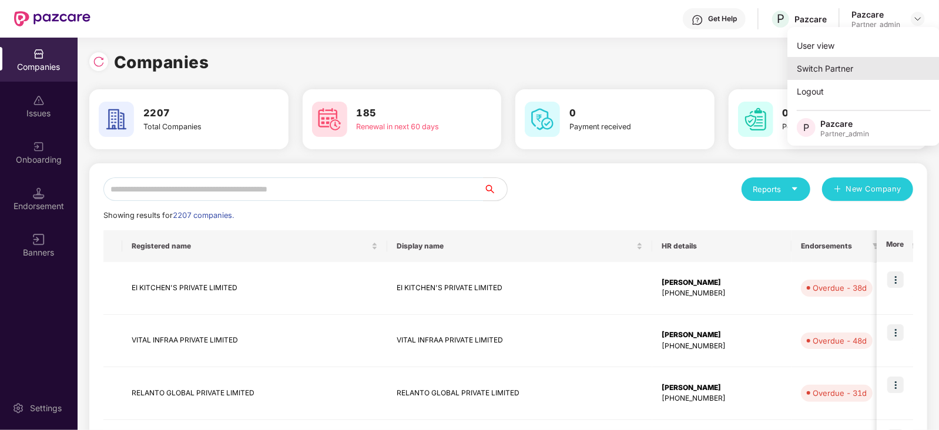
click at [841, 61] on div "Switch Partner" at bounding box center [863, 68] width 153 height 23
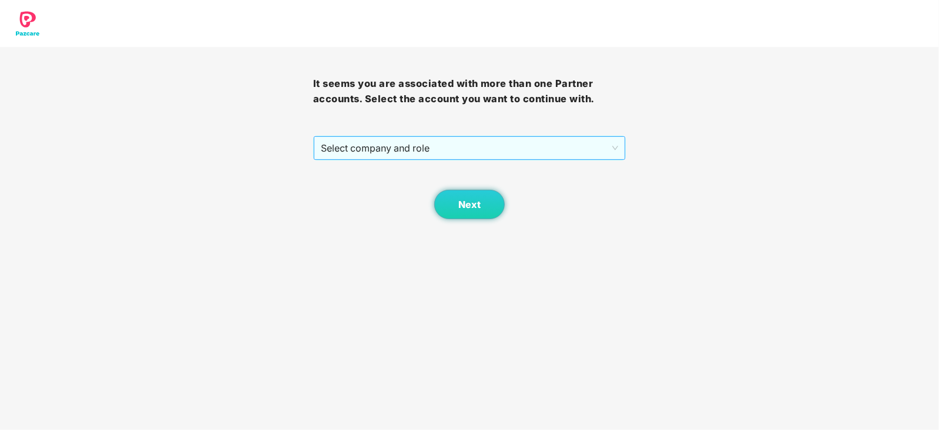
click at [501, 148] on span "Select company and role" at bounding box center [470, 148] width 298 height 22
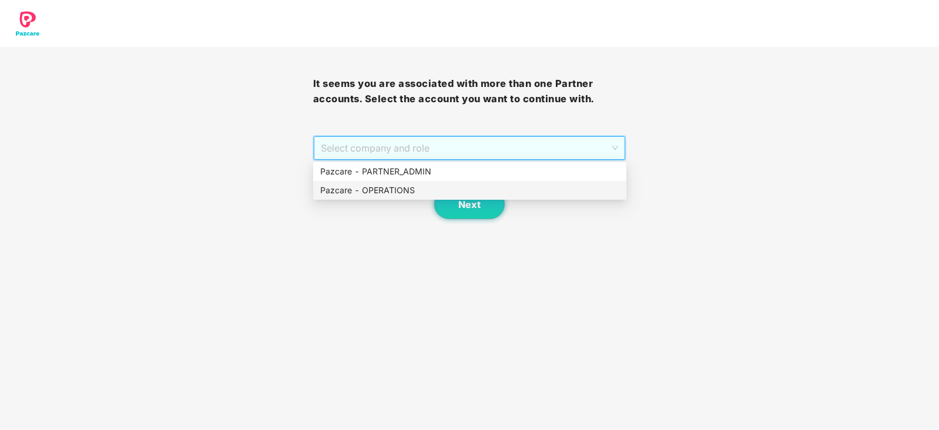
click at [411, 189] on div "Pazcare - OPERATIONS" at bounding box center [469, 190] width 299 height 13
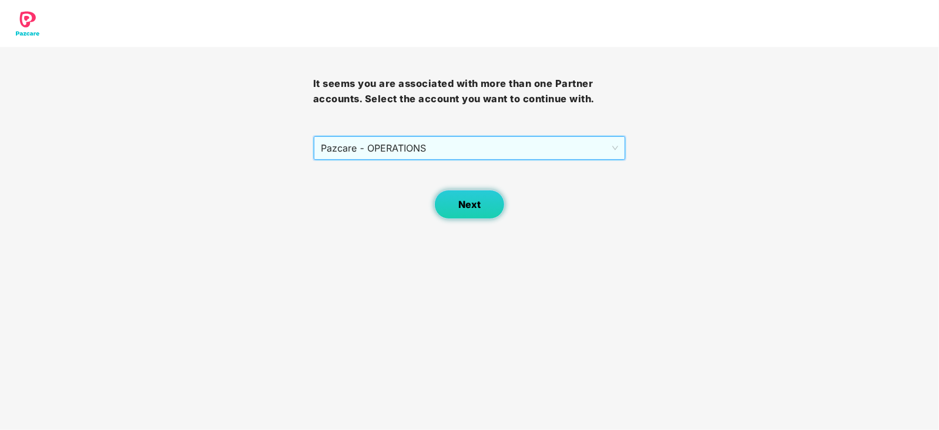
click at [442, 194] on button "Next" at bounding box center [469, 204] width 71 height 29
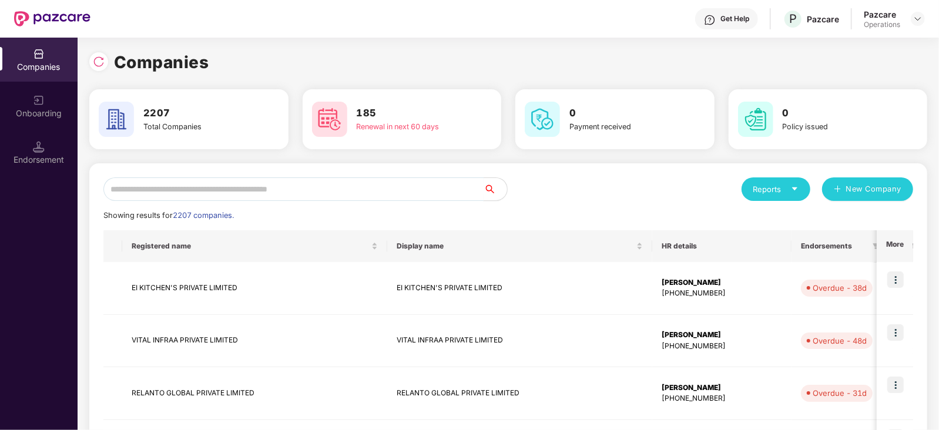
click at [344, 190] on input "text" at bounding box center [293, 189] width 380 height 24
paste input "**********"
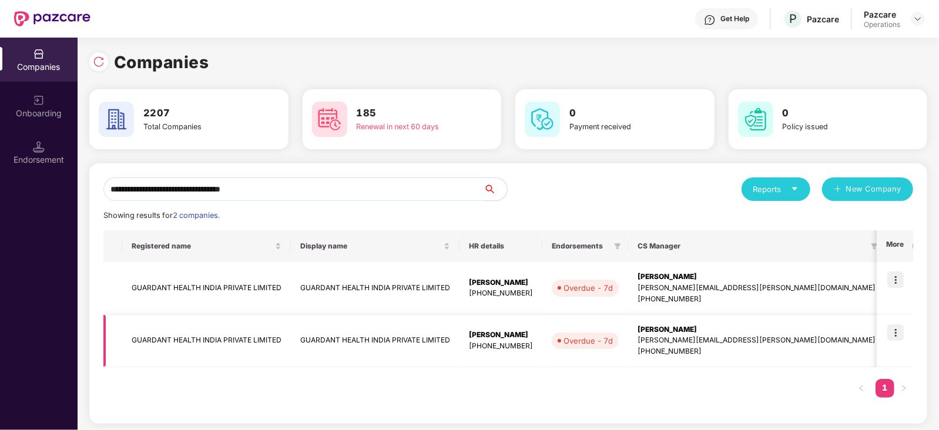
type input "**********"
click at [219, 338] on td "GUARDANT HEALTH INDIA PRIVATE LIMITED" at bounding box center [206, 341] width 169 height 53
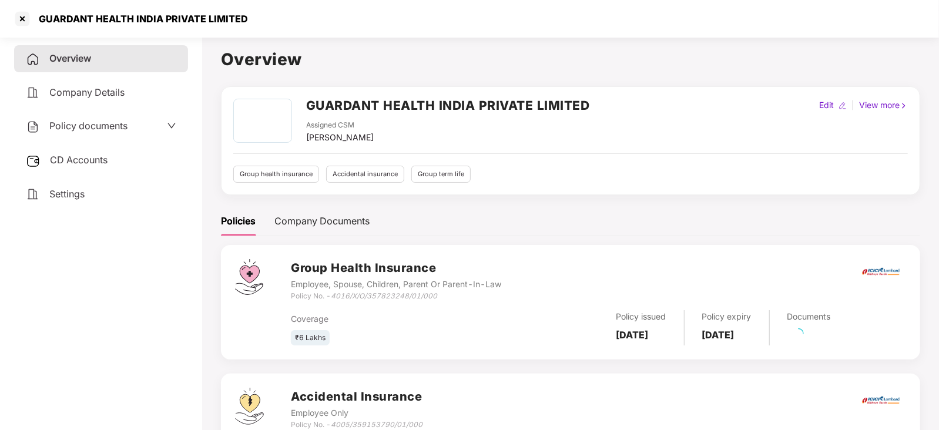
click at [88, 126] on span "Policy documents" at bounding box center [88, 126] width 78 height 12
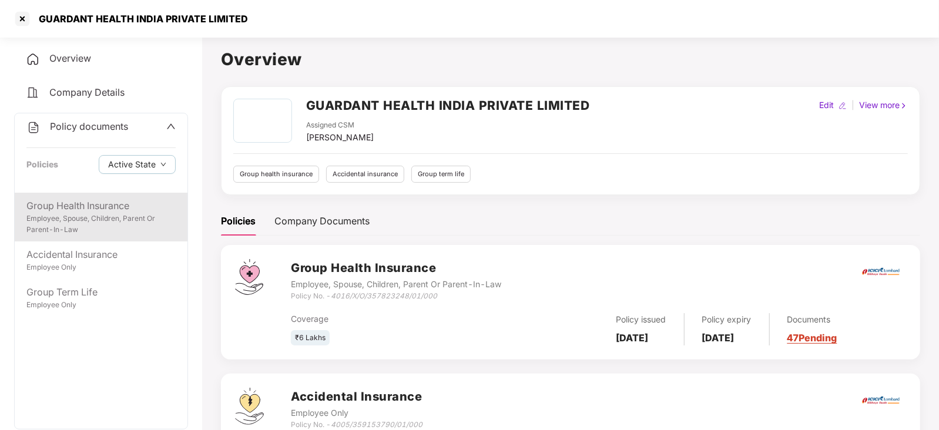
click at [92, 206] on div "Group Health Insurance" at bounding box center [100, 206] width 149 height 15
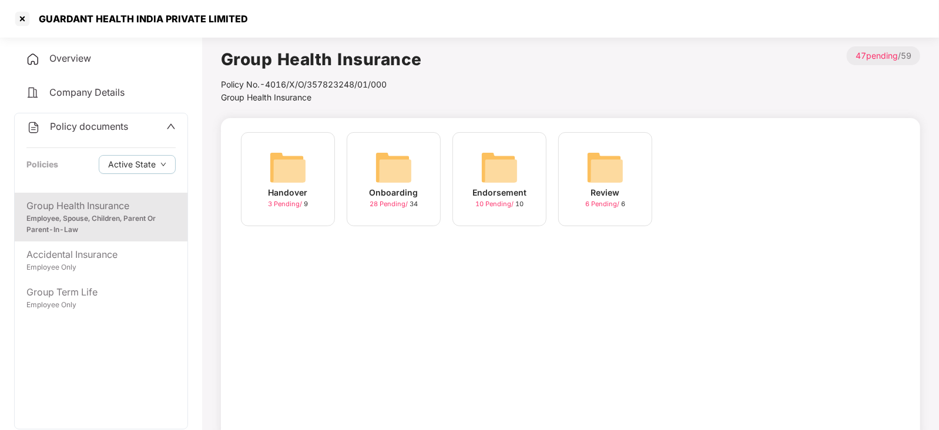
click at [397, 172] on img at bounding box center [394, 168] width 38 height 38
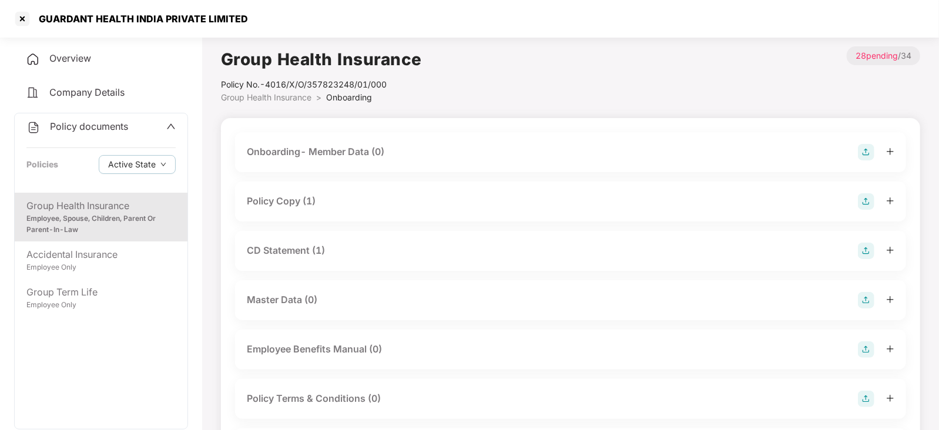
click at [282, 206] on div "Policy Copy (1)" at bounding box center [281, 201] width 69 height 15
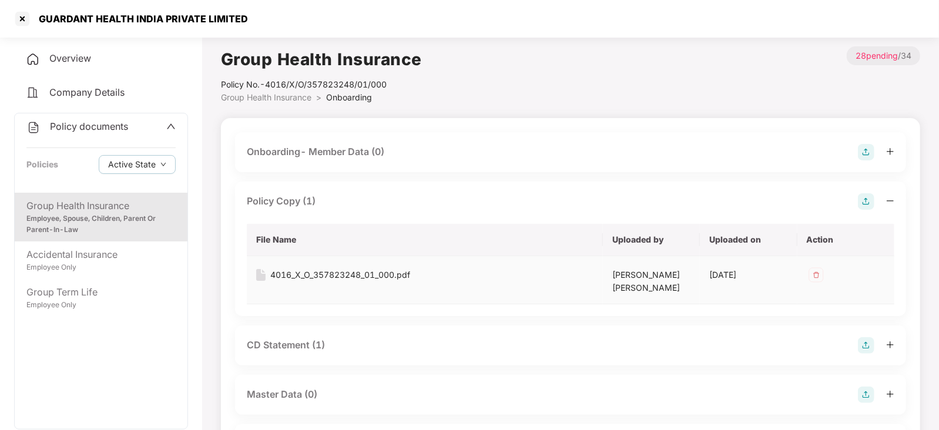
click at [334, 272] on div "4016_X_O_357823248_01_000.pdf" at bounding box center [340, 275] width 140 height 13
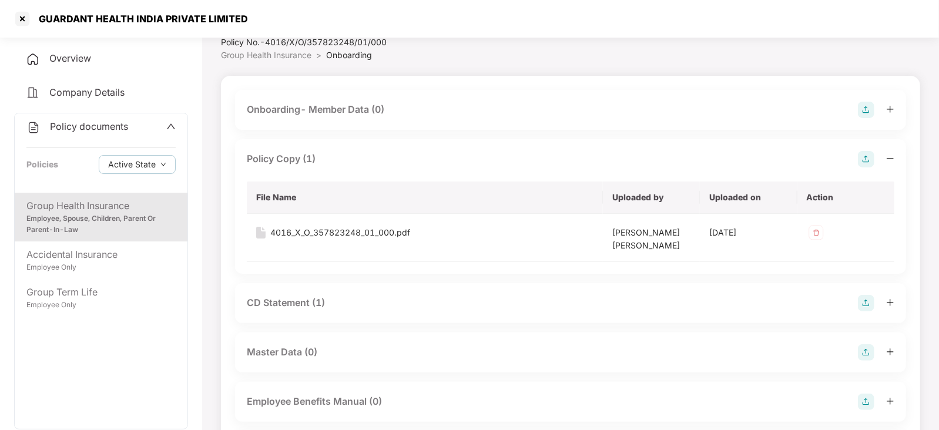
scroll to position [73, 0]
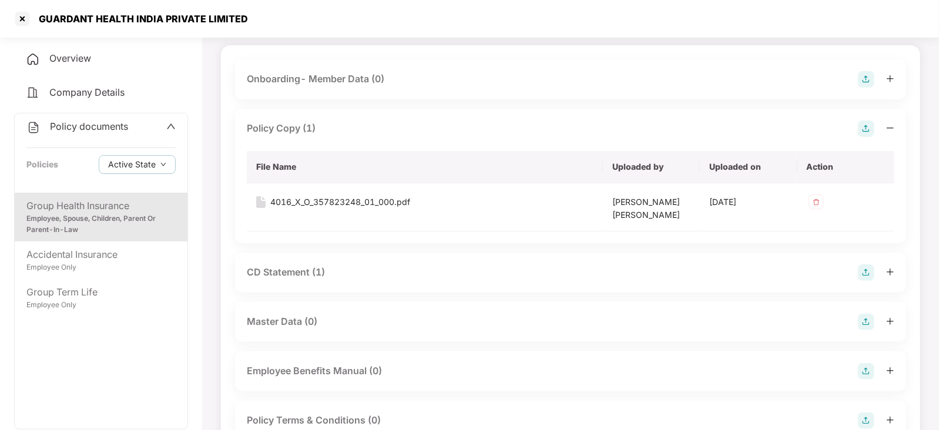
click at [312, 271] on div "CD Statement (1)" at bounding box center [286, 272] width 78 height 15
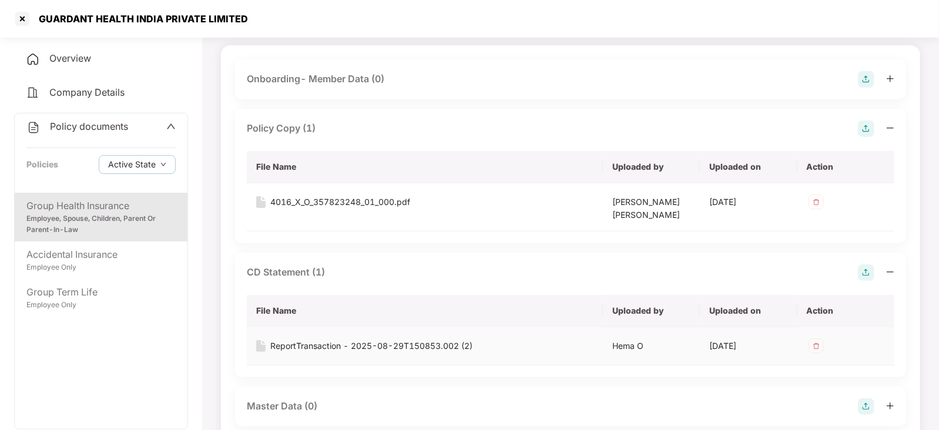
click at [330, 341] on div "ReportTransaction - 2025-08-29T150853.002 (2)" at bounding box center [371, 346] width 202 height 13
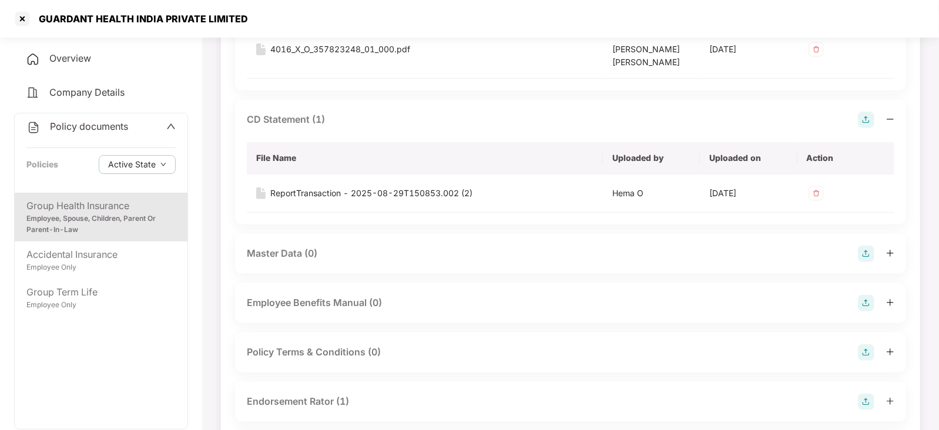
scroll to position [293, 0]
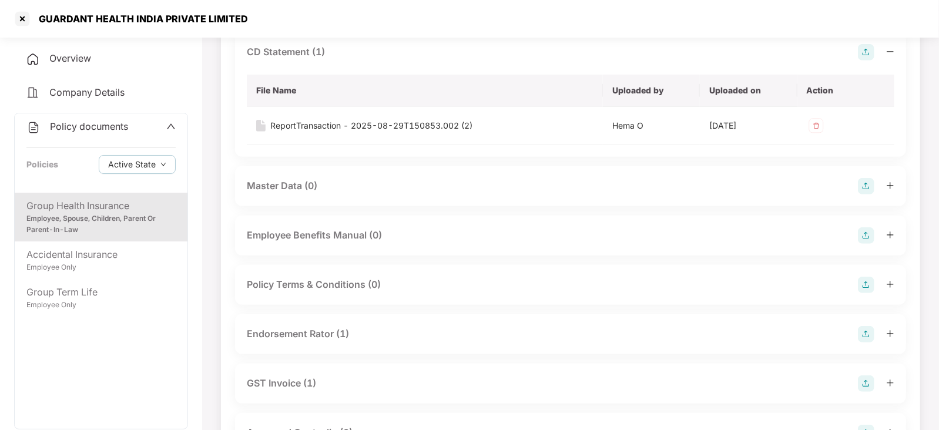
click at [323, 334] on div "Endorsement Rator (1)" at bounding box center [298, 334] width 102 height 15
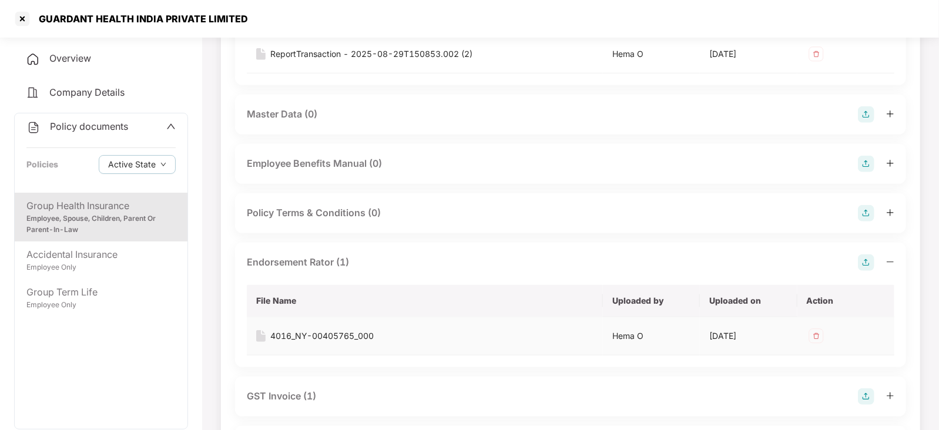
scroll to position [367, 0]
click at [349, 333] on div "4016_NY-00405765_000" at bounding box center [321, 333] width 103 height 13
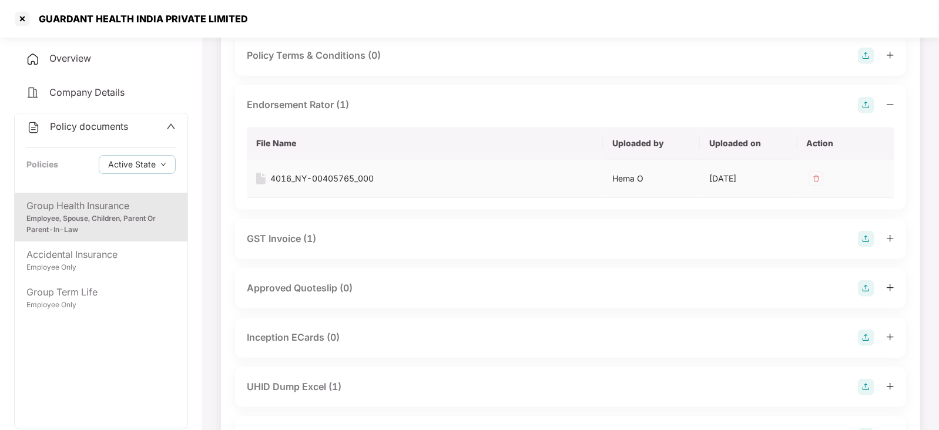
scroll to position [587, 0]
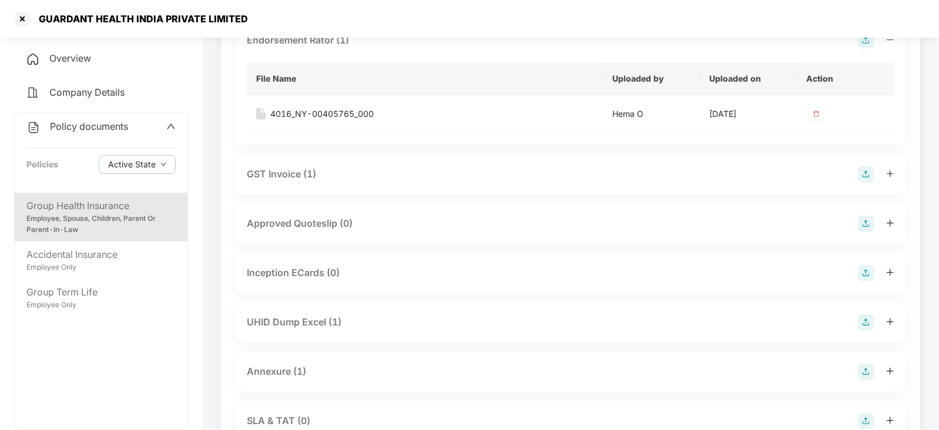
click at [293, 176] on div "GST Invoice (1)" at bounding box center [281, 174] width 69 height 15
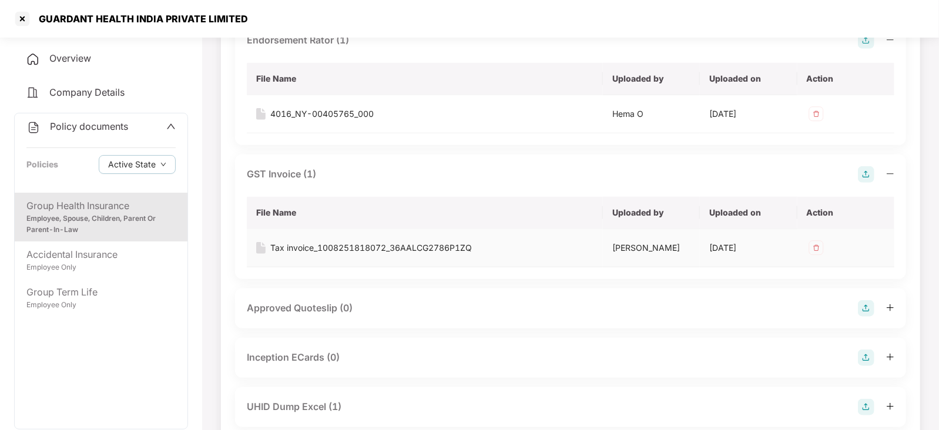
click at [311, 245] on div "Tax invoice_1008251818072_36AALCG2786P1ZQ" at bounding box center [371, 247] width 202 height 13
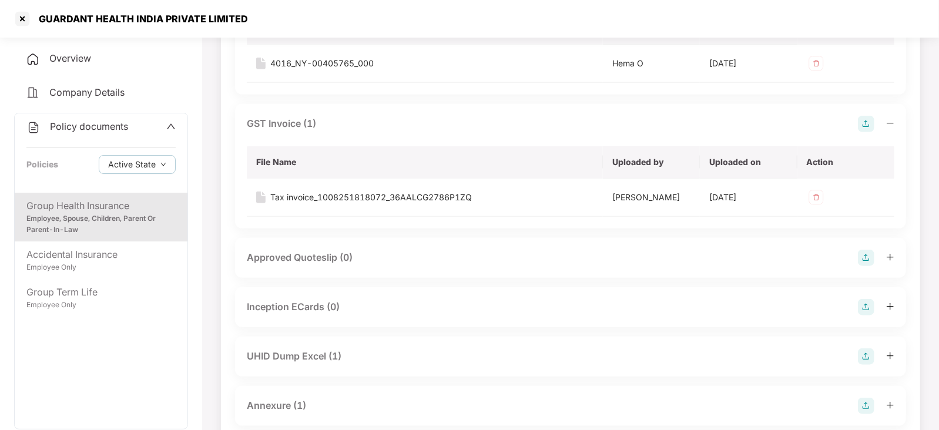
scroll to position [661, 0]
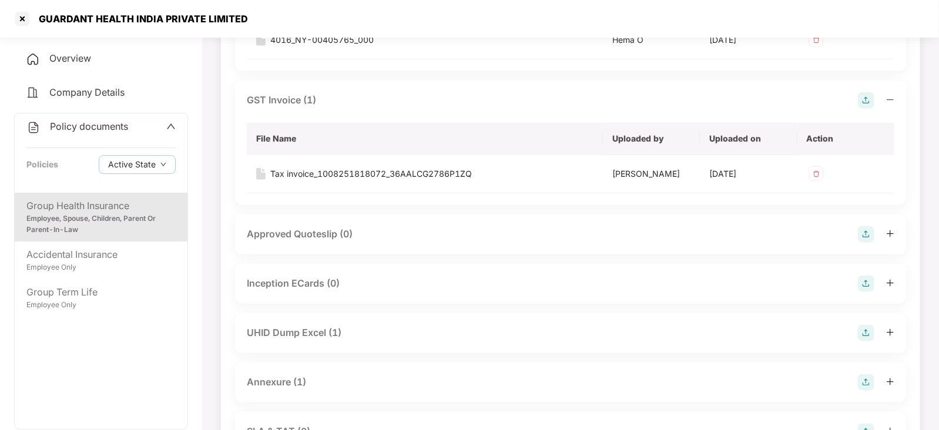
click at [323, 328] on div "UHID Dump Excel (1)" at bounding box center [294, 333] width 95 height 15
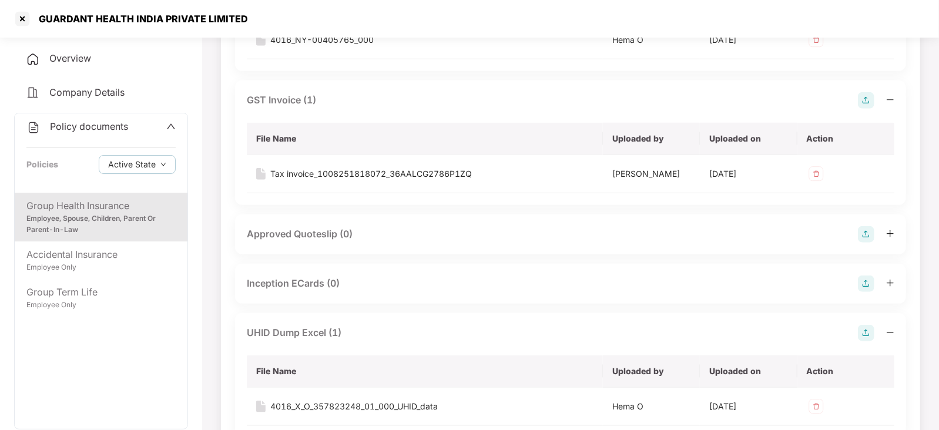
click at [332, 325] on div "UHID Dump Excel (1)" at bounding box center [570, 333] width 647 height 16
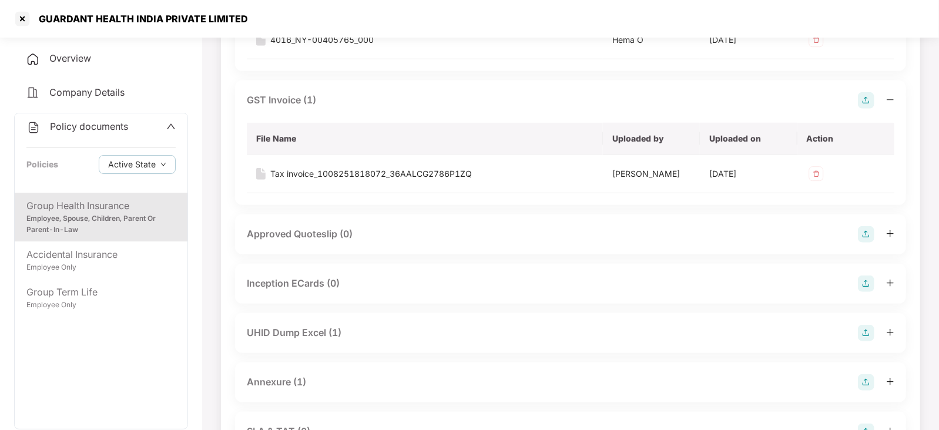
click at [306, 326] on div "UHID Dump Excel (1)" at bounding box center [294, 333] width 95 height 15
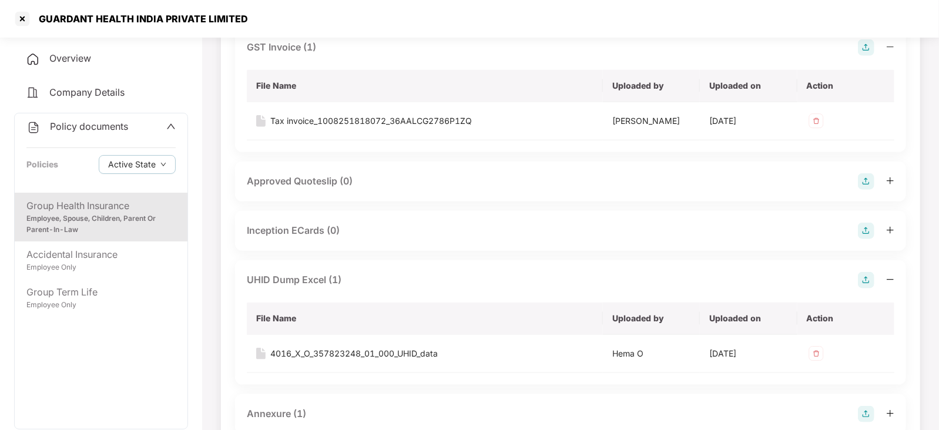
scroll to position [808, 0]
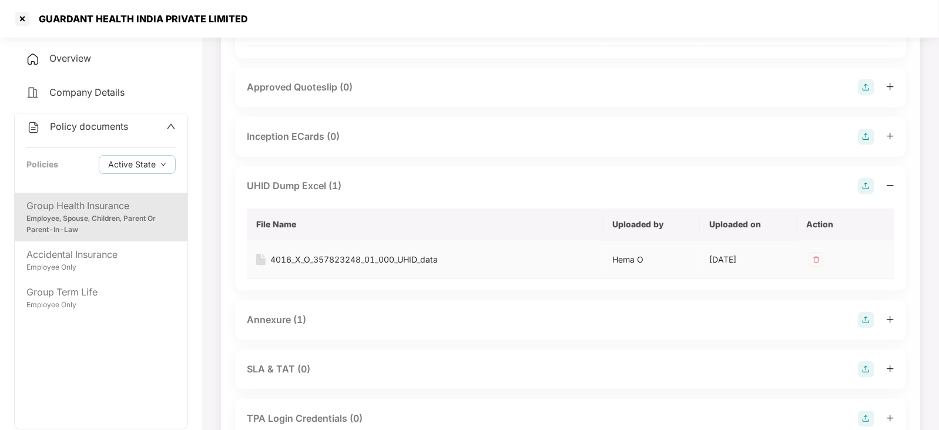
click at [347, 263] on div "4016_X_O_357823248_01_000_UHID_data" at bounding box center [353, 259] width 167 height 13
click at [291, 307] on div "Annexure (1)" at bounding box center [570, 320] width 671 height 40
click at [291, 315] on div "Annexure (1)" at bounding box center [276, 320] width 59 height 15
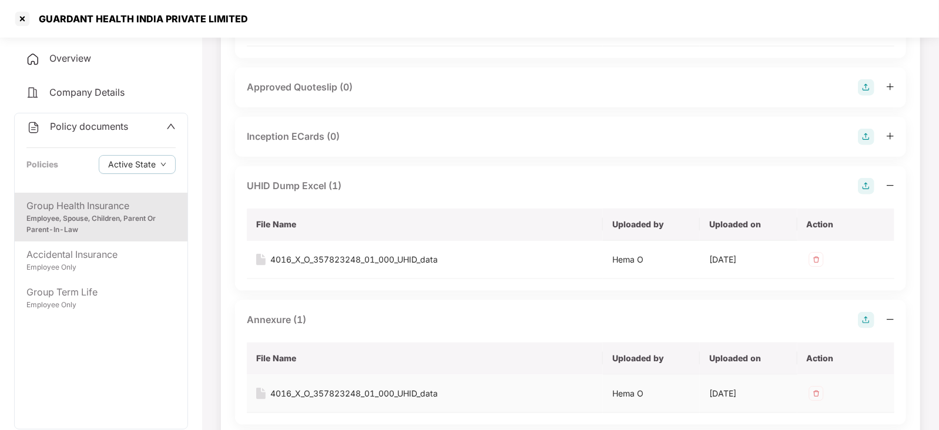
click at [328, 391] on div "4016_X_O_357823248_01_000_UHID_data" at bounding box center [353, 393] width 167 height 13
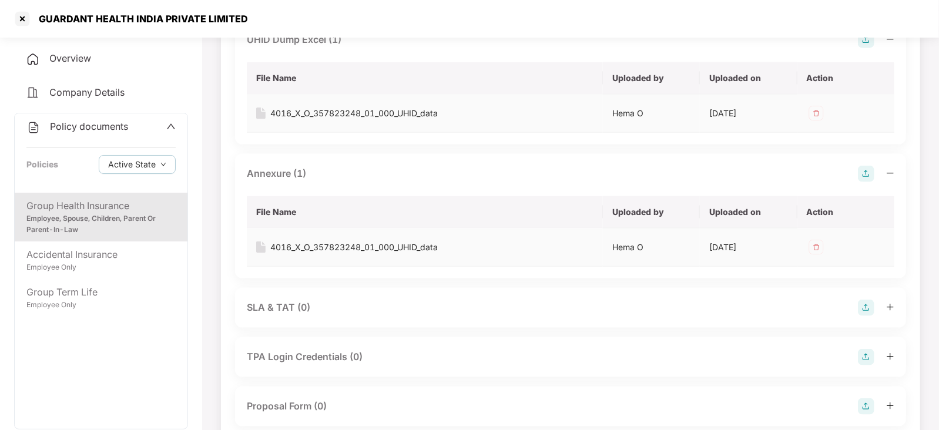
scroll to position [1101, 0]
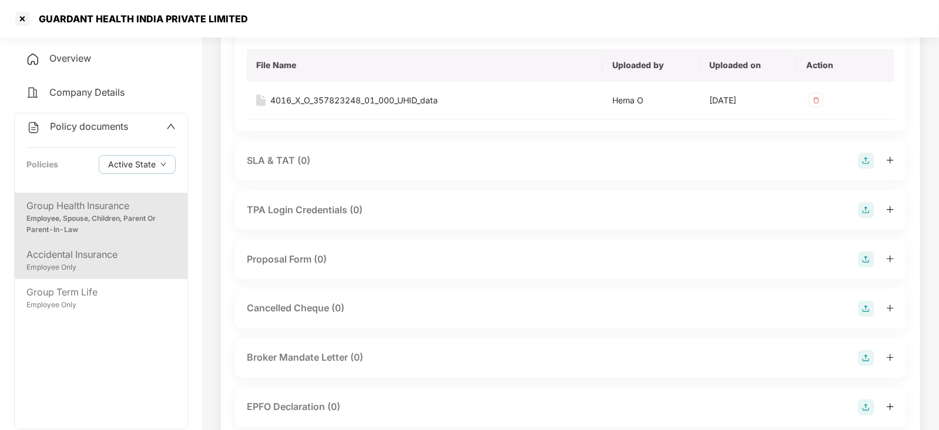
click at [82, 267] on div "Employee Only" at bounding box center [100, 267] width 149 height 11
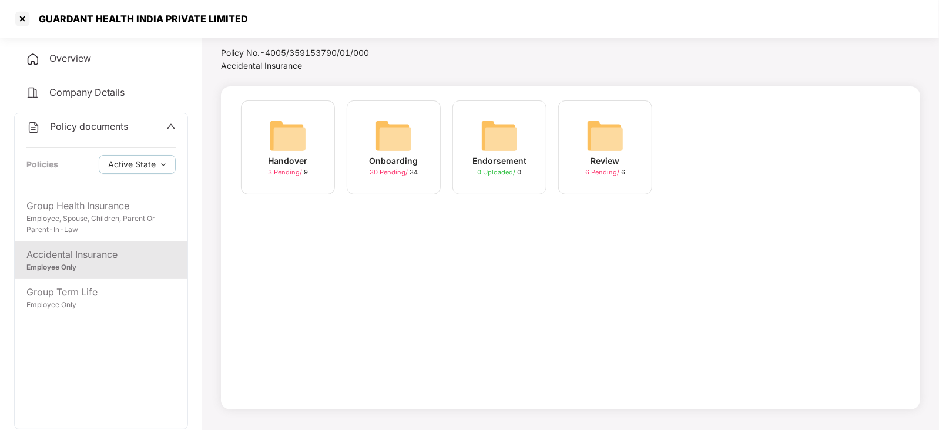
click at [290, 138] on img at bounding box center [288, 136] width 38 height 38
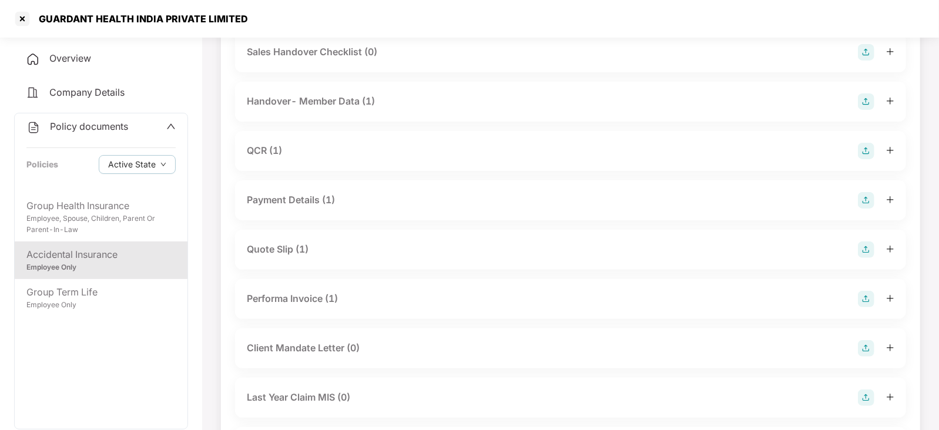
scroll to position [0, 0]
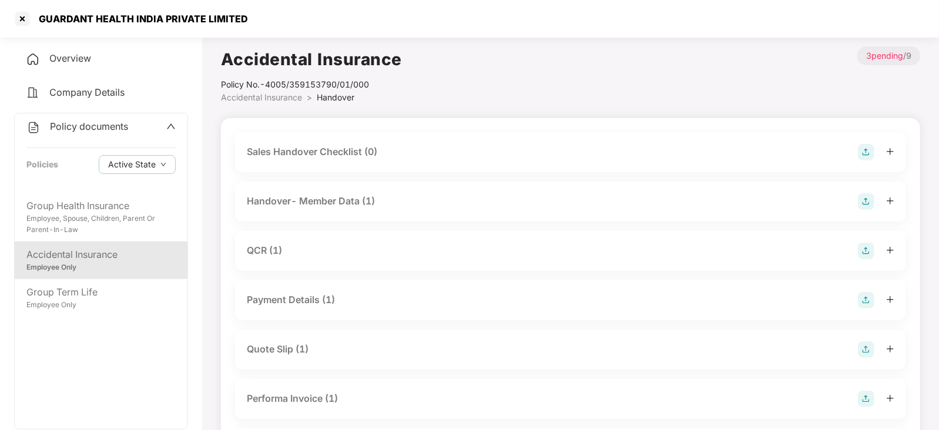
click at [335, 197] on div "Handover- Member Data (1)" at bounding box center [311, 201] width 128 height 15
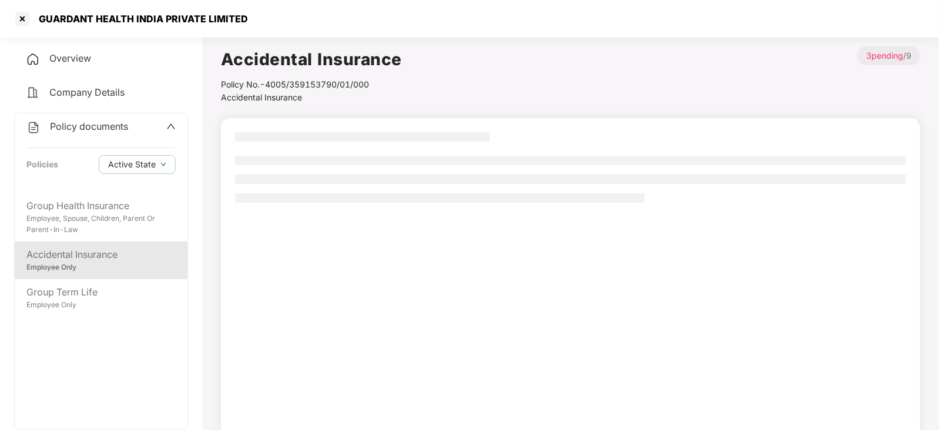
scroll to position [32, 0]
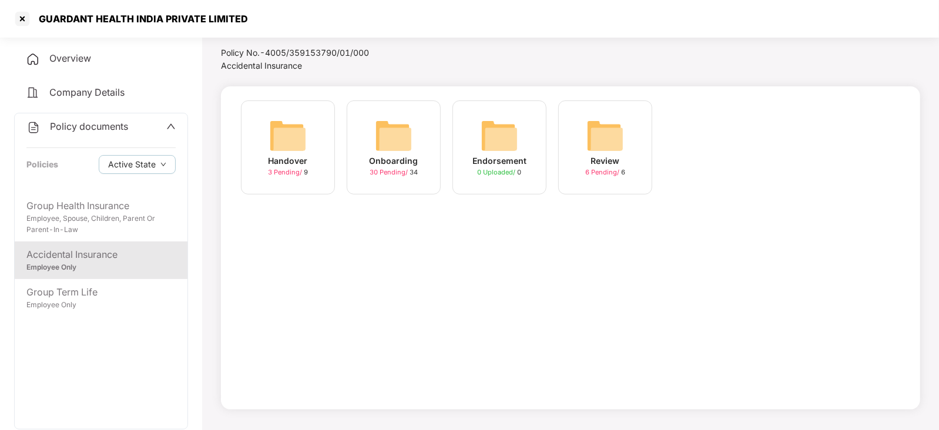
click at [400, 145] on img at bounding box center [394, 136] width 38 height 38
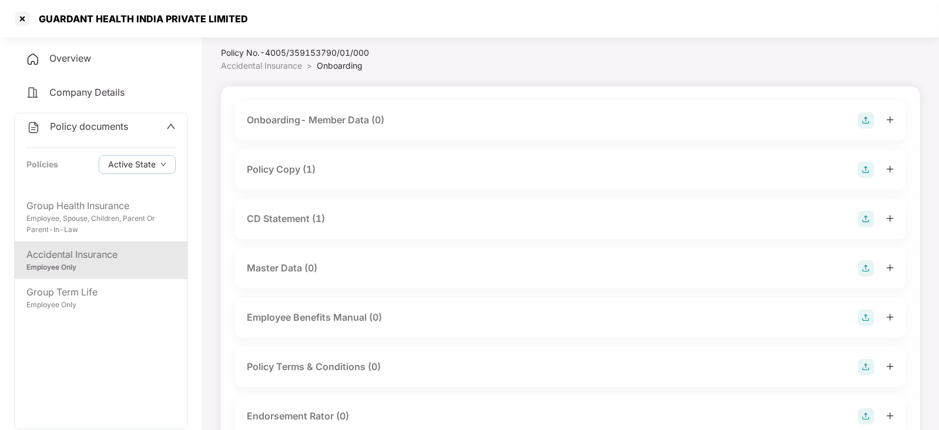
click at [313, 167] on div "Policy Copy (1)" at bounding box center [281, 169] width 69 height 15
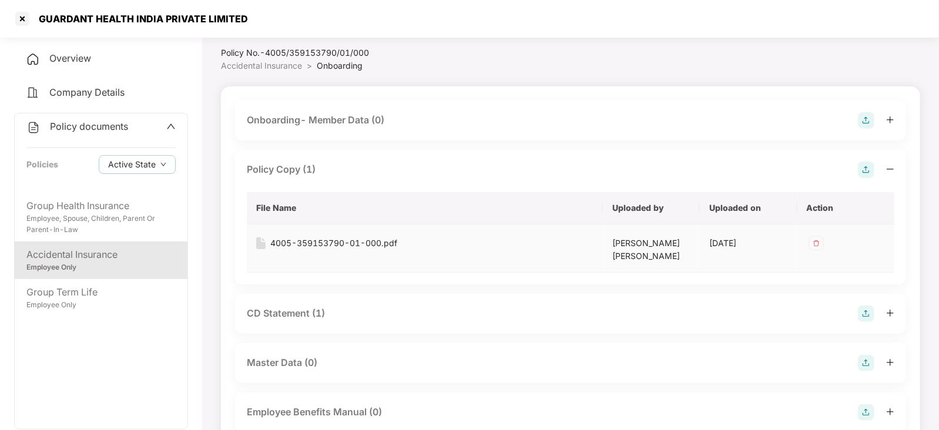
click at [369, 241] on div "4005-359153790-01-000.pdf" at bounding box center [333, 243] width 127 height 13
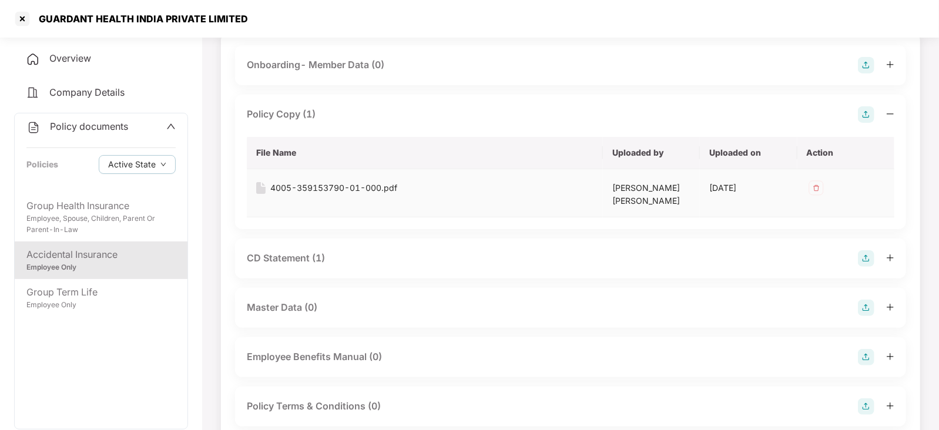
scroll to position [179, 0]
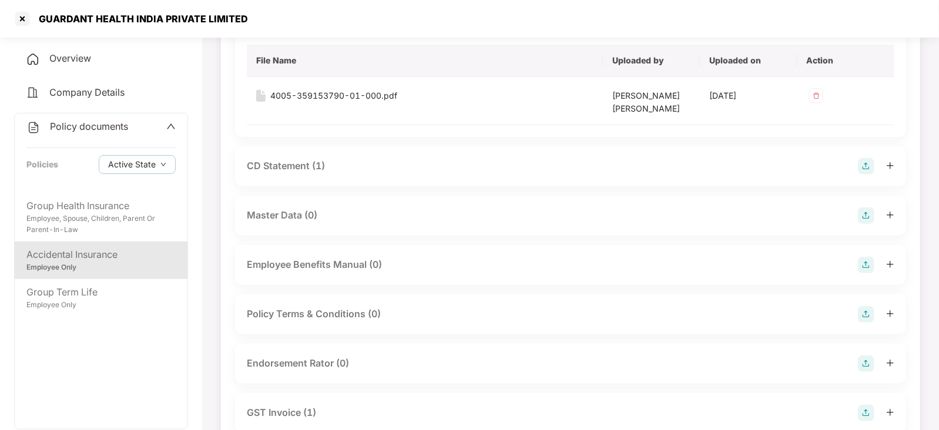
click at [303, 170] on div "CD Statement (1)" at bounding box center [286, 166] width 78 height 15
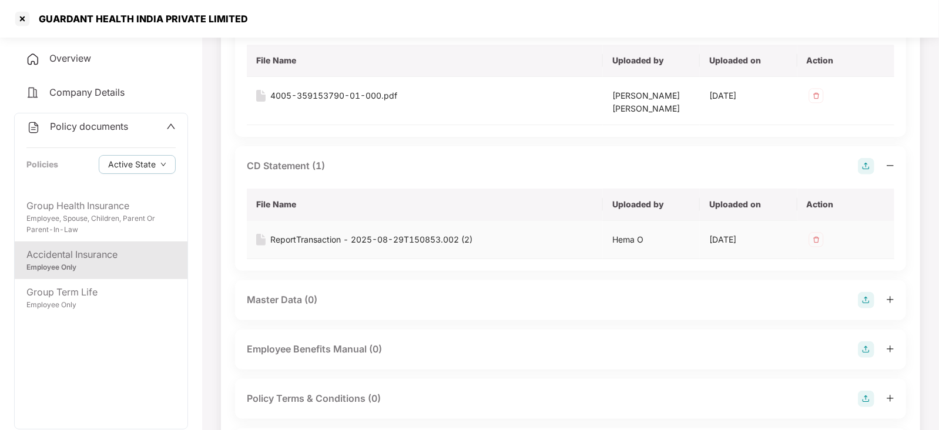
click at [327, 243] on div "ReportTransaction - 2025-08-29T150853.002 (2)" at bounding box center [371, 239] width 202 height 13
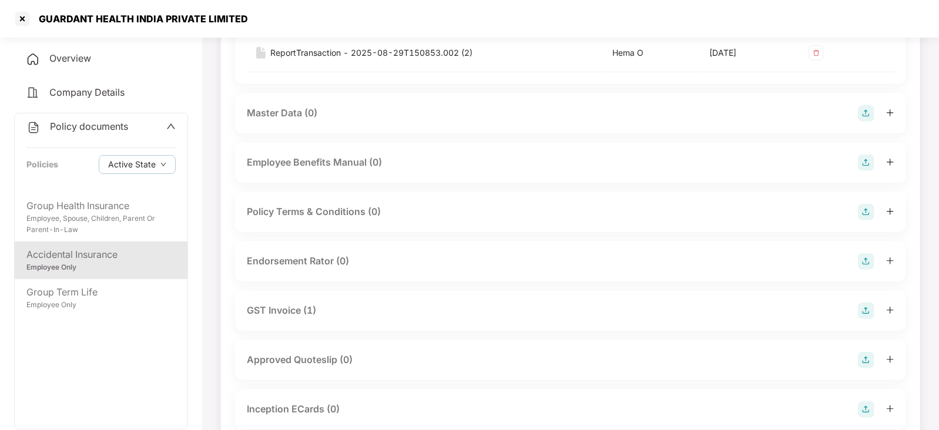
scroll to position [400, 0]
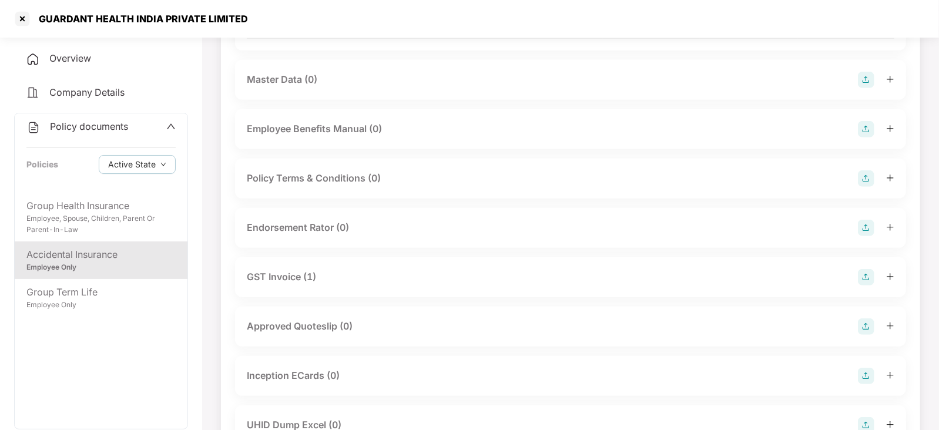
click at [298, 278] on div "GST Invoice (1)" at bounding box center [281, 277] width 69 height 15
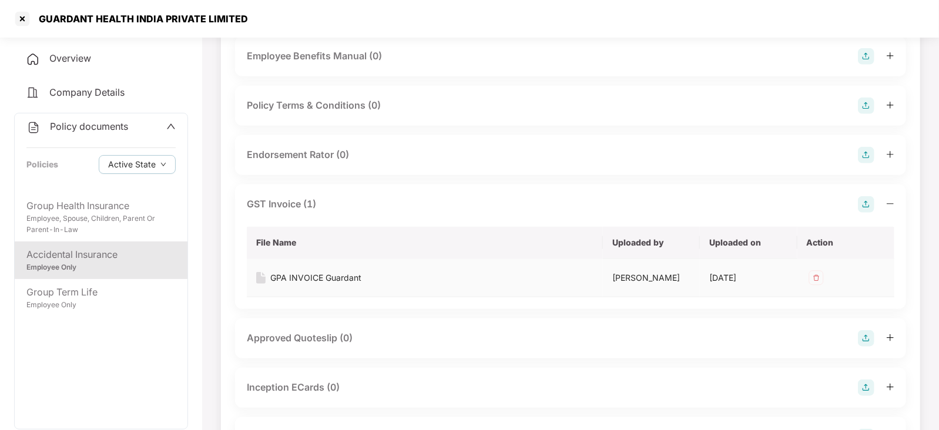
click at [334, 279] on div "GPA INVOICE Guardant" at bounding box center [315, 277] width 91 height 13
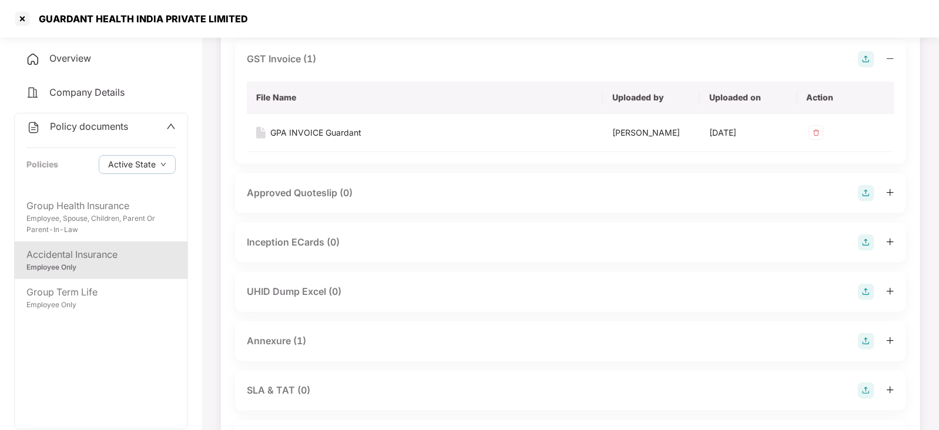
scroll to position [620, 0]
click at [279, 339] on div "Annexure (1)" at bounding box center [276, 338] width 59 height 15
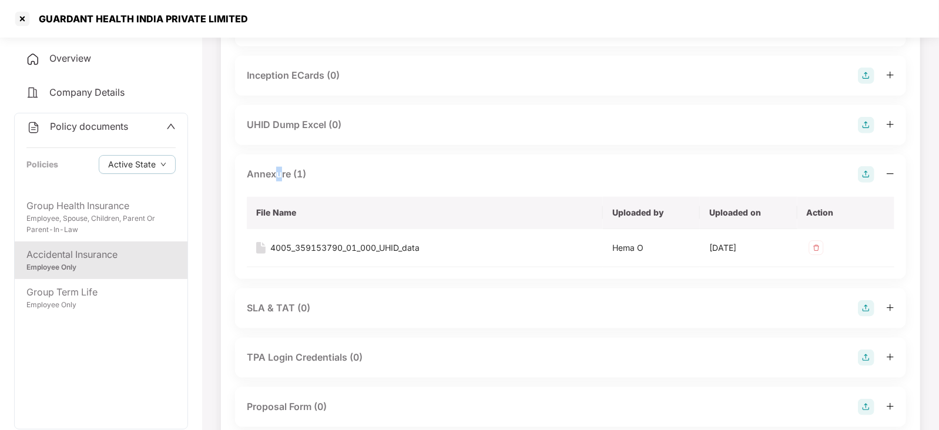
scroll to position [913, 0]
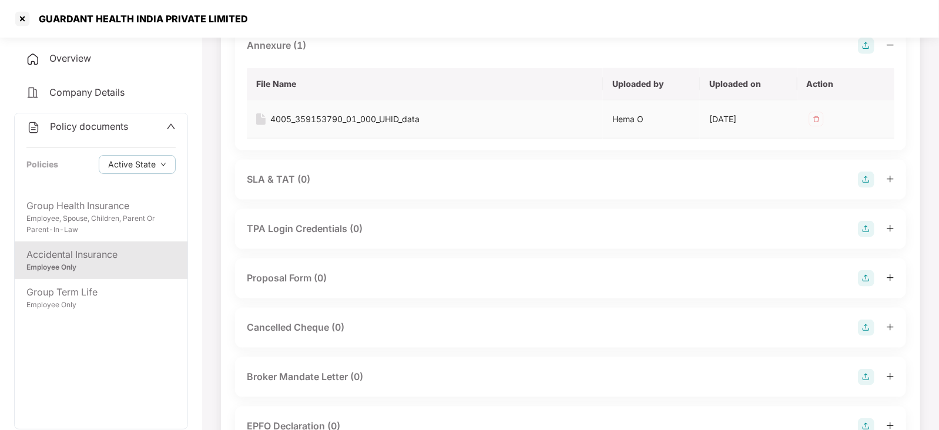
click at [328, 117] on div "4005_359153790_01_000_UHID_data" at bounding box center [344, 119] width 149 height 13
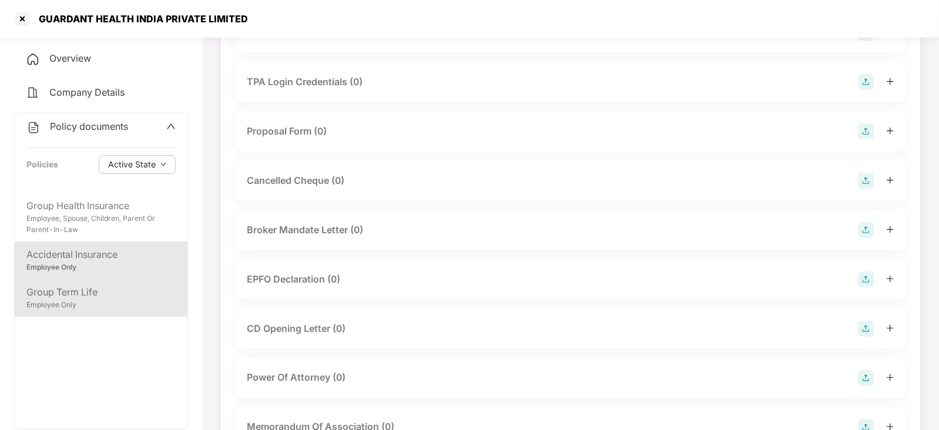
click at [109, 298] on div "Group Term Life" at bounding box center [100, 292] width 149 height 15
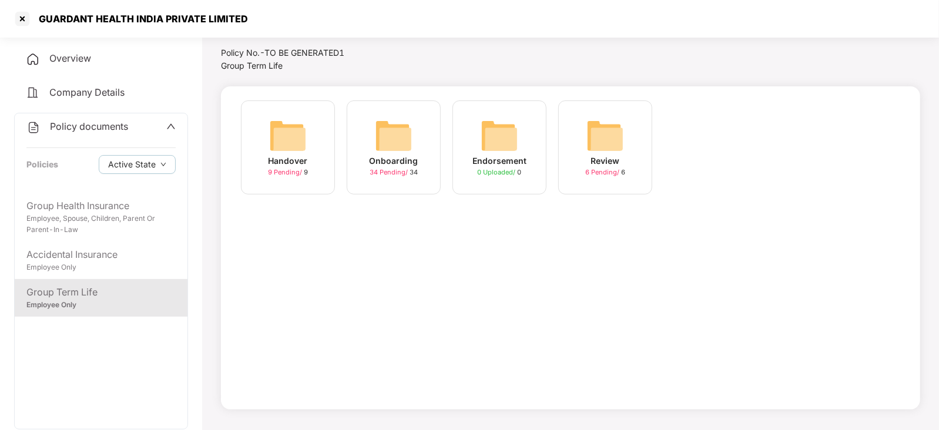
click at [394, 146] on img at bounding box center [394, 136] width 38 height 38
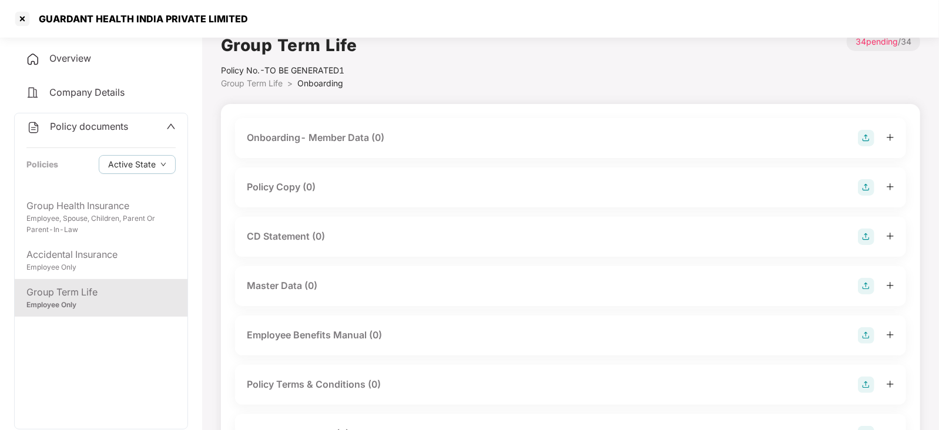
scroll to position [0, 0]
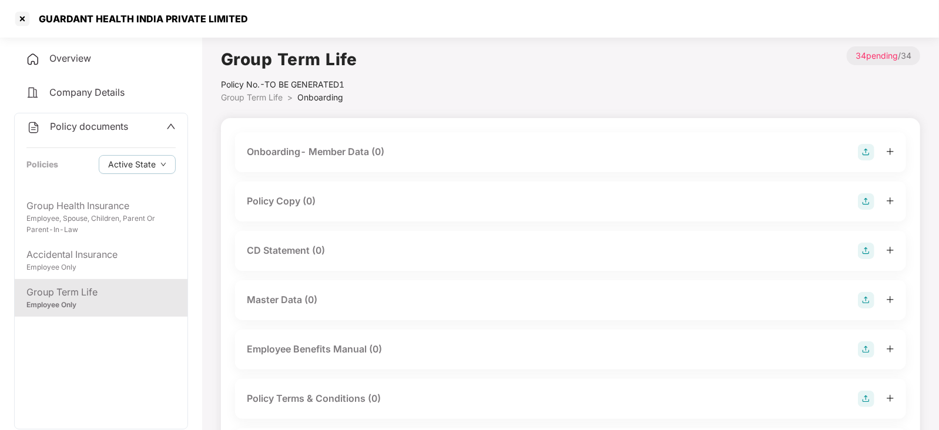
drag, startPoint x: 32, startPoint y: 12, endPoint x: 20, endPoint y: 18, distance: 13.1
click at [32, 13] on div "GUARDANT HEALTH INDIA PRIVATE LIMITED" at bounding box center [140, 19] width 216 height 12
click at [16, 21] on div at bounding box center [22, 18] width 19 height 19
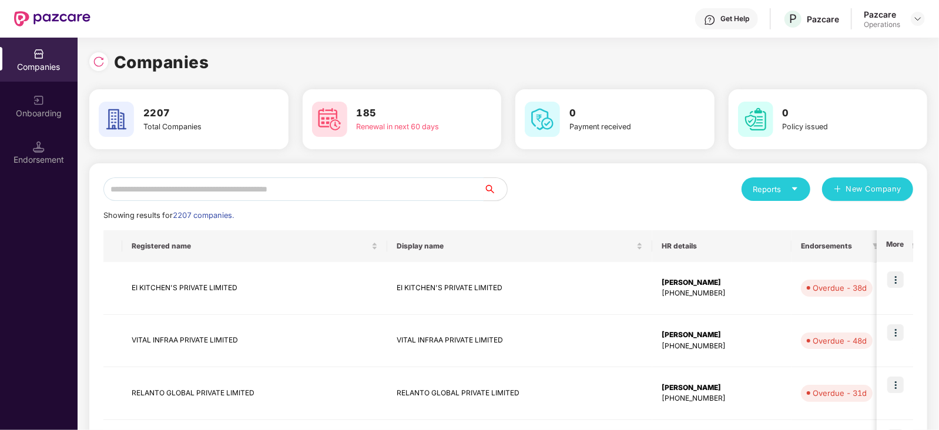
click at [257, 189] on input "text" at bounding box center [293, 189] width 380 height 24
paste input "**********"
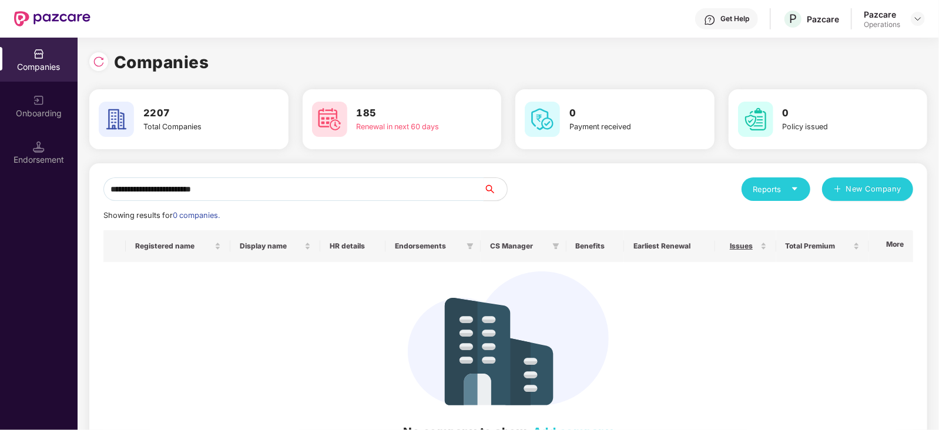
drag, startPoint x: 112, startPoint y: 190, endPoint x: 130, endPoint y: 219, distance: 34.4
click at [112, 192] on input "**********" at bounding box center [293, 189] width 380 height 24
click at [230, 186] on input "**********" at bounding box center [293, 189] width 380 height 24
click at [106, 192] on input "**********" at bounding box center [293, 189] width 380 height 24
click at [96, 68] on div at bounding box center [98, 61] width 19 height 19
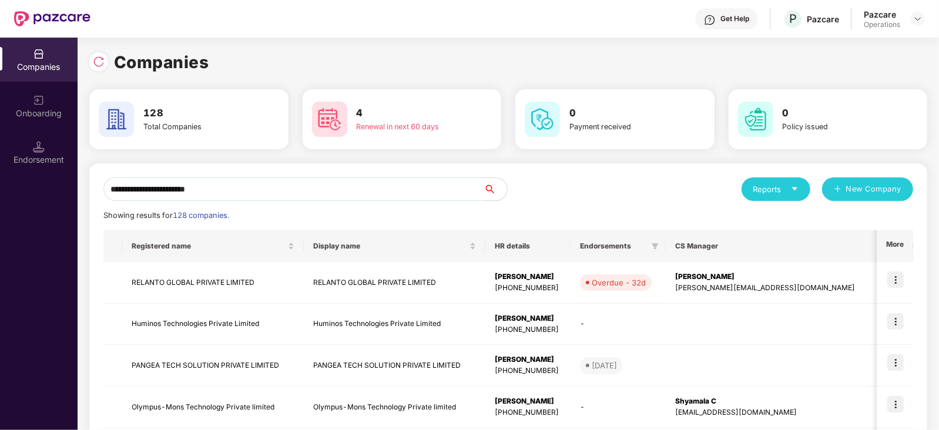
drag, startPoint x: 145, startPoint y: 187, endPoint x: 73, endPoint y: 187, distance: 71.1
click at [73, 187] on div "**********" at bounding box center [469, 234] width 939 height 392
paste input "**"
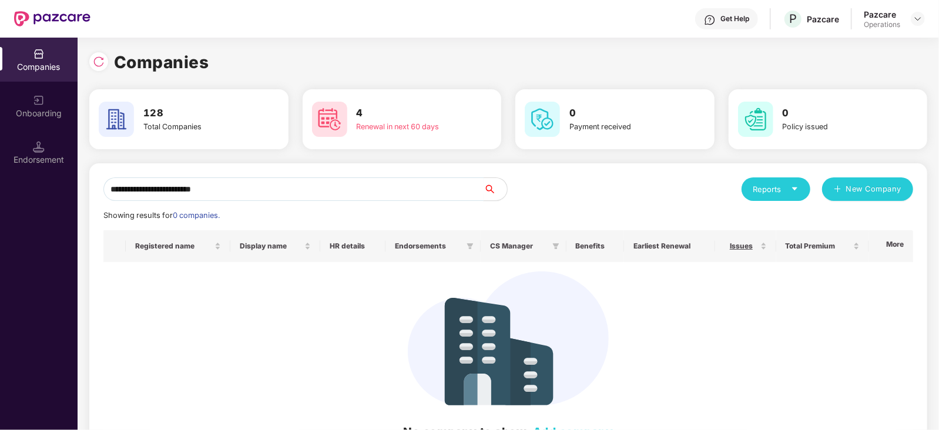
click at [108, 193] on input "**********" at bounding box center [293, 189] width 380 height 24
drag, startPoint x: 123, startPoint y: 186, endPoint x: 155, endPoint y: 205, distance: 36.9
click at [123, 187] on input "**********" at bounding box center [293, 189] width 380 height 24
drag, startPoint x: 147, startPoint y: 186, endPoint x: 384, endPoint y: 189, distance: 237.4
click at [384, 189] on input "**********" at bounding box center [293, 189] width 380 height 24
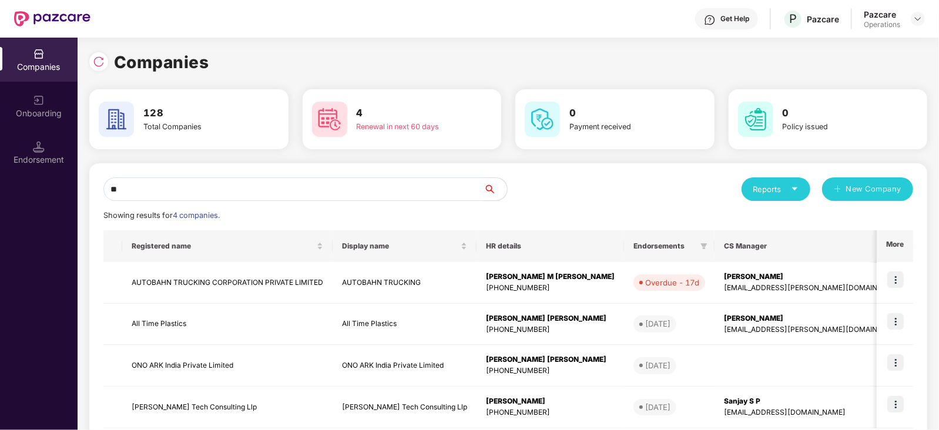
type input "*"
type input "***"
click at [898, 322] on img at bounding box center [895, 321] width 16 height 16
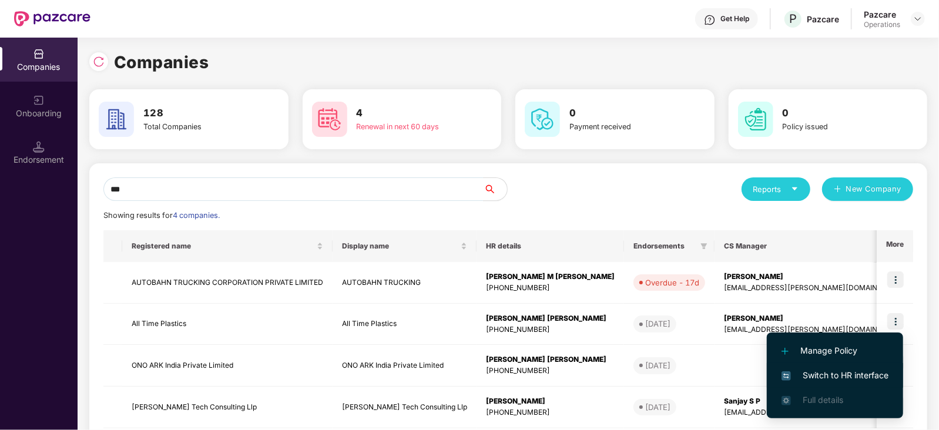
click at [856, 374] on span "Switch to HR interface" at bounding box center [834, 375] width 107 height 13
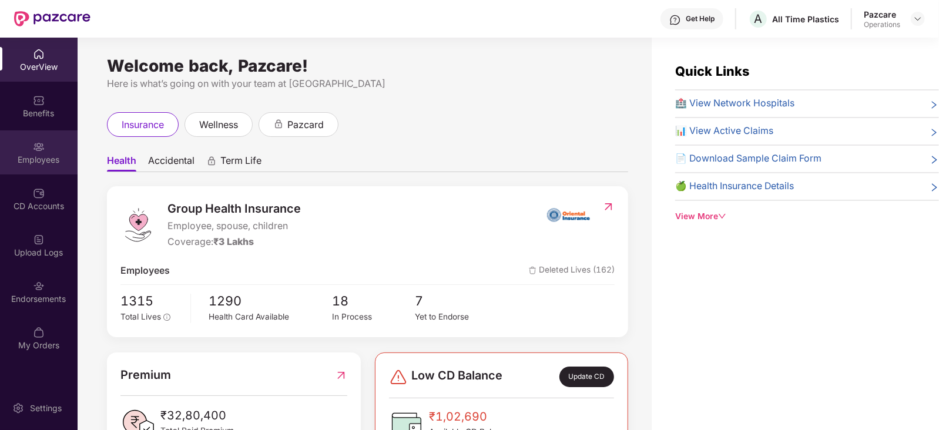
click at [28, 151] on div "Employees" at bounding box center [39, 152] width 78 height 44
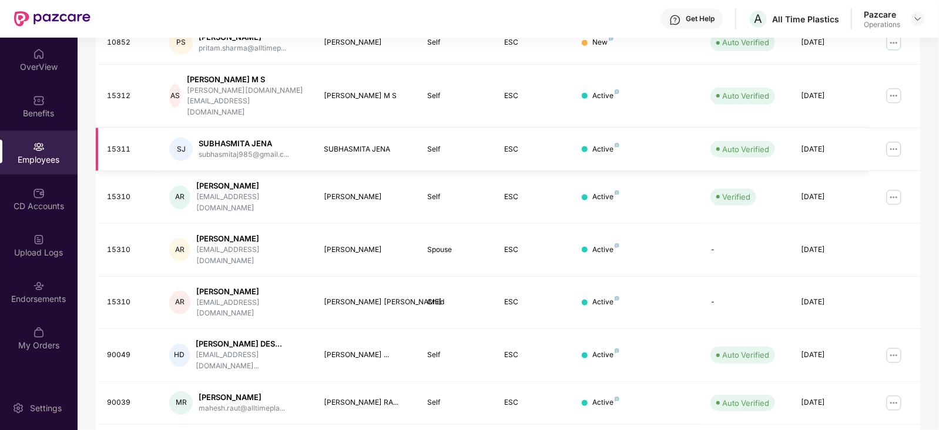
scroll to position [320, 0]
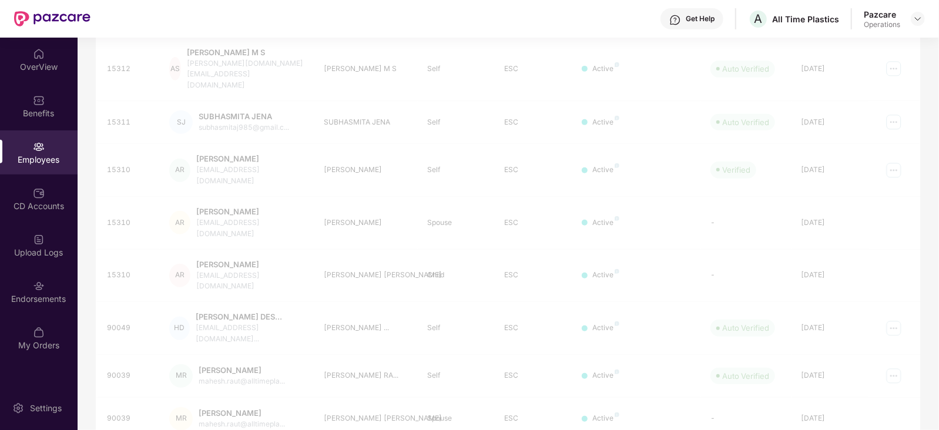
scroll to position [290, 0]
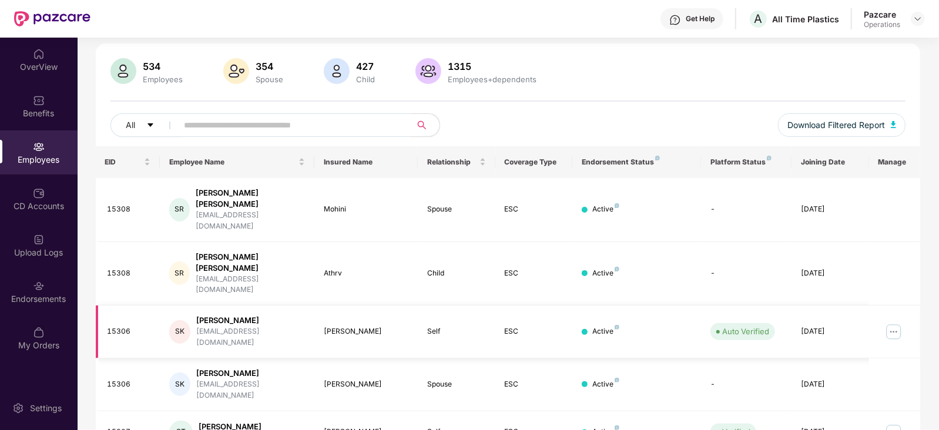
scroll to position [0, 0]
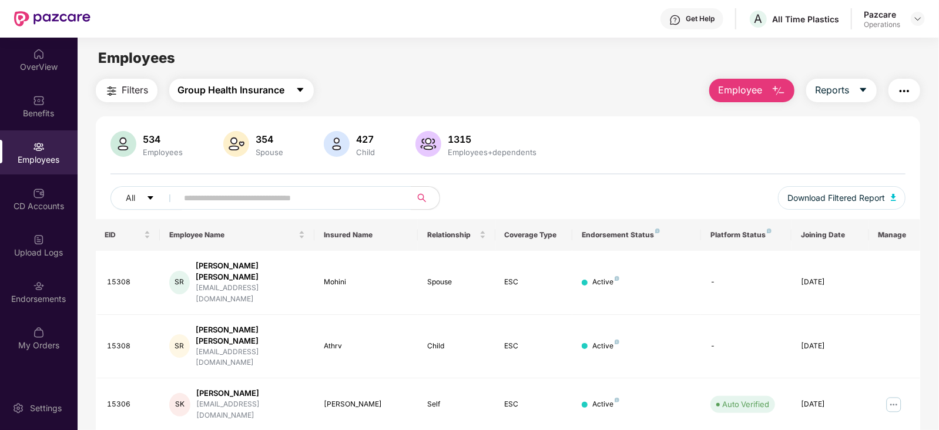
click at [264, 85] on span "Group Health Insurance" at bounding box center [231, 90] width 107 height 15
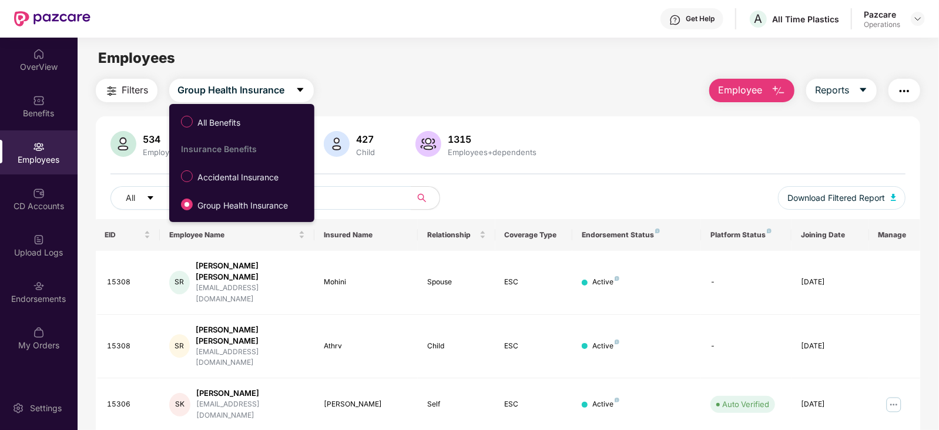
click at [244, 182] on span "Accidental Insurance" at bounding box center [238, 177] width 90 height 13
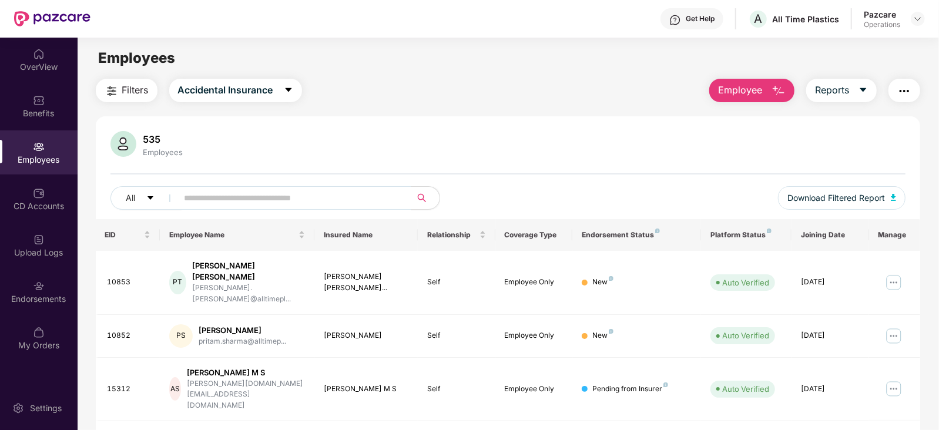
click at [118, 98] on button "Filters" at bounding box center [127, 91] width 62 height 24
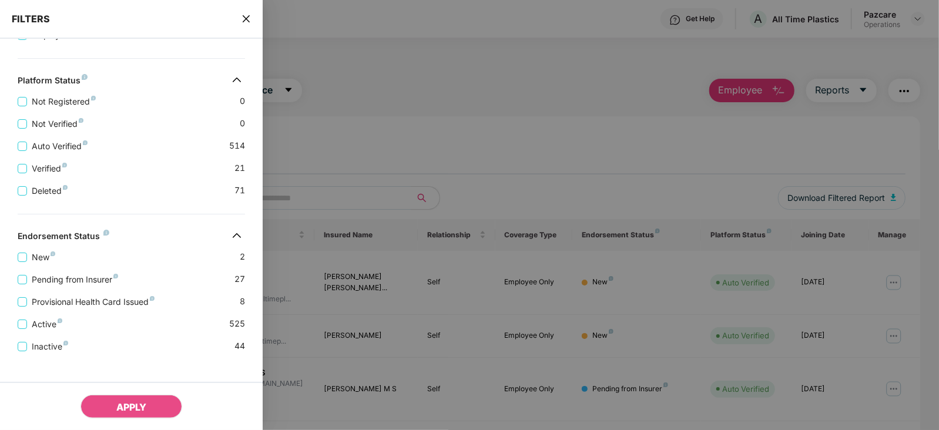
scroll to position [287, 0]
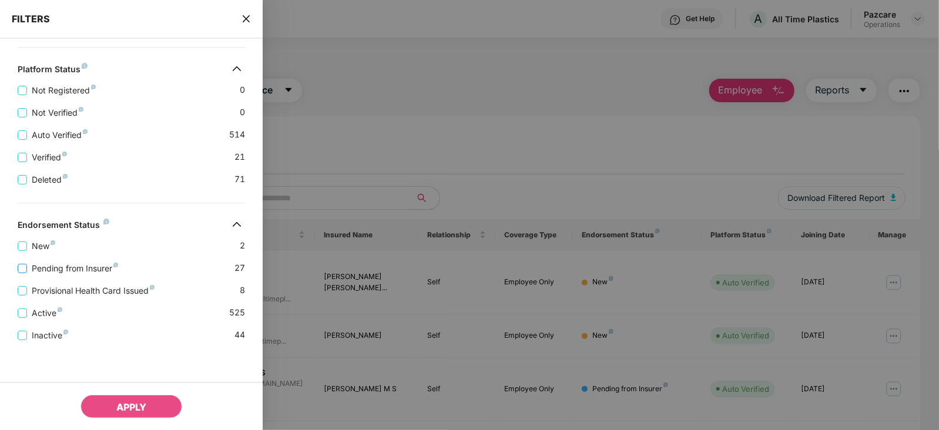
click at [87, 273] on span "Pending from Insurer" at bounding box center [75, 268] width 96 height 13
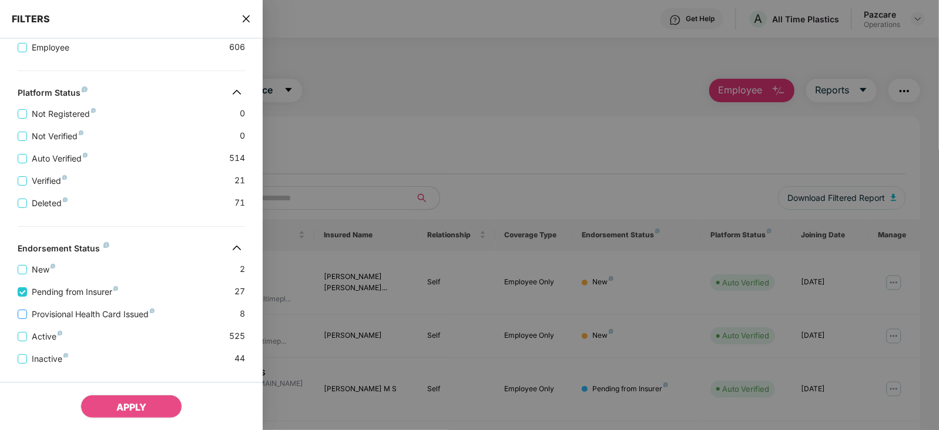
click at [86, 317] on span "Provisional Health Card Issued" at bounding box center [93, 314] width 132 height 13
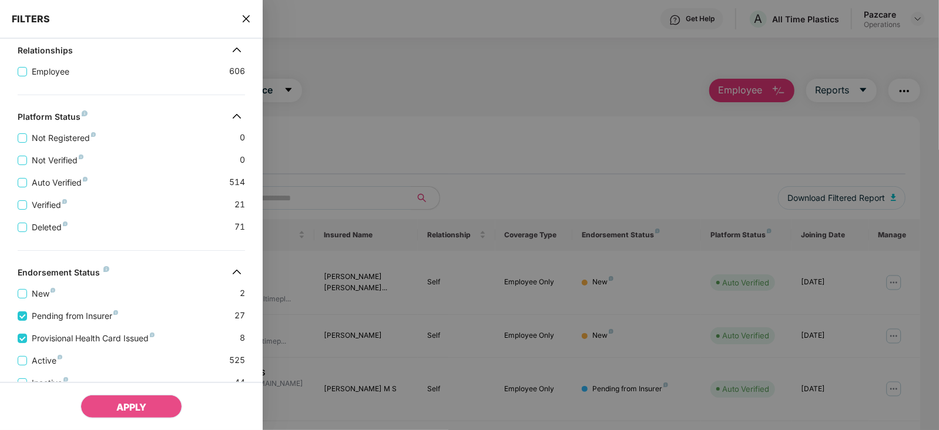
drag, startPoint x: 123, startPoint y: 401, endPoint x: 246, endPoint y: 408, distance: 123.6
click at [123, 401] on span "APPLY" at bounding box center [131, 407] width 30 height 12
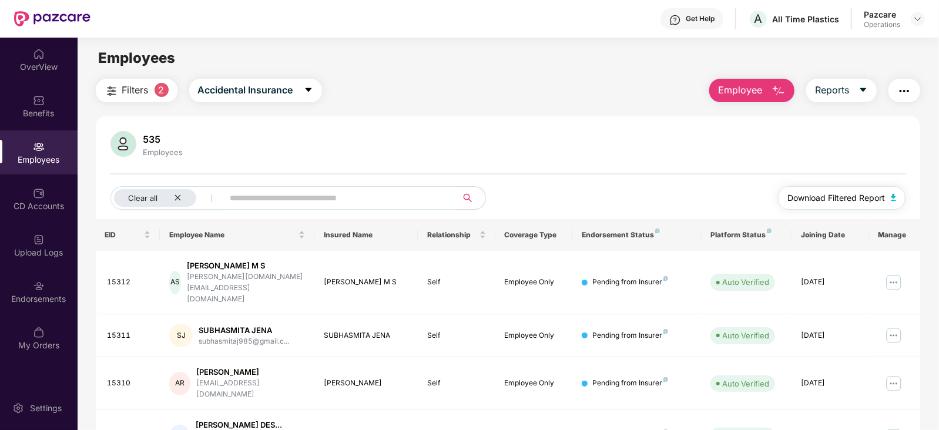
click at [898, 198] on button "Download Filtered Report" at bounding box center [842, 198] width 128 height 24
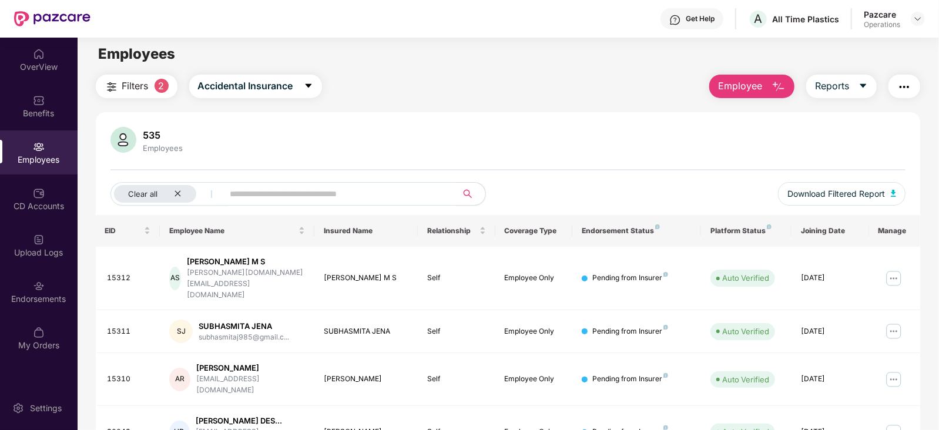
scroll to position [0, 0]
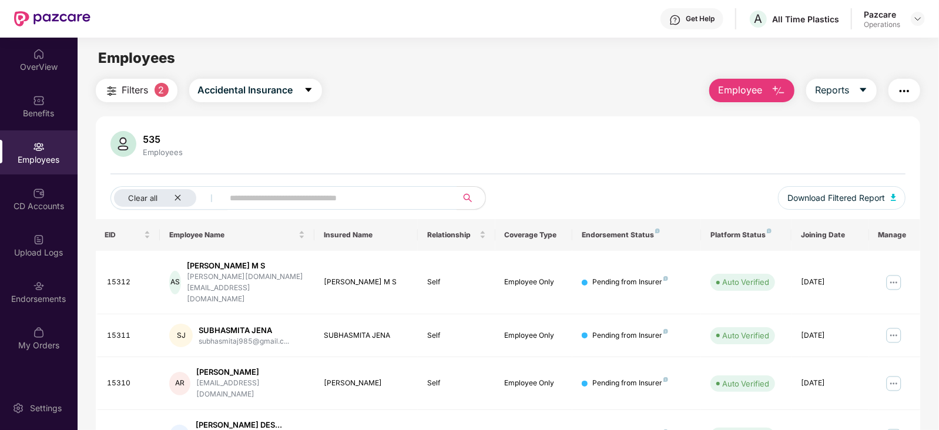
click at [902, 93] on img "button" at bounding box center [904, 91] width 14 height 14
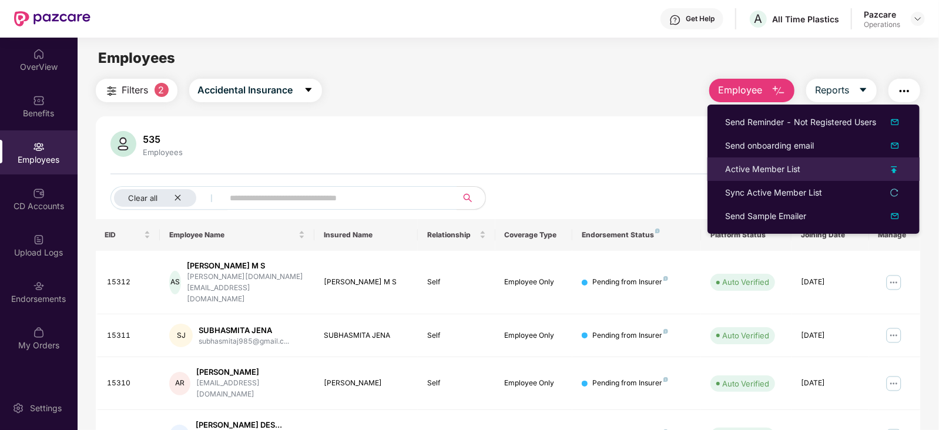
click at [769, 175] on div "Active Member List" at bounding box center [762, 169] width 75 height 13
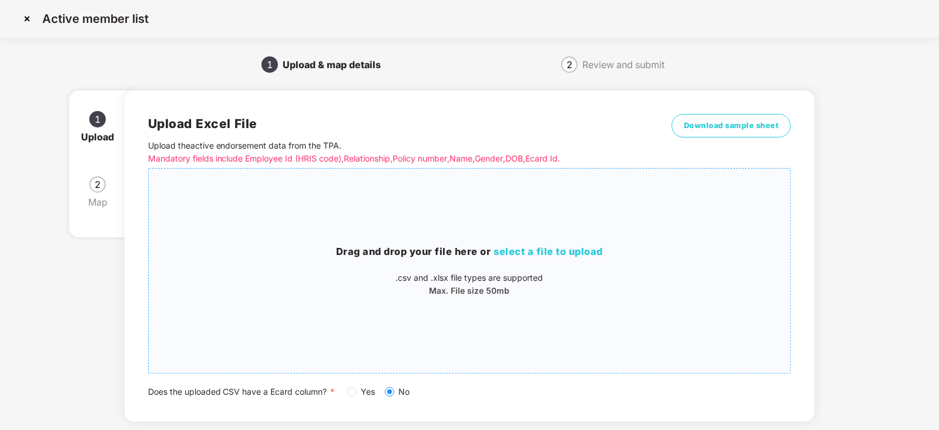
click at [531, 251] on span "select a file to upload" at bounding box center [548, 252] width 109 height 12
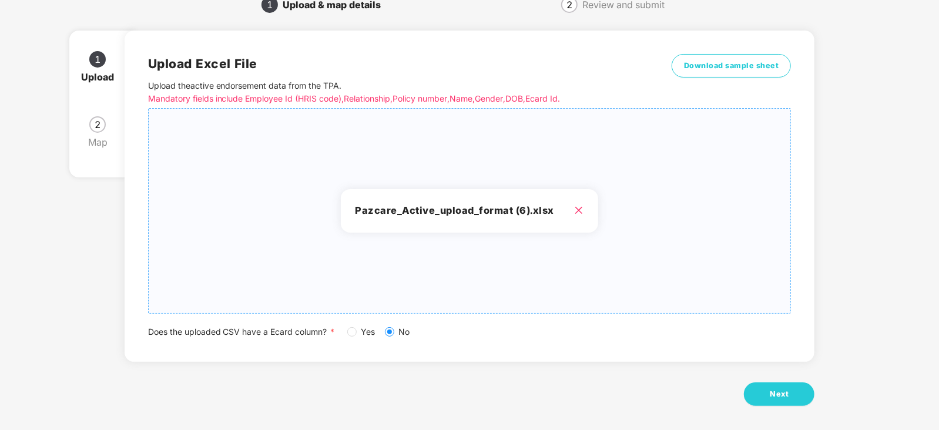
scroll to position [65, 0]
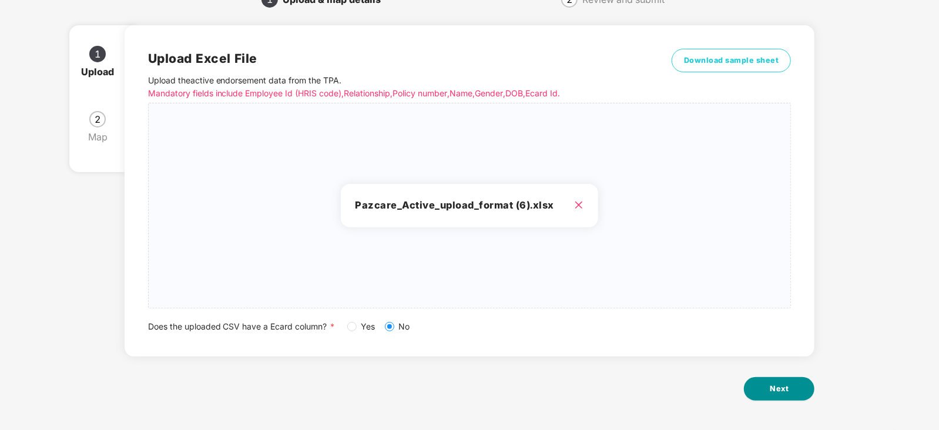
click at [776, 387] on span "Next" at bounding box center [779, 389] width 19 height 12
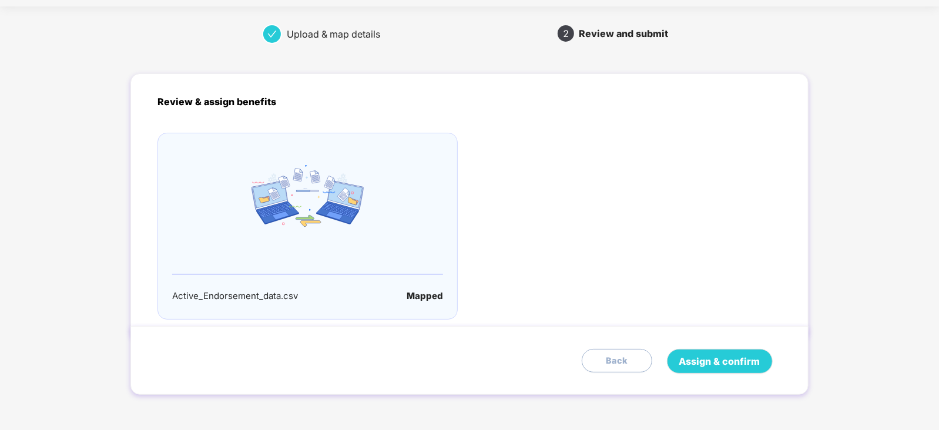
scroll to position [0, 0]
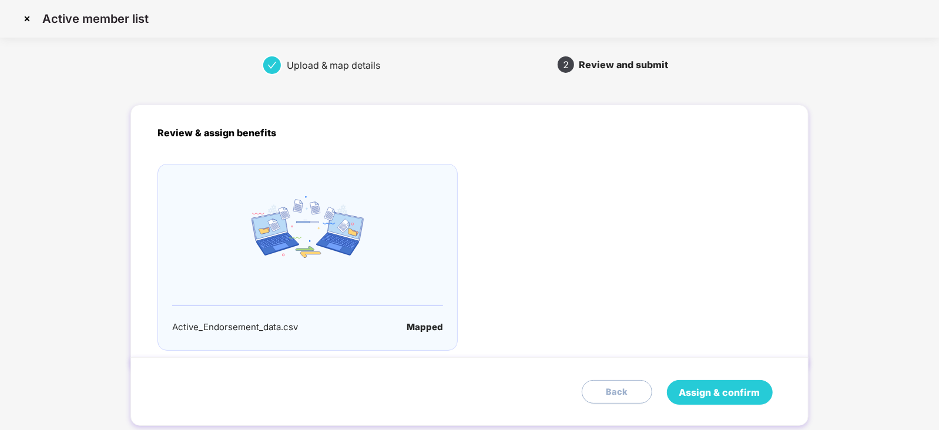
click at [747, 391] on span "Assign & confirm" at bounding box center [719, 392] width 81 height 15
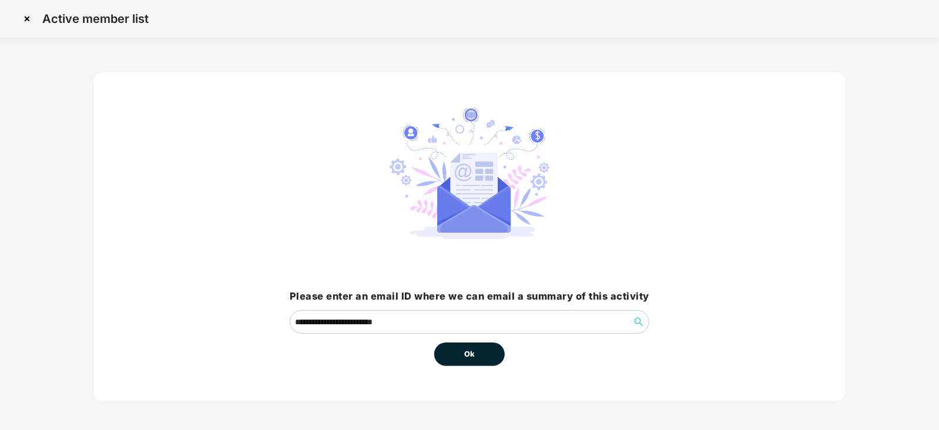
click at [473, 356] on span "Ok" at bounding box center [469, 354] width 11 height 12
click at [463, 356] on button "Ok" at bounding box center [469, 355] width 71 height 24
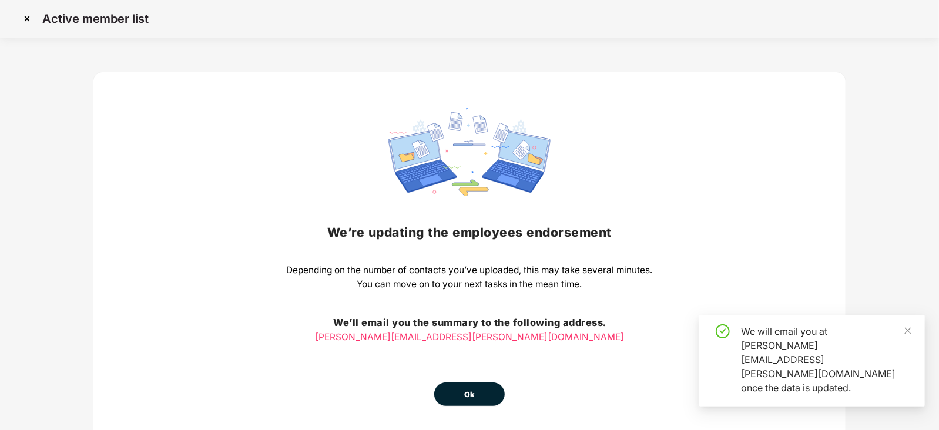
click at [468, 356] on div "We’re updating the employees endorsement Depending on the number of contacts yo…" at bounding box center [470, 257] width 366 height 298
click at [466, 377] on div "We’re updating the employees endorsement Depending on the number of contacts yo…" at bounding box center [470, 257] width 366 height 298
click at [467, 390] on span "Ok" at bounding box center [469, 395] width 11 height 12
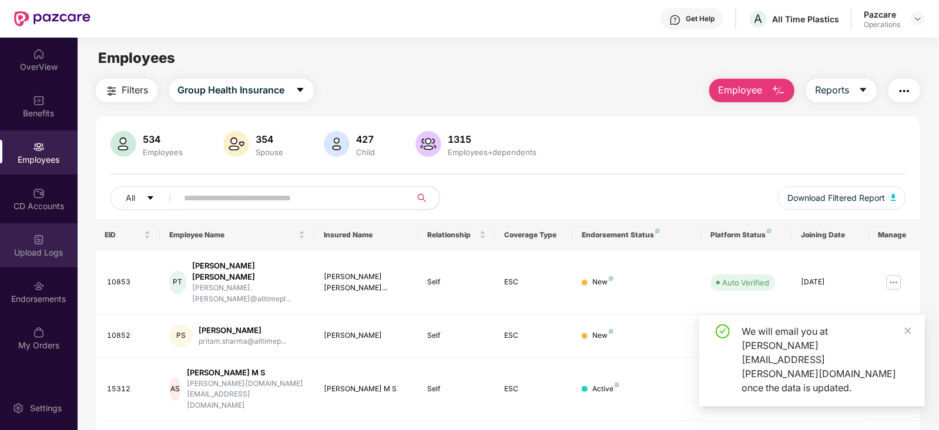
click at [44, 247] on div "Upload Logs" at bounding box center [39, 253] width 78 height 12
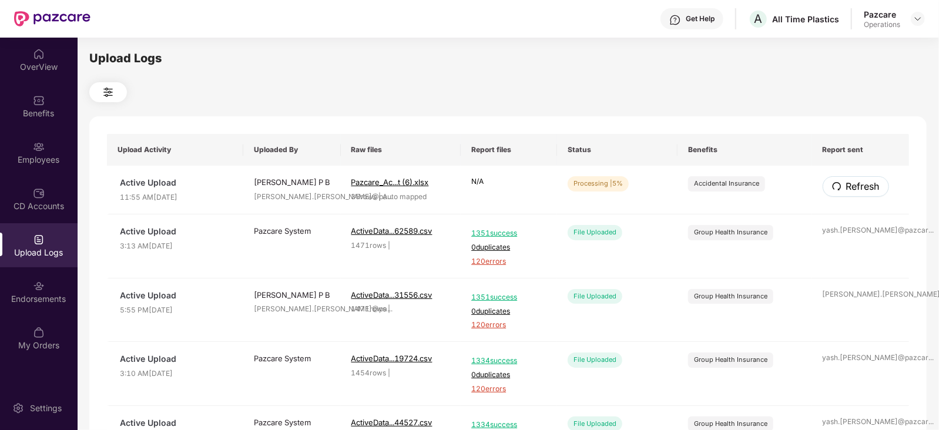
click at [852, 192] on span "Refresh" at bounding box center [862, 186] width 33 height 15
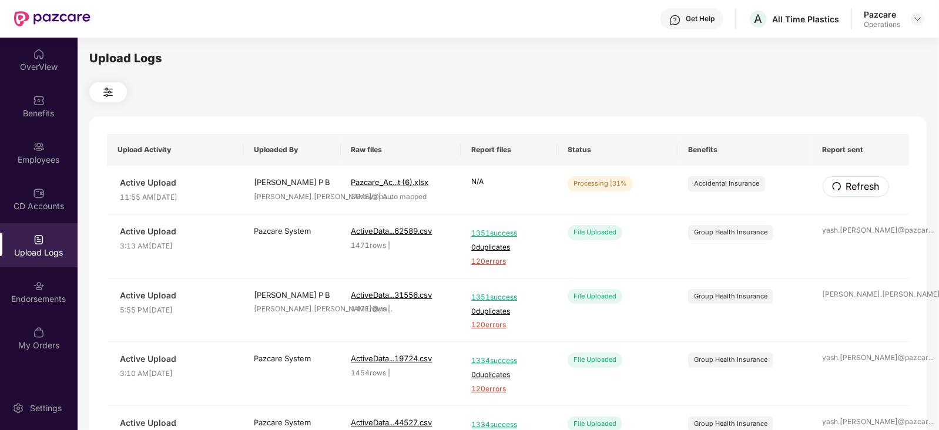
click at [852, 190] on span "Refresh" at bounding box center [862, 186] width 33 height 15
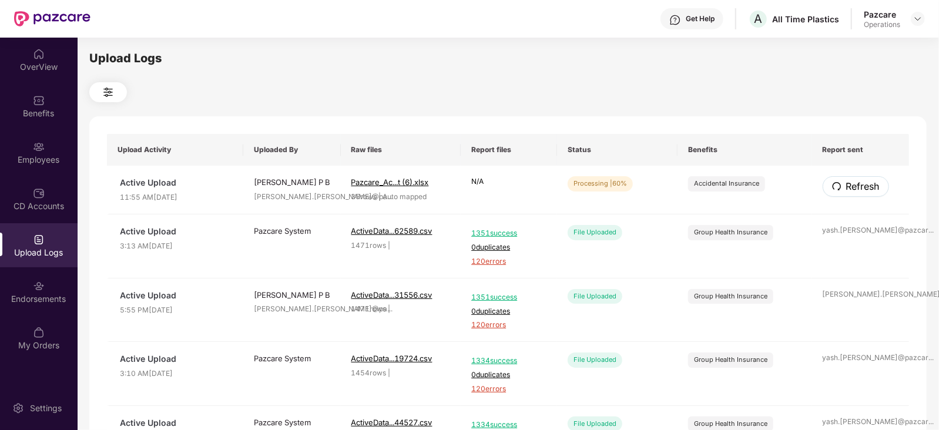
click at [852, 190] on span "Refresh" at bounding box center [862, 186] width 33 height 15
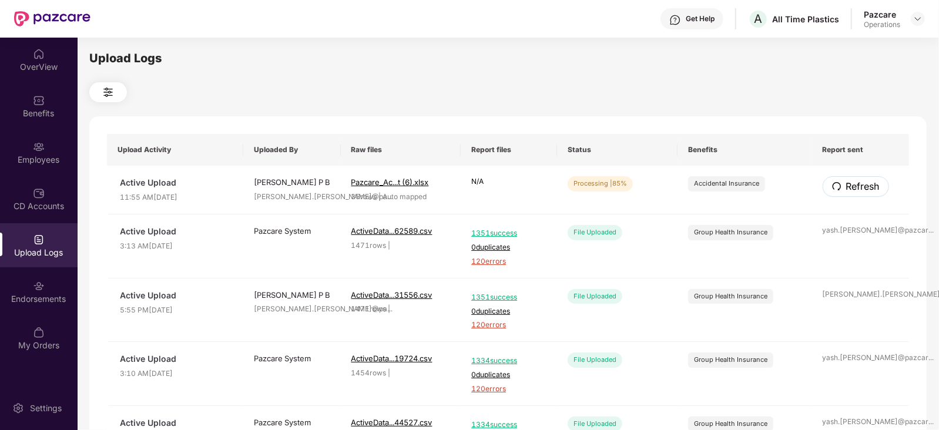
click at [852, 190] on span "Refresh" at bounding box center [862, 186] width 33 height 15
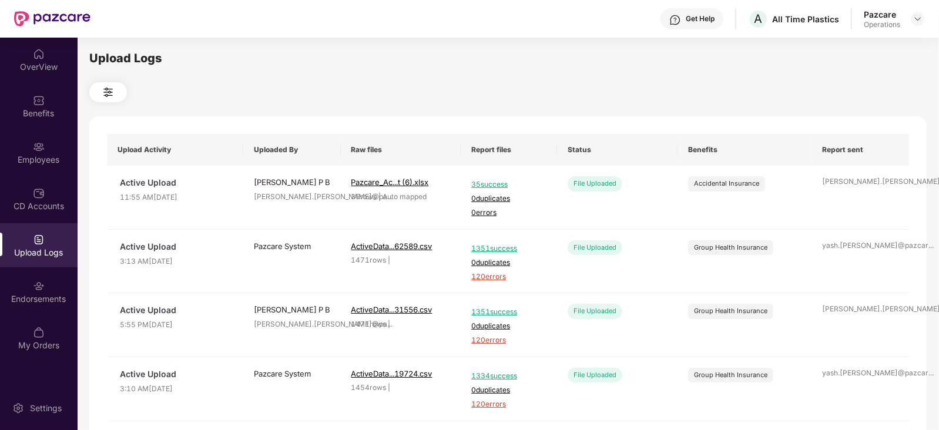
click at [852, 190] on td "siddique.ahmed@pa ..." at bounding box center [861, 198] width 98 height 64
click at [51, 158] on div "Employees" at bounding box center [39, 160] width 78 height 12
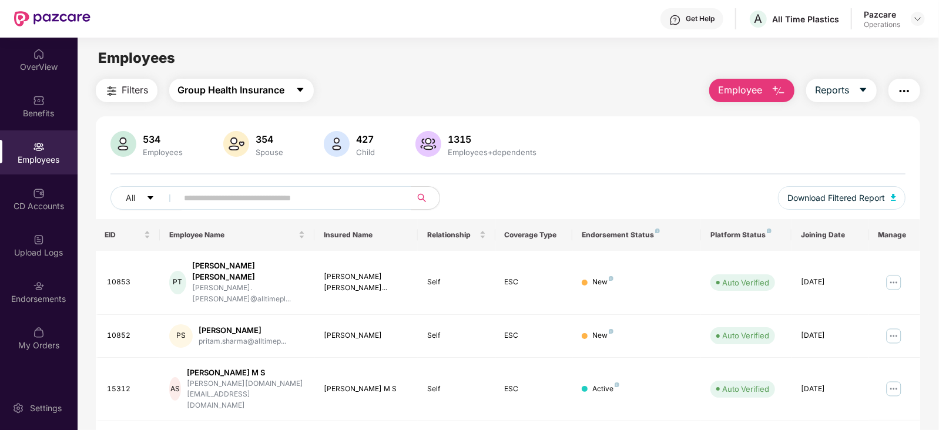
click at [200, 86] on span "Group Health Insurance" at bounding box center [231, 90] width 107 height 15
click at [137, 80] on button "Filters" at bounding box center [127, 91] width 62 height 24
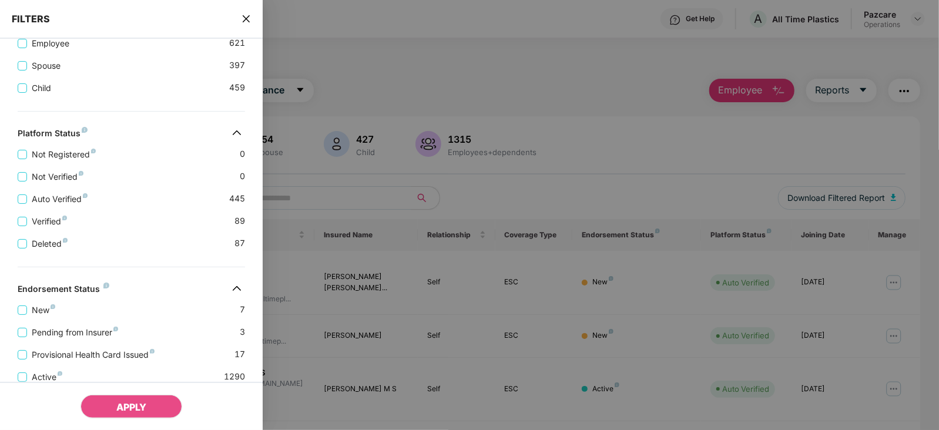
scroll to position [332, 0]
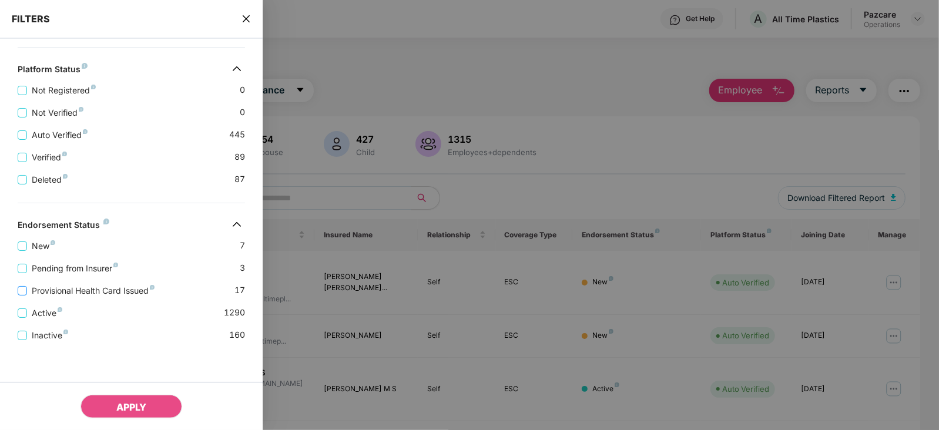
click at [119, 290] on span "Provisional Health Card Issued" at bounding box center [93, 290] width 132 height 13
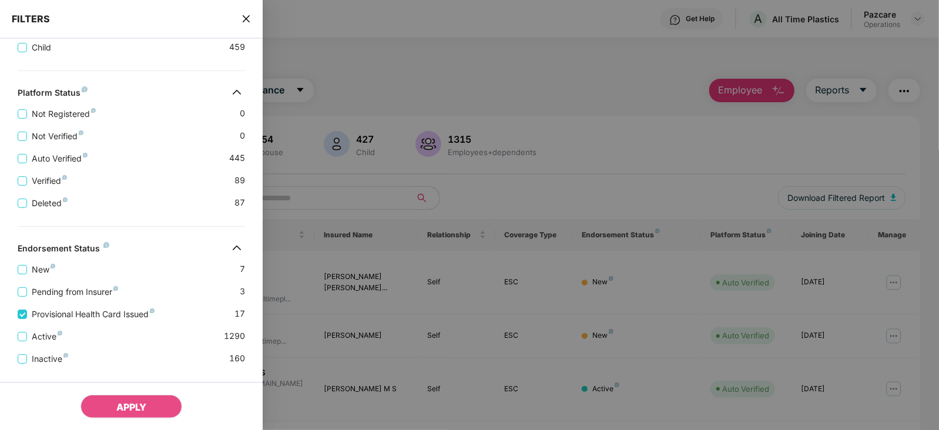
click at [96, 285] on div "Pending from Insurer 3" at bounding box center [131, 287] width 227 height 22
click at [95, 292] on span "Pending from Insurer" at bounding box center [75, 292] width 96 height 13
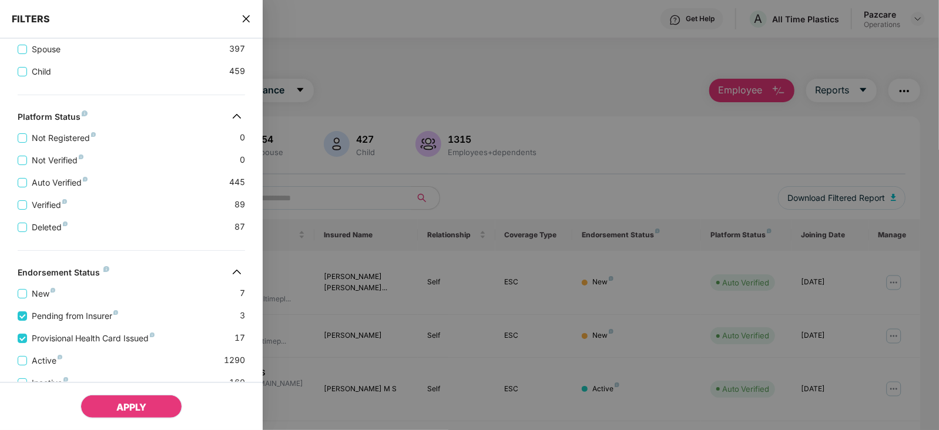
click at [118, 402] on button "APPLY" at bounding box center [131, 407] width 102 height 24
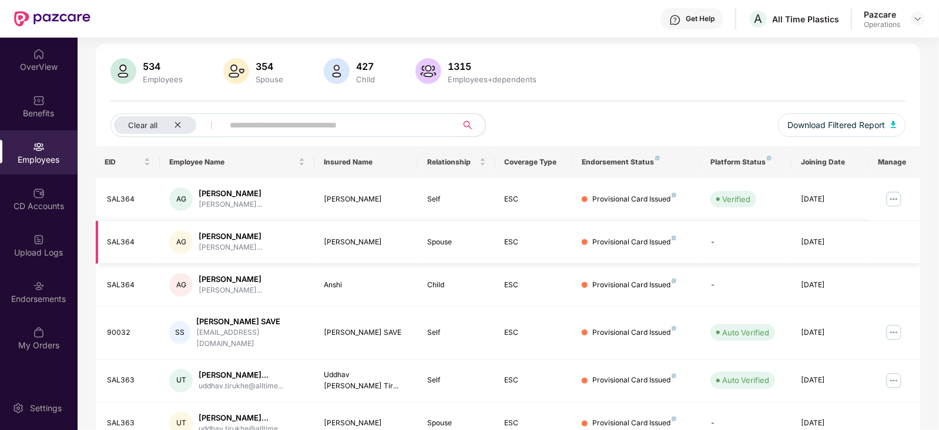
scroll to position [73, 0]
click at [896, 121] on img "button" at bounding box center [894, 124] width 6 height 7
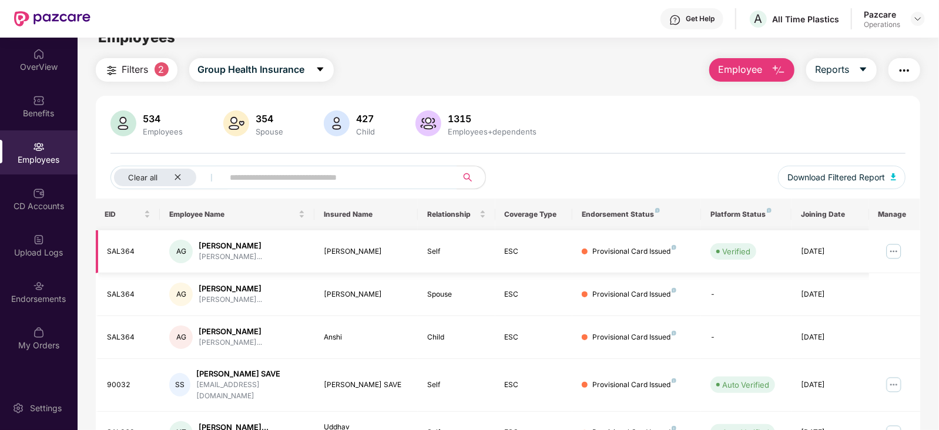
scroll to position [0, 0]
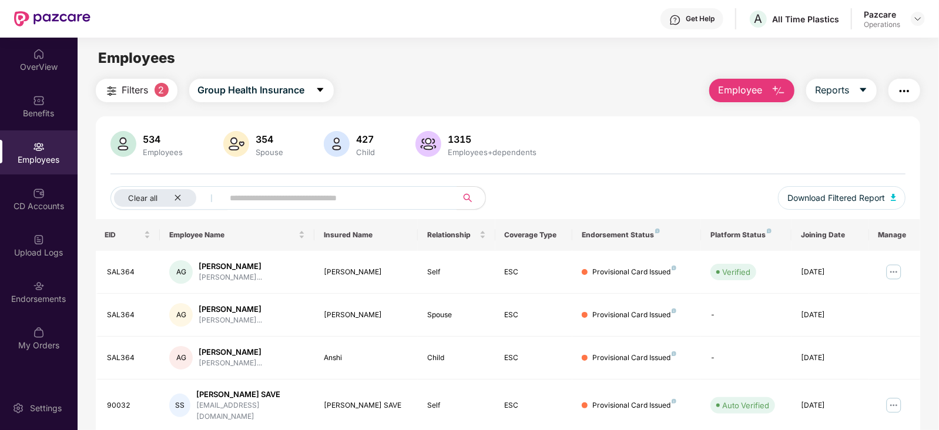
click at [908, 99] on button "button" at bounding box center [904, 91] width 32 height 24
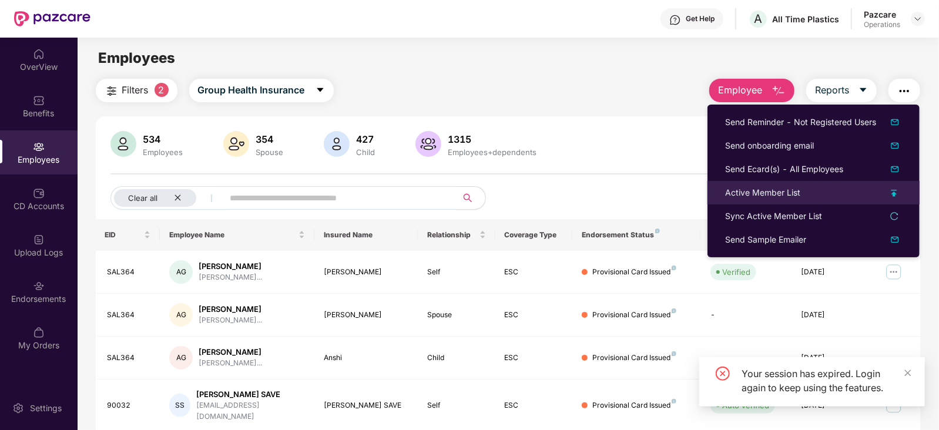
click at [780, 192] on div "Active Member List" at bounding box center [762, 192] width 75 height 13
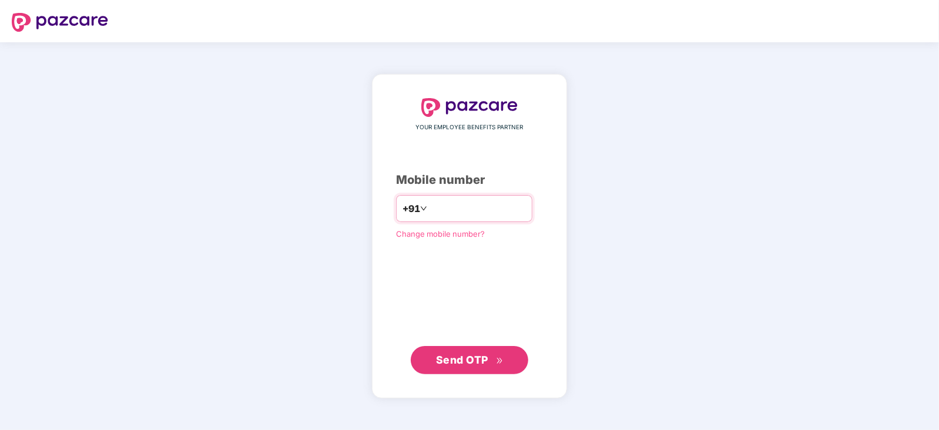
click at [457, 215] on input "number" at bounding box center [477, 208] width 96 height 19
type input "**********"
drag, startPoint x: 459, startPoint y: 363, endPoint x: 456, endPoint y: 368, distance: 6.9
click at [458, 368] on button "Send OTP" at bounding box center [470, 359] width 118 height 28
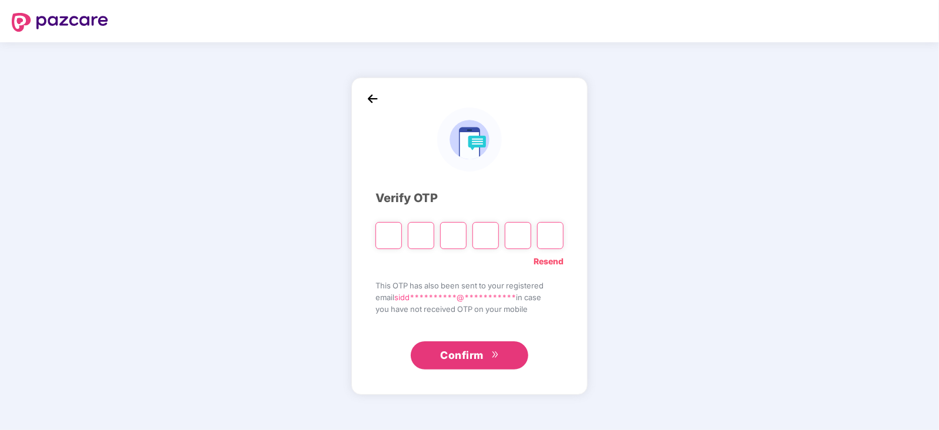
paste input "*"
type input "*"
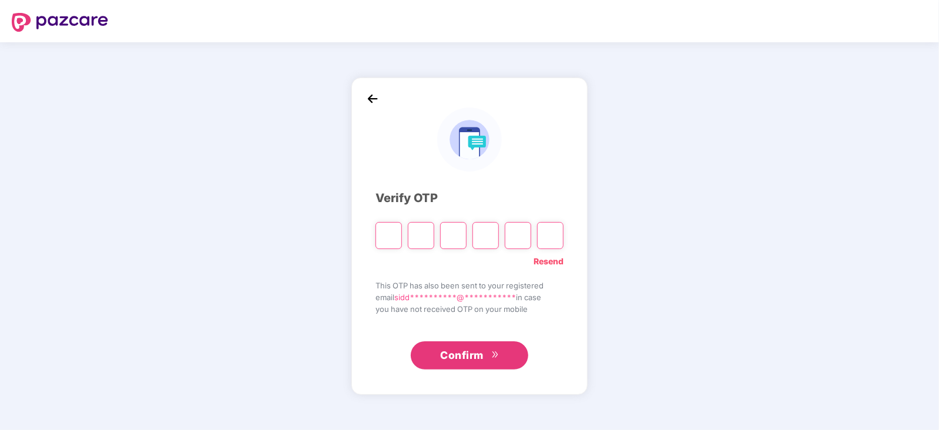
type input "*"
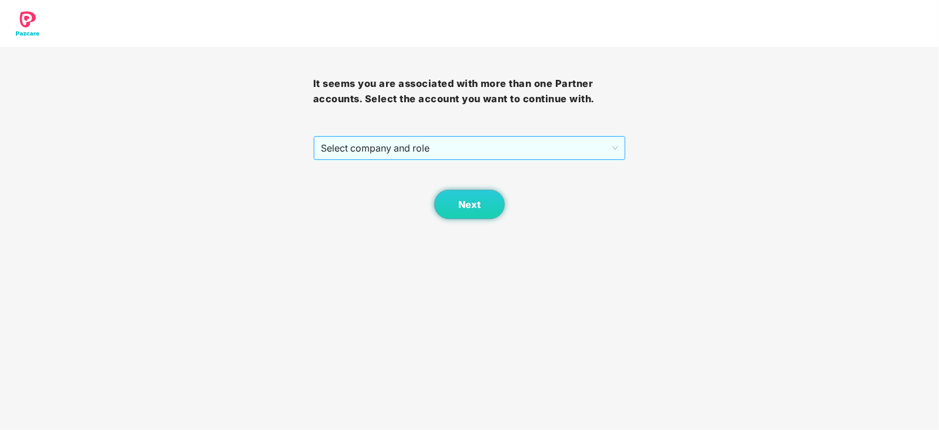
click at [378, 148] on span "Select company and role" at bounding box center [470, 148] width 298 height 22
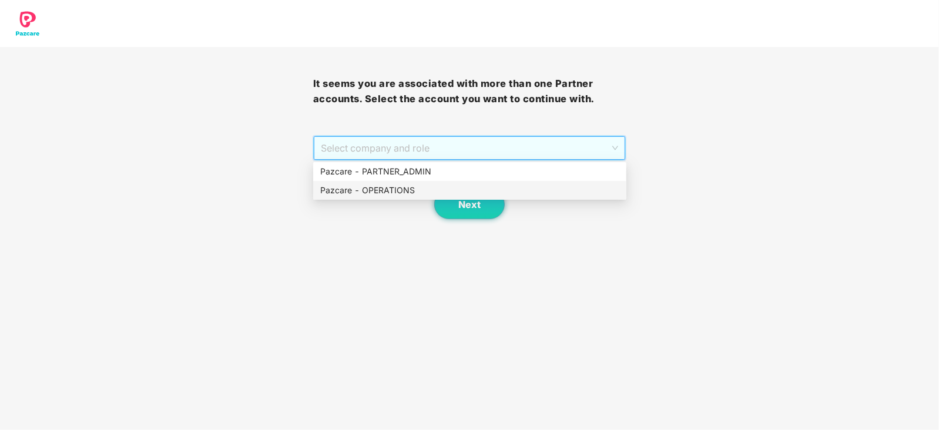
click at [366, 188] on div "Pazcare - OPERATIONS" at bounding box center [469, 190] width 299 height 13
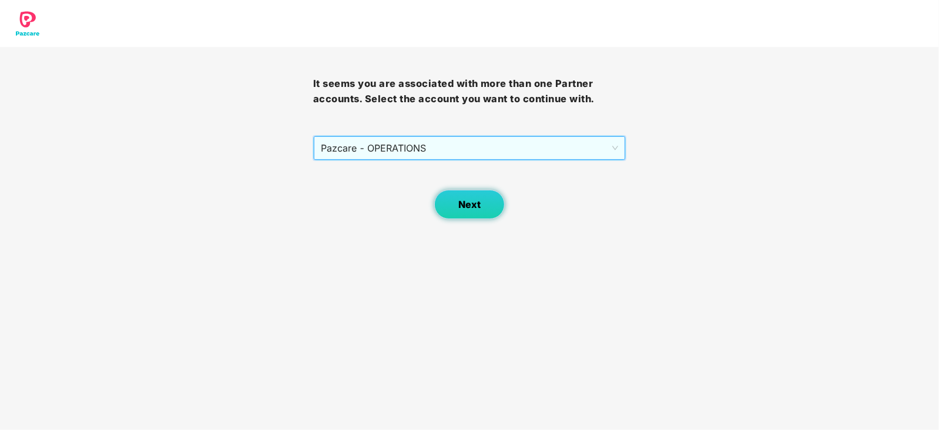
click at [462, 197] on button "Next" at bounding box center [469, 204] width 71 height 29
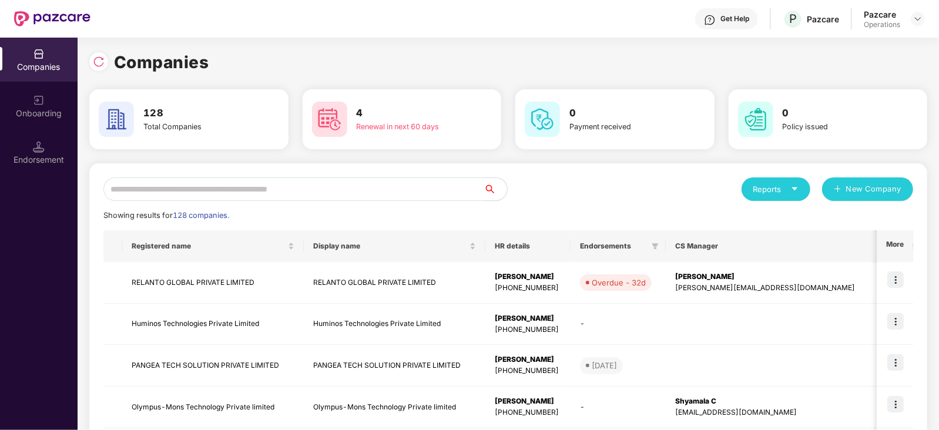
click at [138, 187] on input "text" at bounding box center [293, 189] width 380 height 24
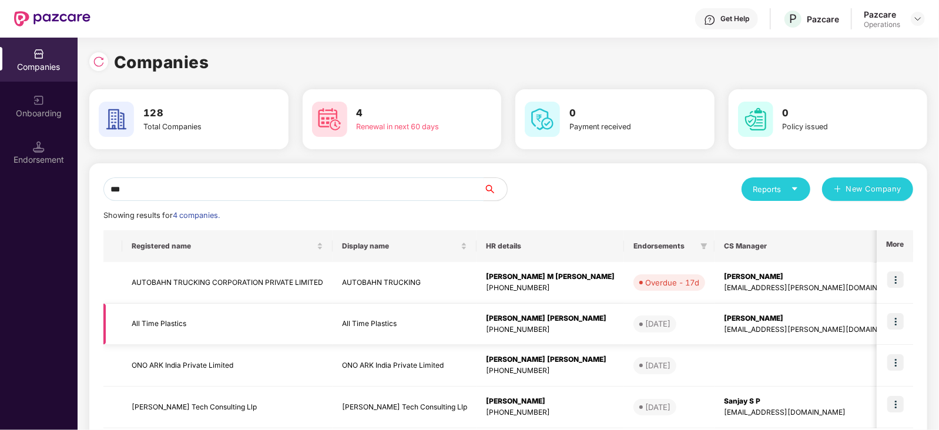
type input "***"
click at [899, 318] on img at bounding box center [895, 321] width 16 height 16
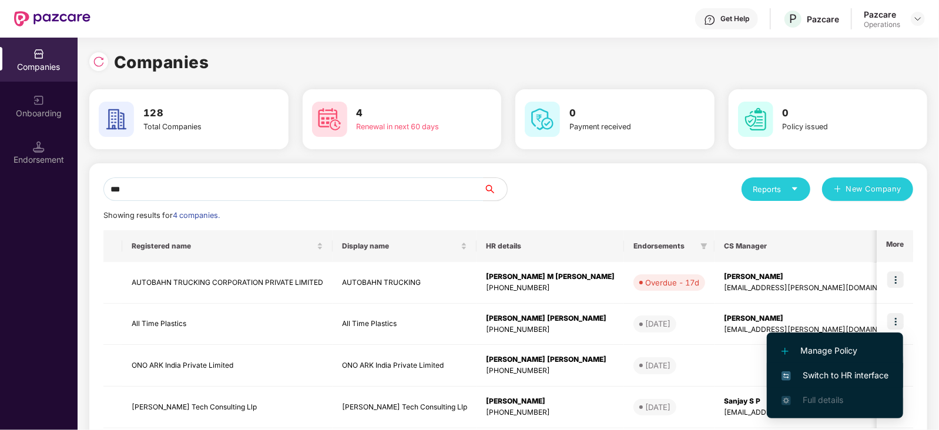
click at [858, 375] on span "Switch to HR interface" at bounding box center [834, 375] width 107 height 13
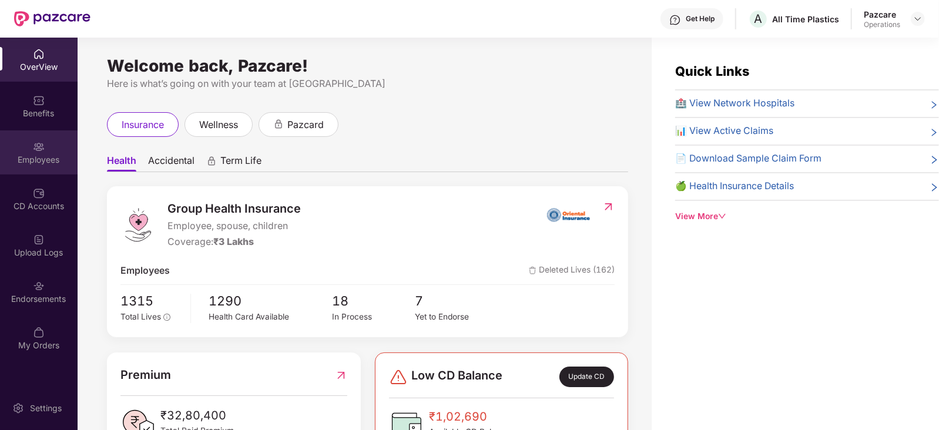
click at [55, 160] on div "Employees" at bounding box center [39, 160] width 78 height 12
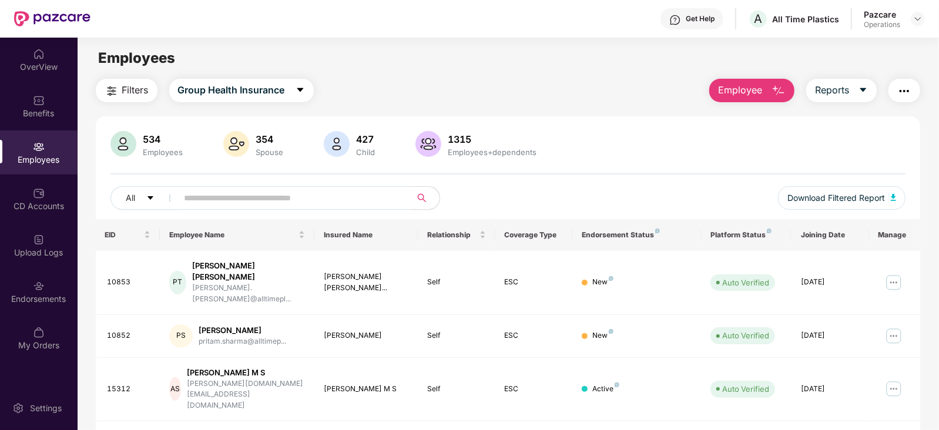
click at [904, 85] on img "button" at bounding box center [904, 91] width 14 height 14
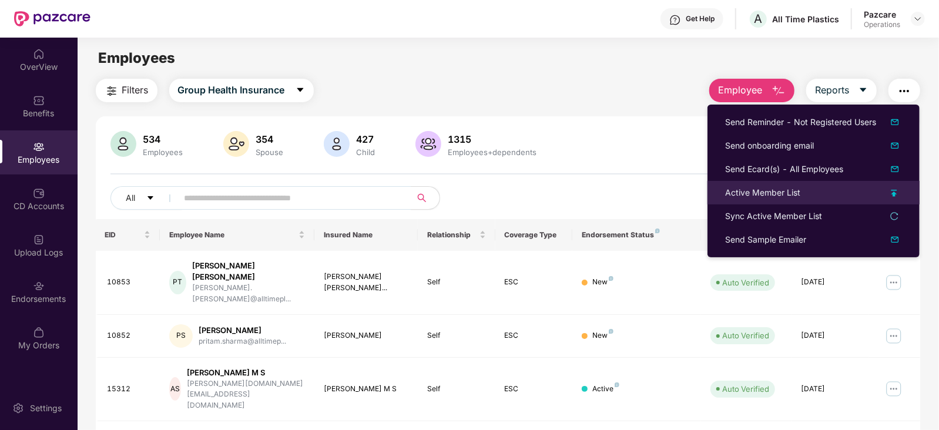
click at [767, 194] on div "Active Member List" at bounding box center [762, 192] width 75 height 13
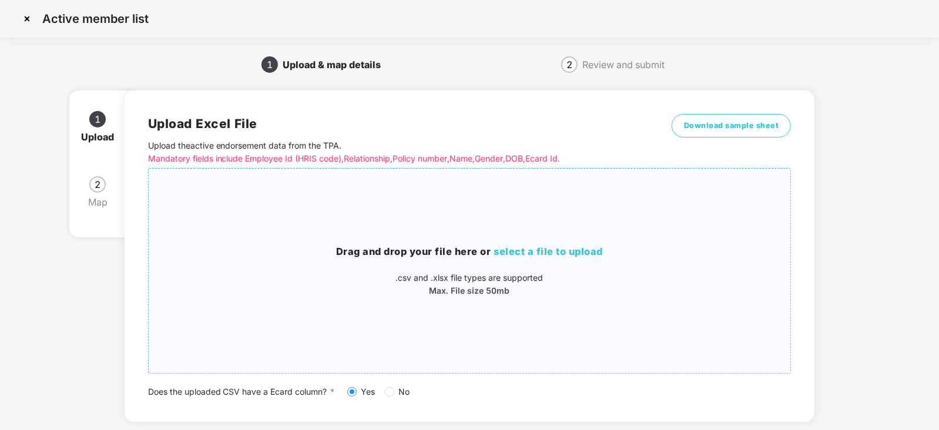
click at [519, 254] on span "select a file to upload" at bounding box center [548, 252] width 109 height 12
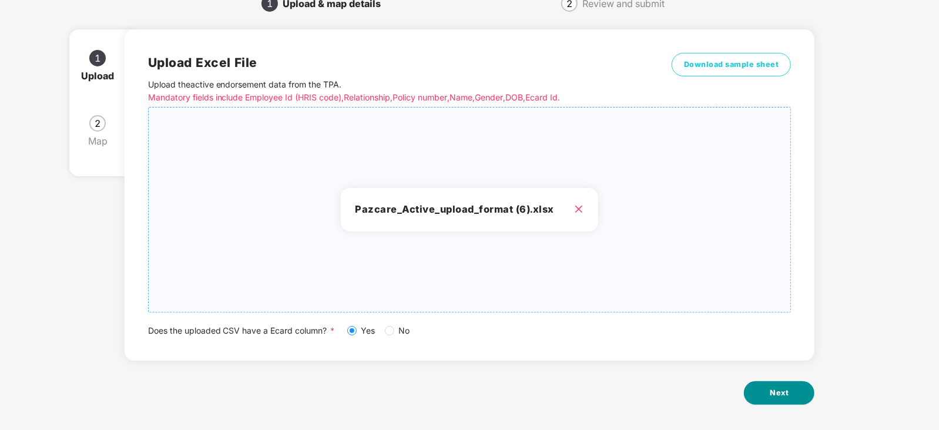
scroll to position [65, 0]
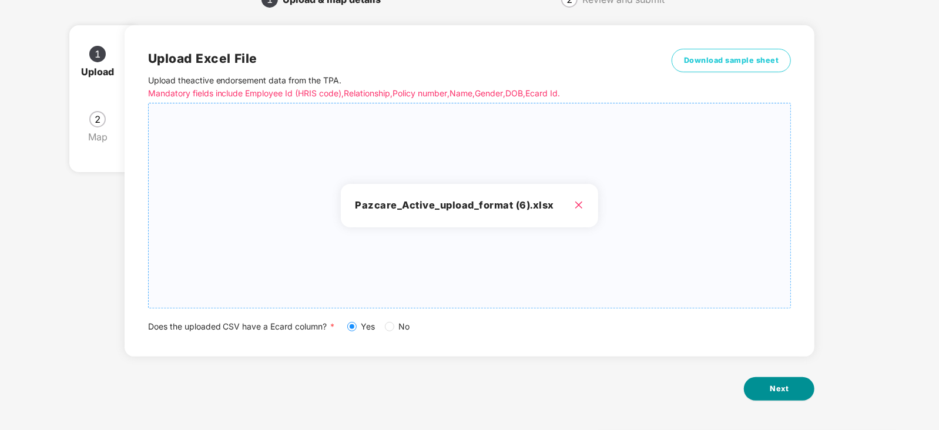
click at [781, 386] on span "Next" at bounding box center [779, 389] width 19 height 12
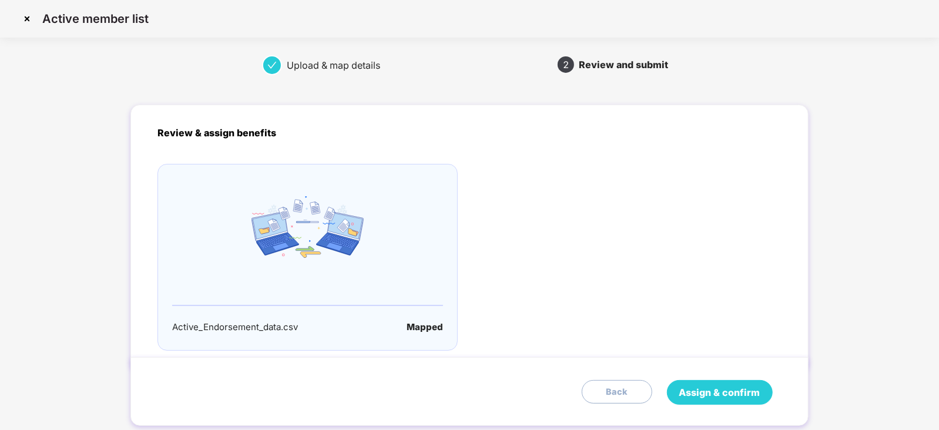
click at [733, 397] on span "Assign & confirm" at bounding box center [719, 392] width 81 height 15
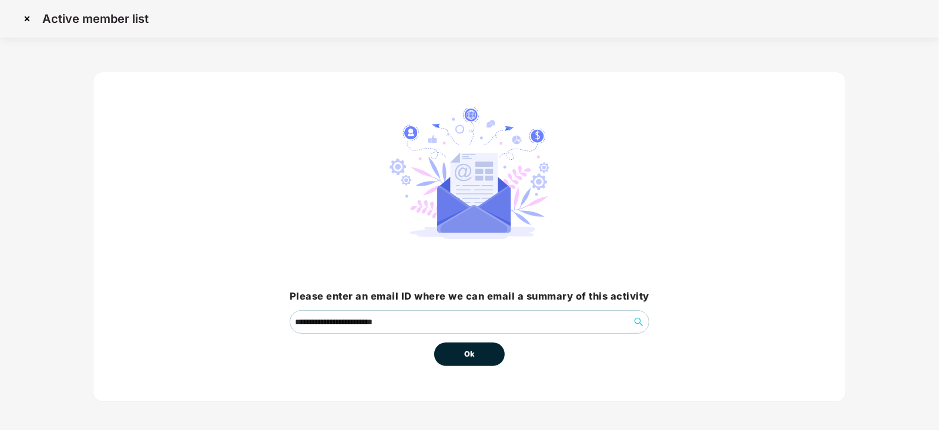
click at [476, 351] on button "Ok" at bounding box center [469, 355] width 71 height 24
click at [464, 356] on span "Ok" at bounding box center [469, 354] width 11 height 12
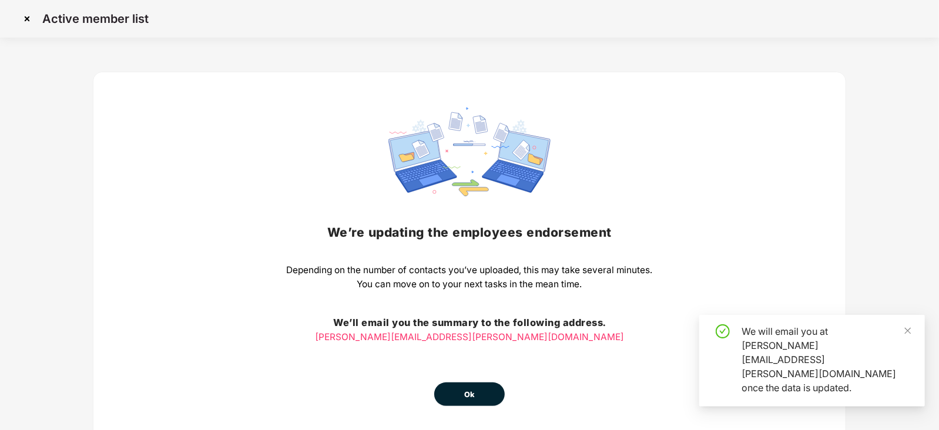
click at [470, 389] on span "Ok" at bounding box center [469, 395] width 11 height 12
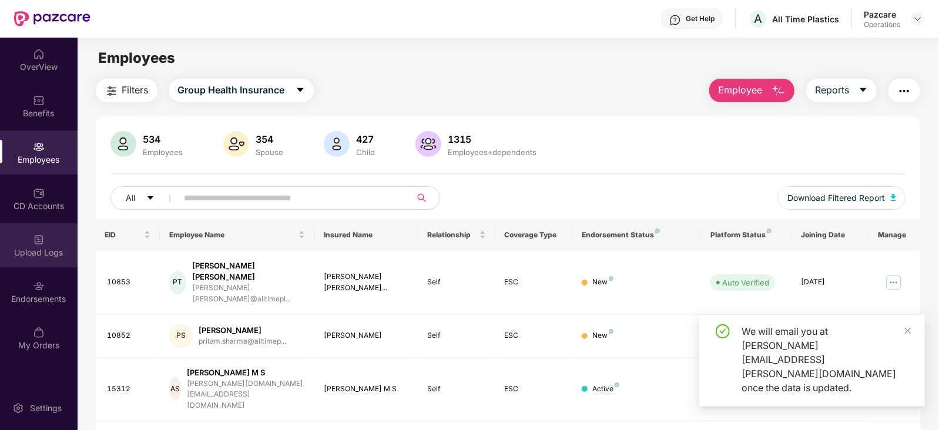
click at [44, 235] on img at bounding box center [39, 240] width 12 height 12
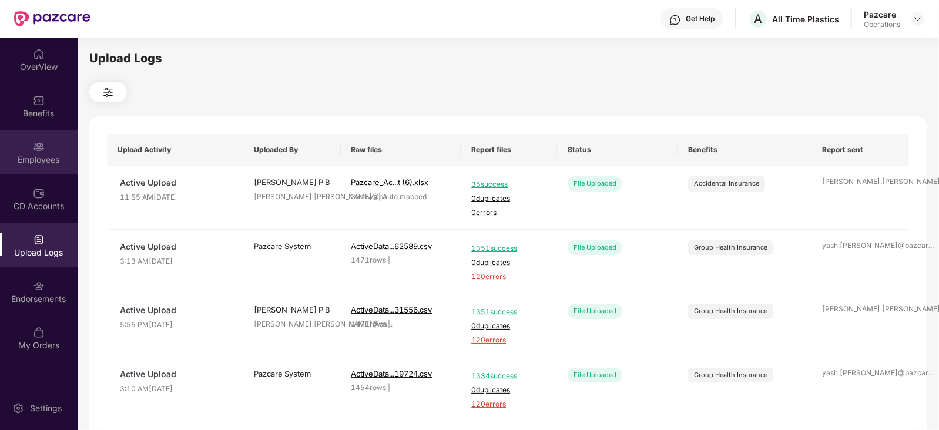
click at [44, 160] on div "Employees" at bounding box center [39, 160] width 78 height 12
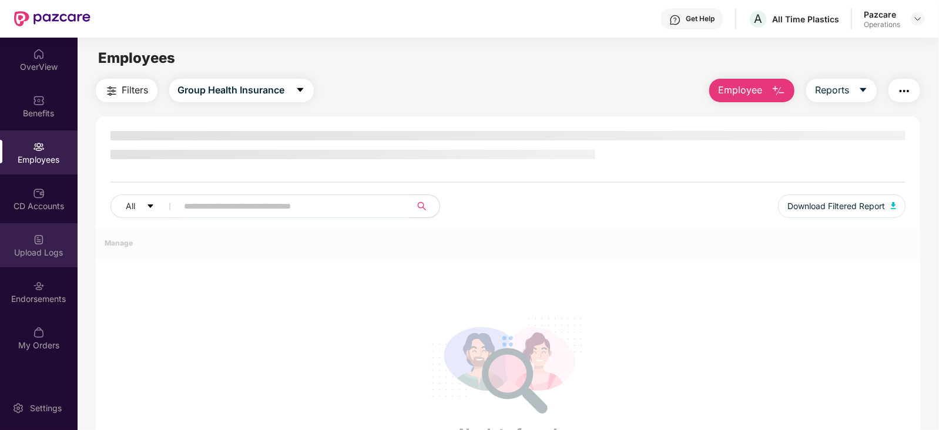
click at [49, 242] on div "Upload Logs" at bounding box center [39, 245] width 78 height 44
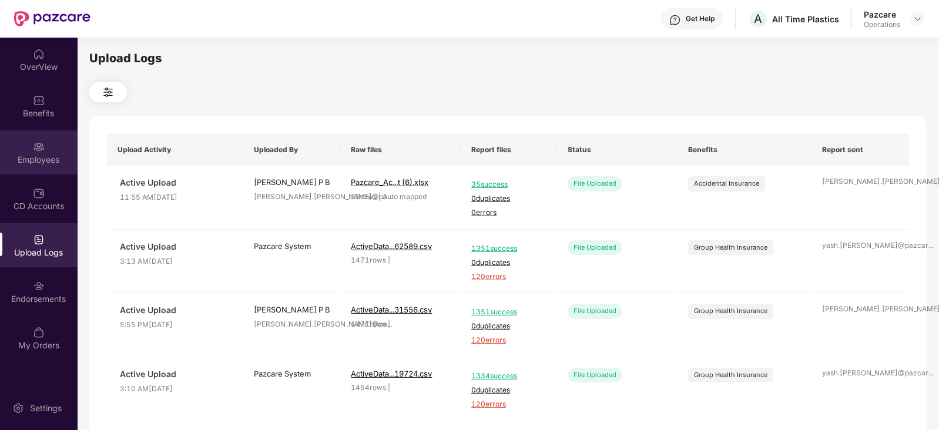
click at [47, 142] on div "Employees" at bounding box center [39, 152] width 78 height 44
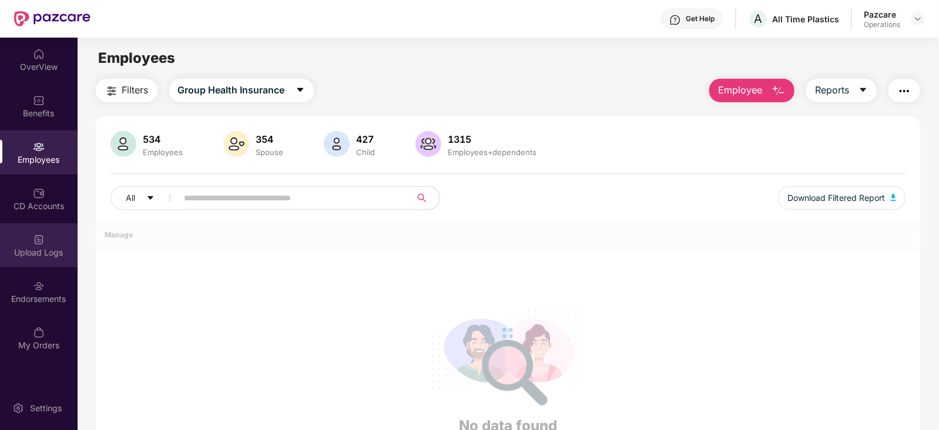
click at [55, 242] on div "Upload Logs" at bounding box center [39, 245] width 78 height 44
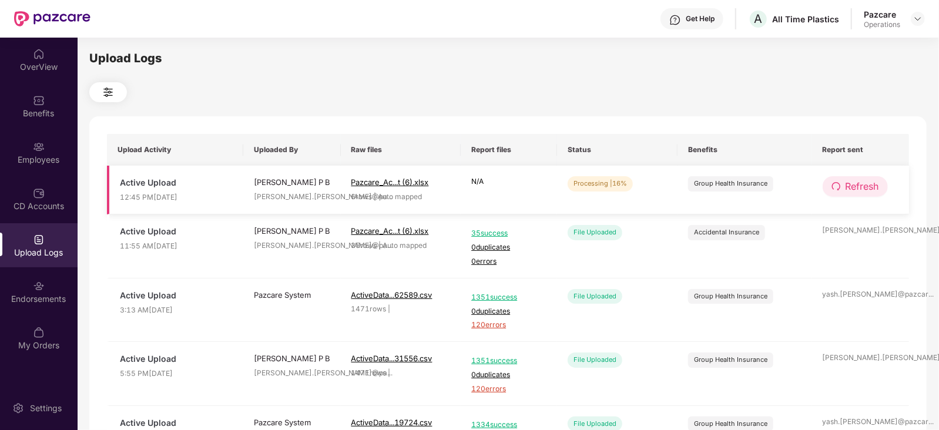
click at [854, 186] on span "Refresh" at bounding box center [861, 186] width 33 height 15
click at [854, 186] on span "Refresh" at bounding box center [862, 186] width 33 height 15
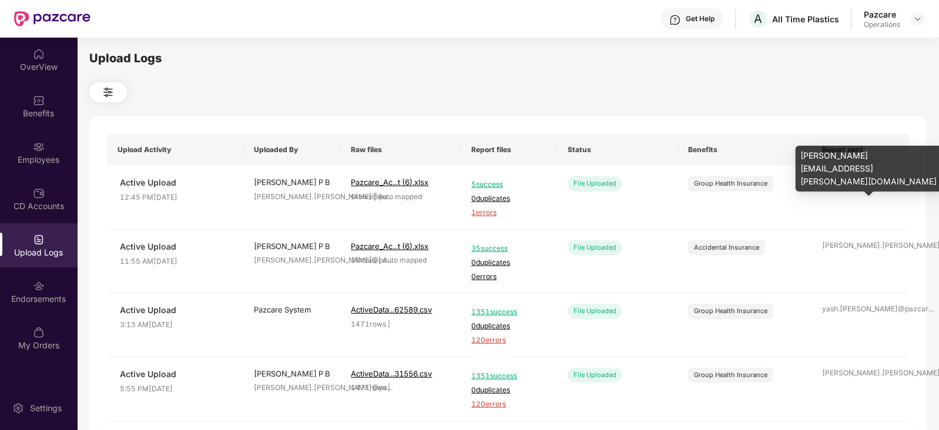
click at [854, 186] on div "siddique.ahmed@pa ..." at bounding box center [861, 181] width 76 height 11
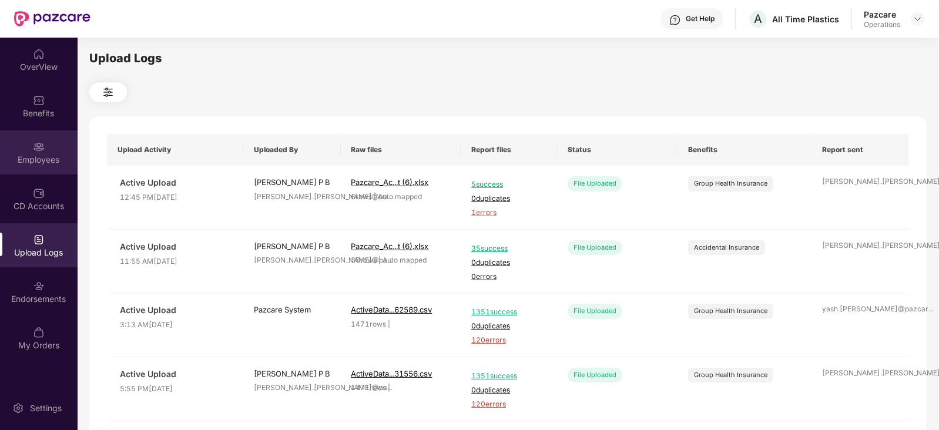
click at [22, 163] on div "Employees" at bounding box center [39, 160] width 78 height 12
